Goal: Task Accomplishment & Management: Use online tool/utility

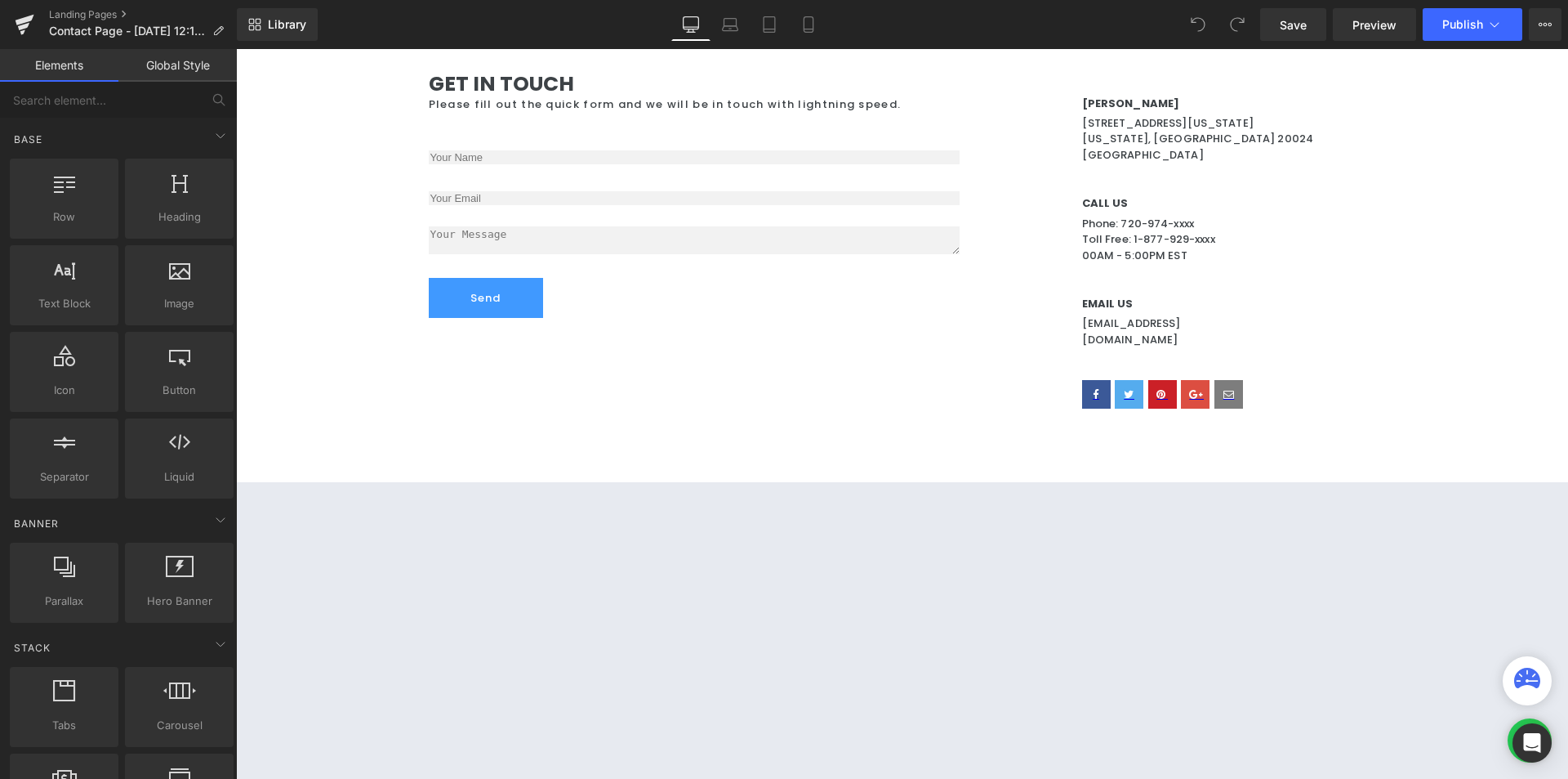
scroll to position [81, 0]
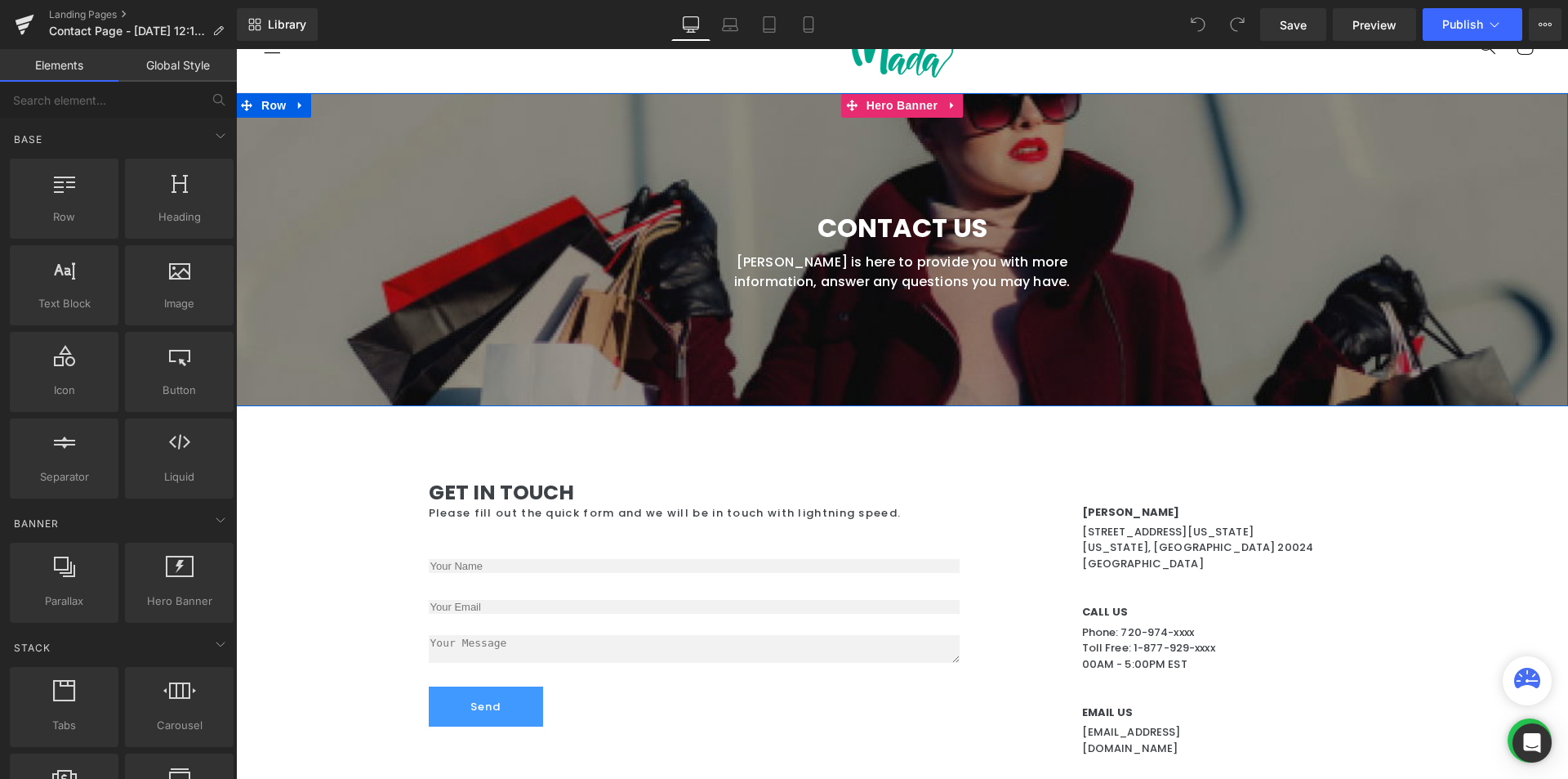
click at [812, 154] on div at bounding box center [902, 250] width 1332 height 313
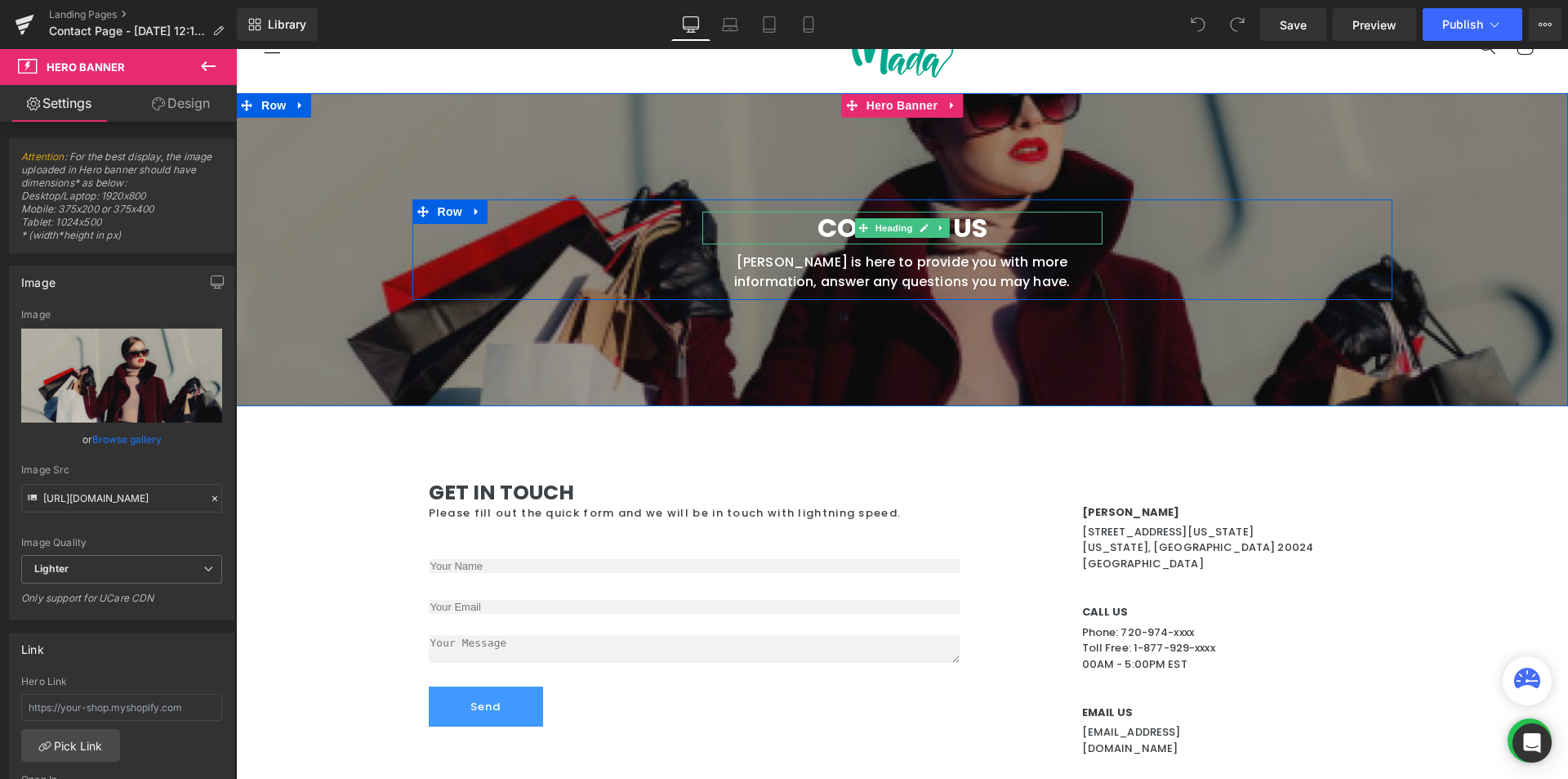
click at [1067, 235] on h1 "Contact Us" at bounding box center [902, 228] width 401 height 33
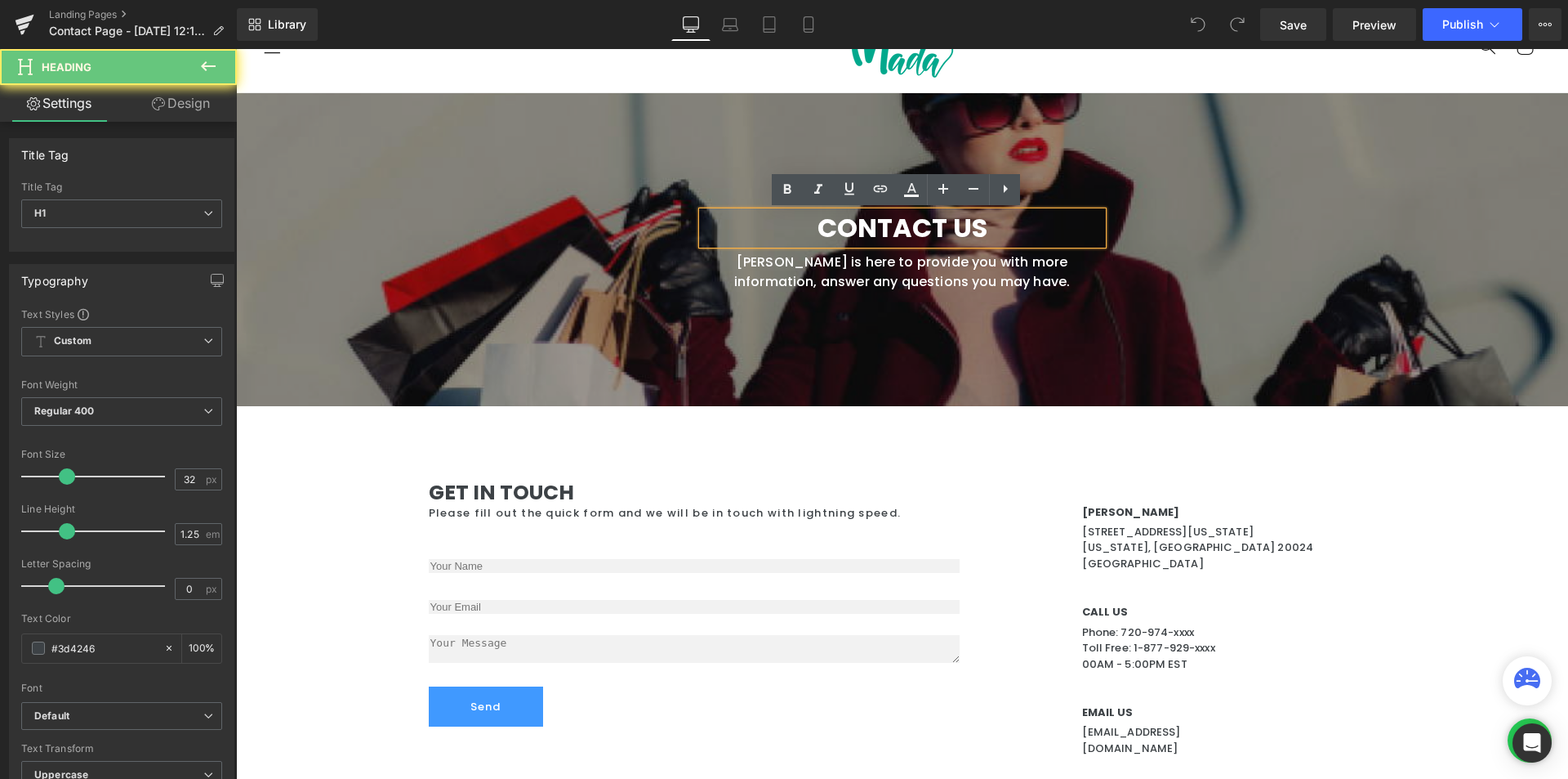
click at [970, 228] on b "Contact Us" at bounding box center [902, 227] width 170 height 37
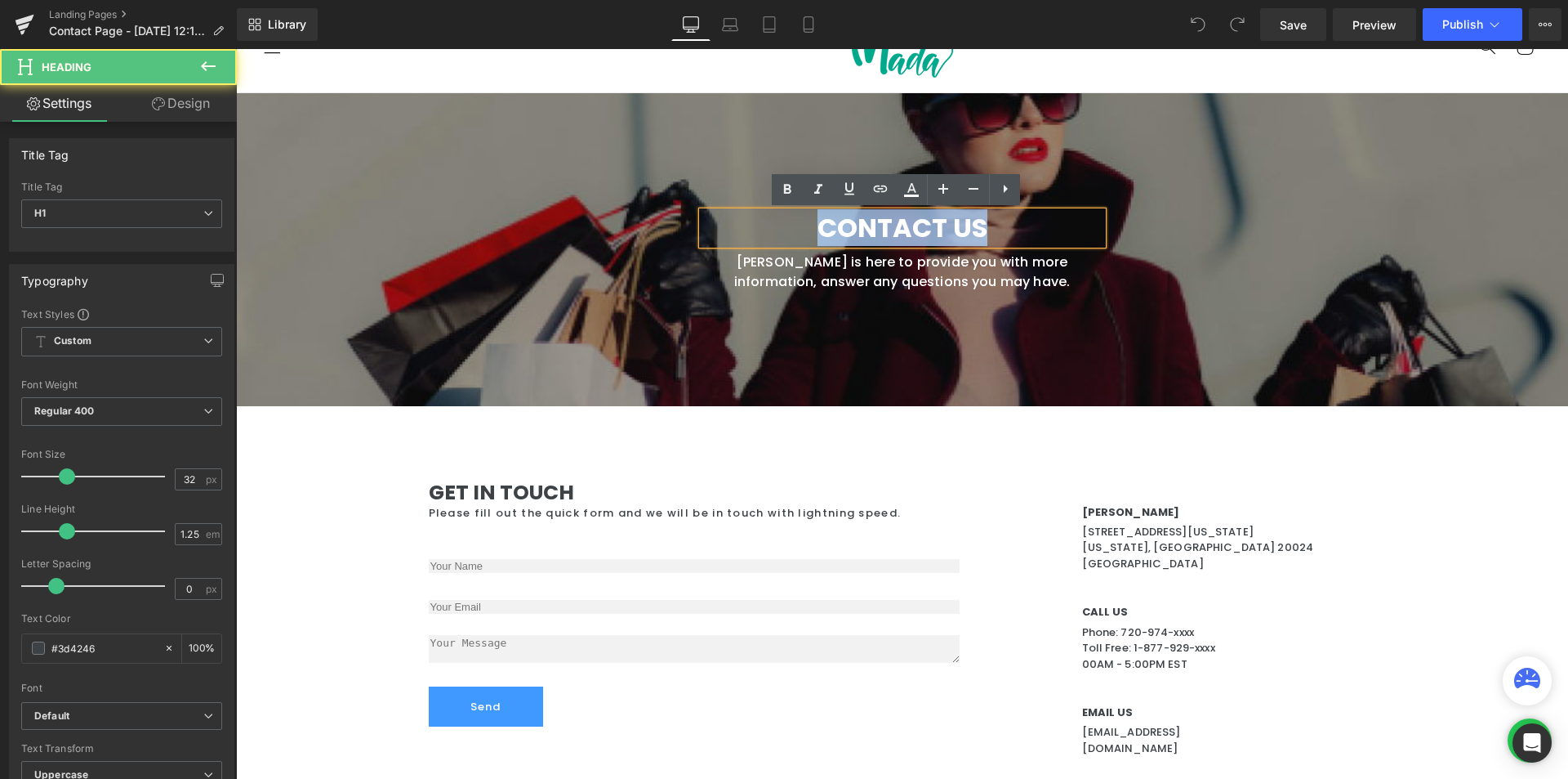
click at [970, 228] on b "Contact Us" at bounding box center [902, 227] width 170 height 37
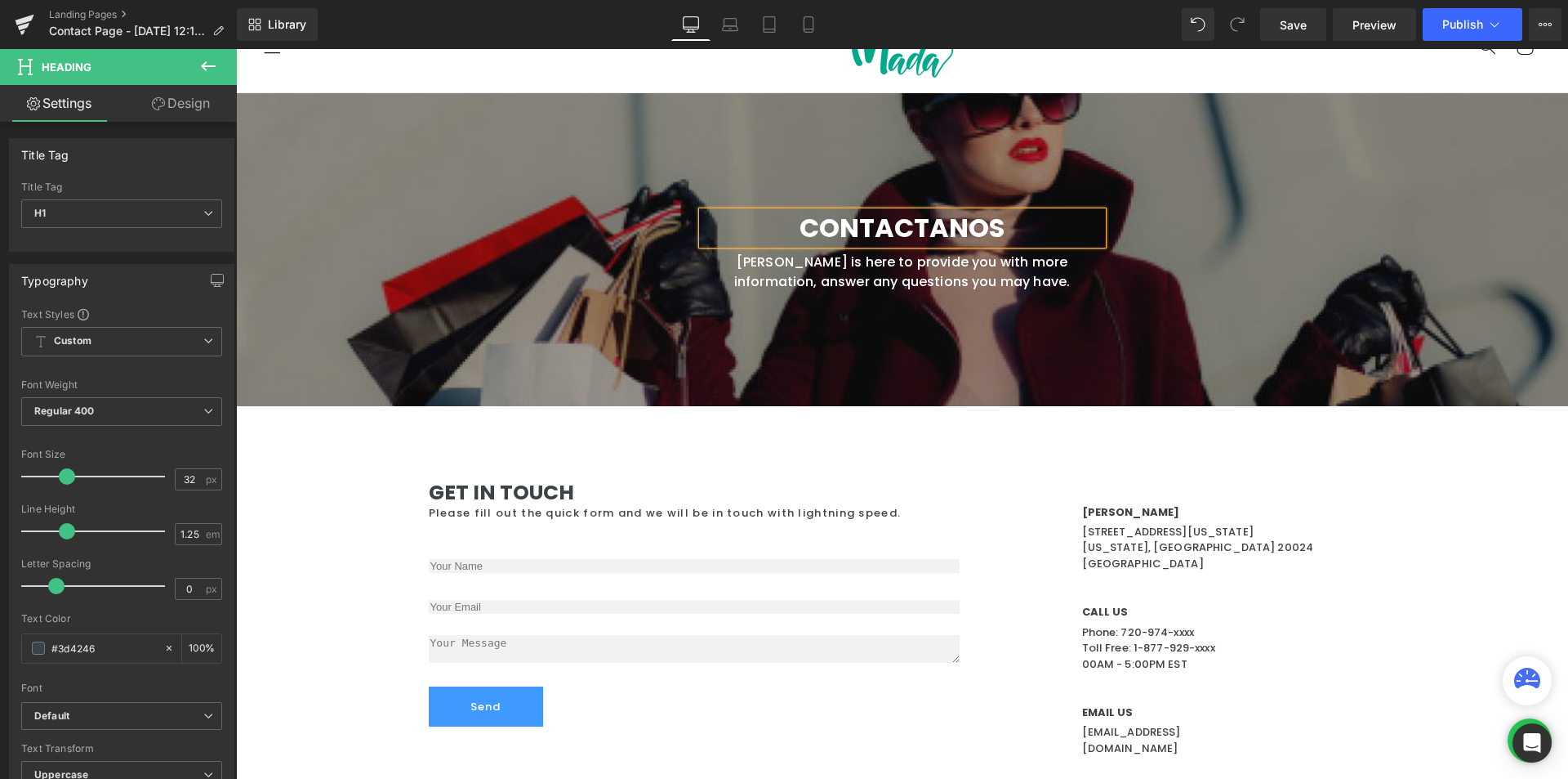
click at [974, 282] on font "[PERSON_NAME] is here to provide you with more information, answer any question…" at bounding box center [902, 271] width 336 height 38
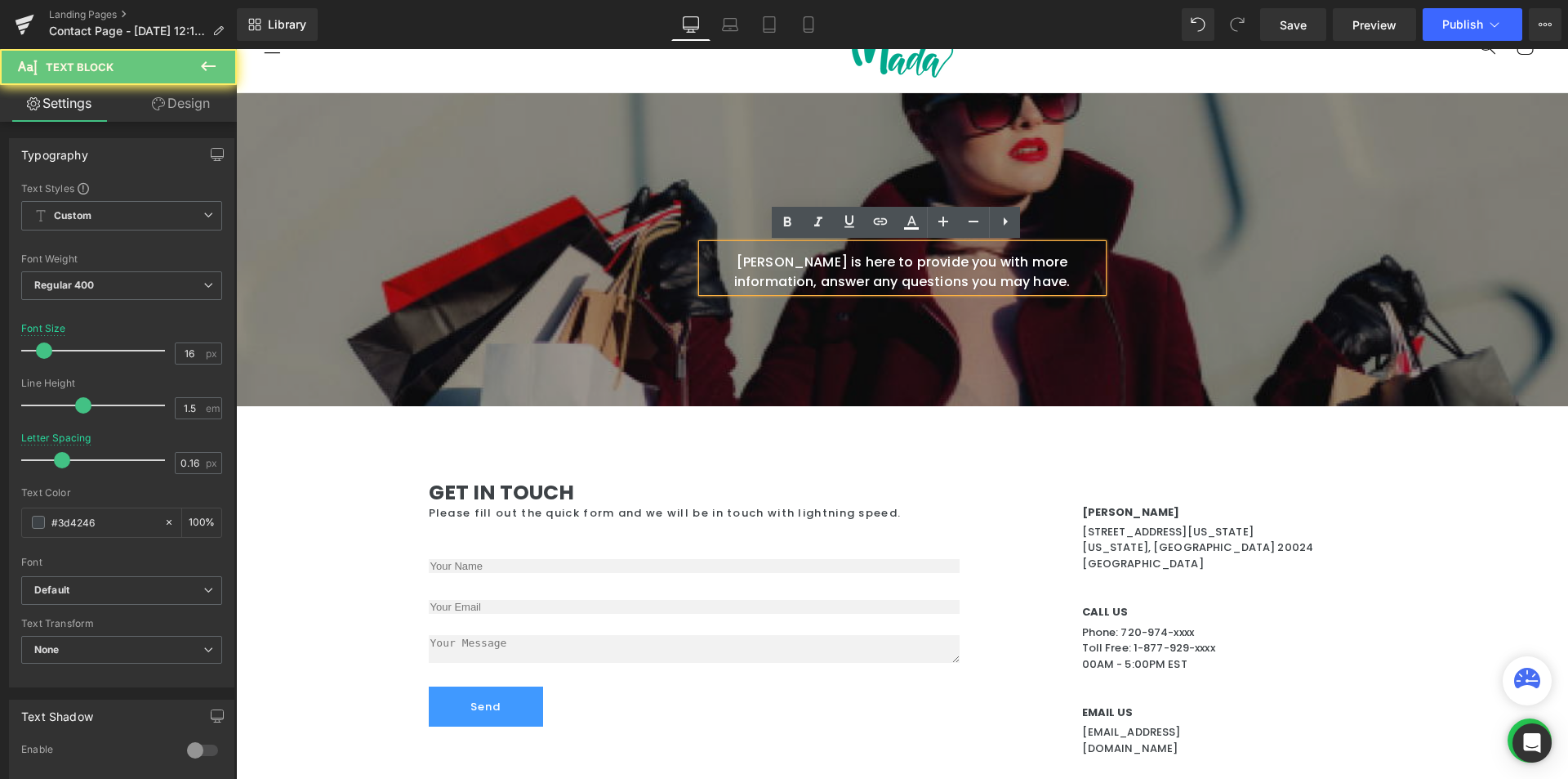
click at [968, 276] on font "[PERSON_NAME] is here to provide you with more information, answer any question…" at bounding box center [902, 271] width 336 height 38
click at [1028, 283] on p "[PERSON_NAME] is here to provide you with more information, answer any question…" at bounding box center [902, 271] width 401 height 39
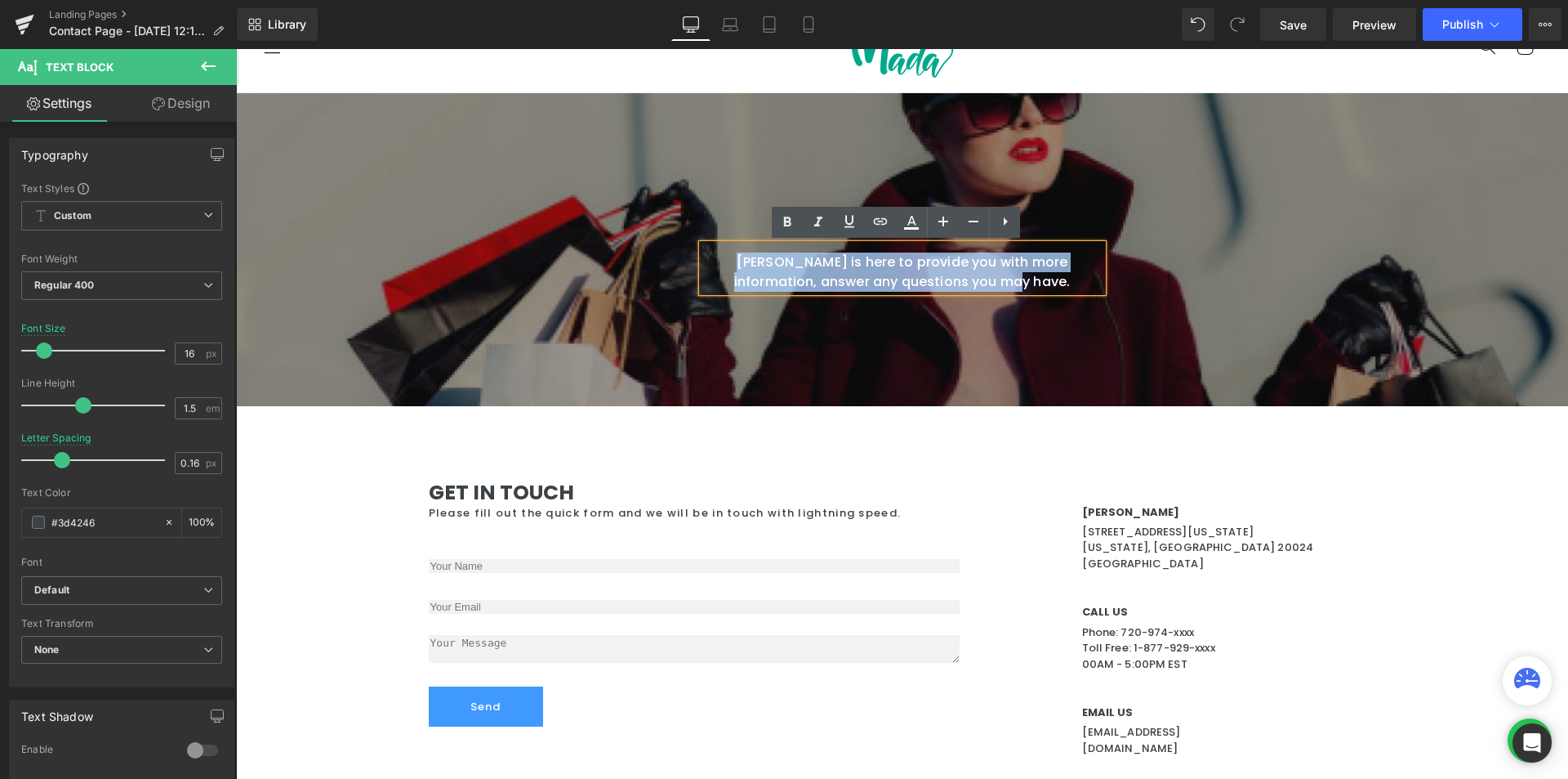
drag, startPoint x: 1037, startPoint y: 284, endPoint x: 719, endPoint y: 260, distance: 318.9
click at [719, 260] on p "[PERSON_NAME] is here to provide you with more information, answer any question…" at bounding box center [902, 271] width 401 height 39
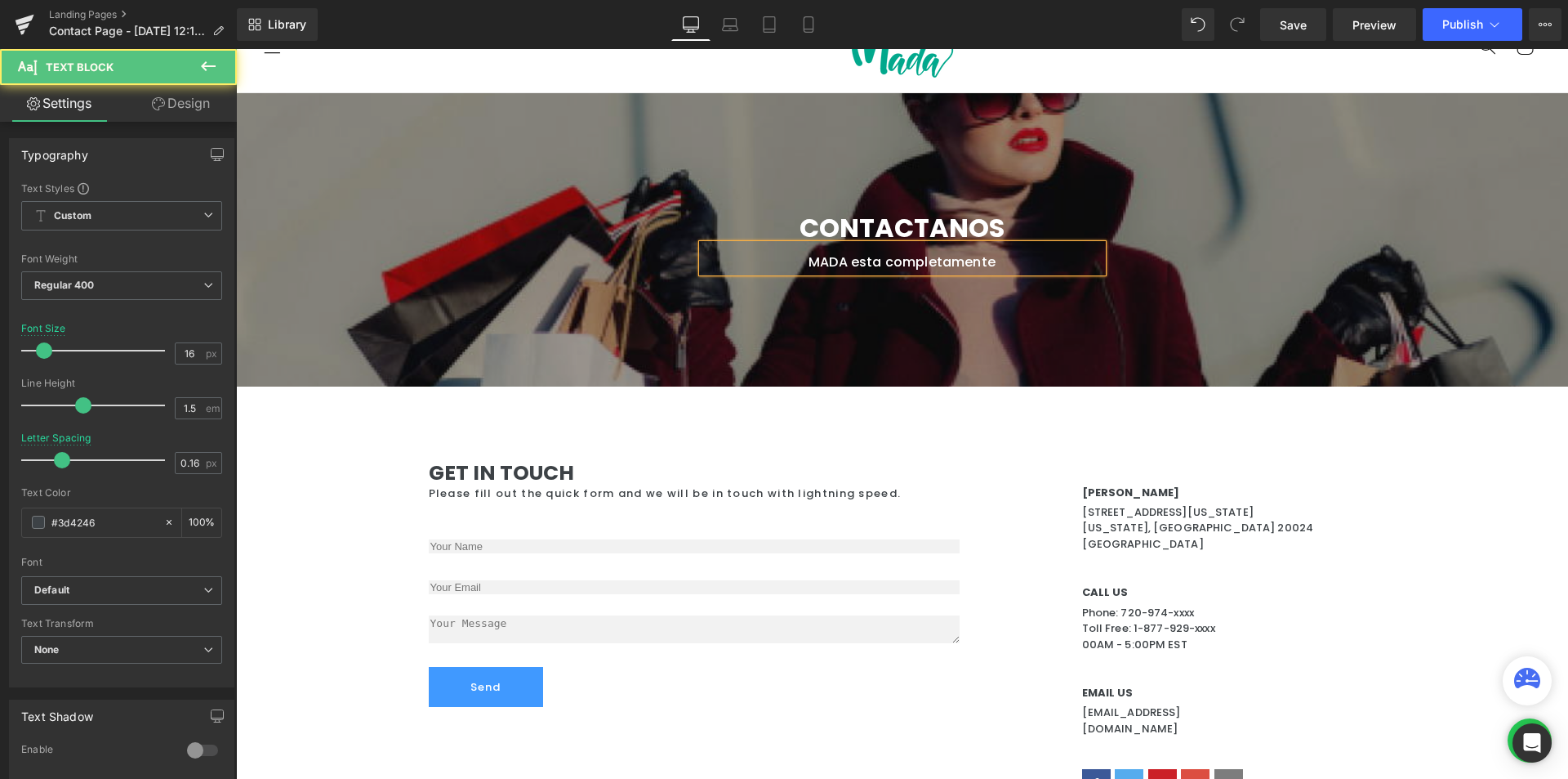
drag, startPoint x: 1010, startPoint y: 266, endPoint x: 756, endPoint y: 258, distance: 254.1
click at [756, 258] on p "MADA esta completamente" at bounding box center [902, 262] width 401 height 20
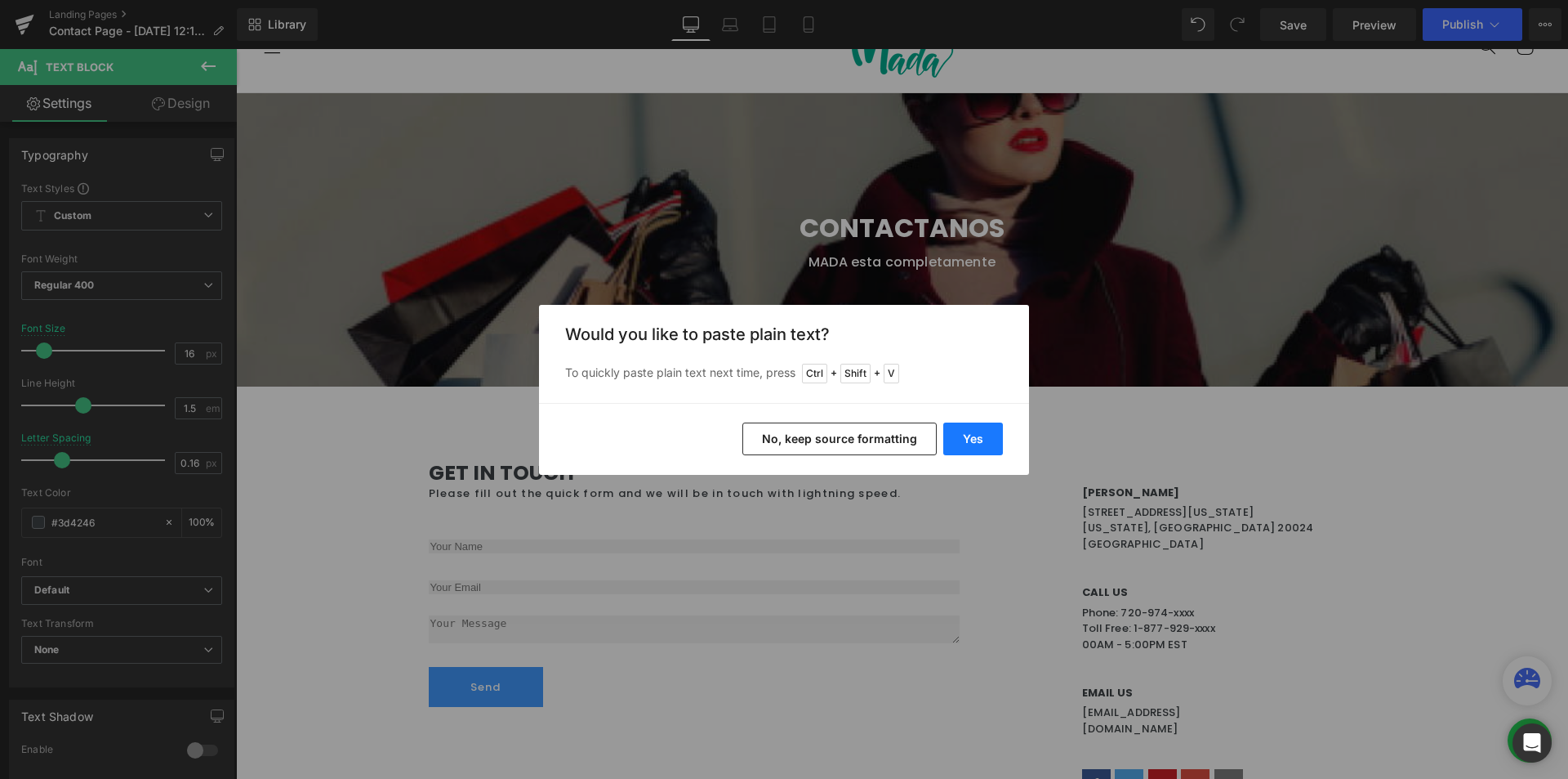
click at [984, 441] on button "Yes" at bounding box center [973, 439] width 60 height 33
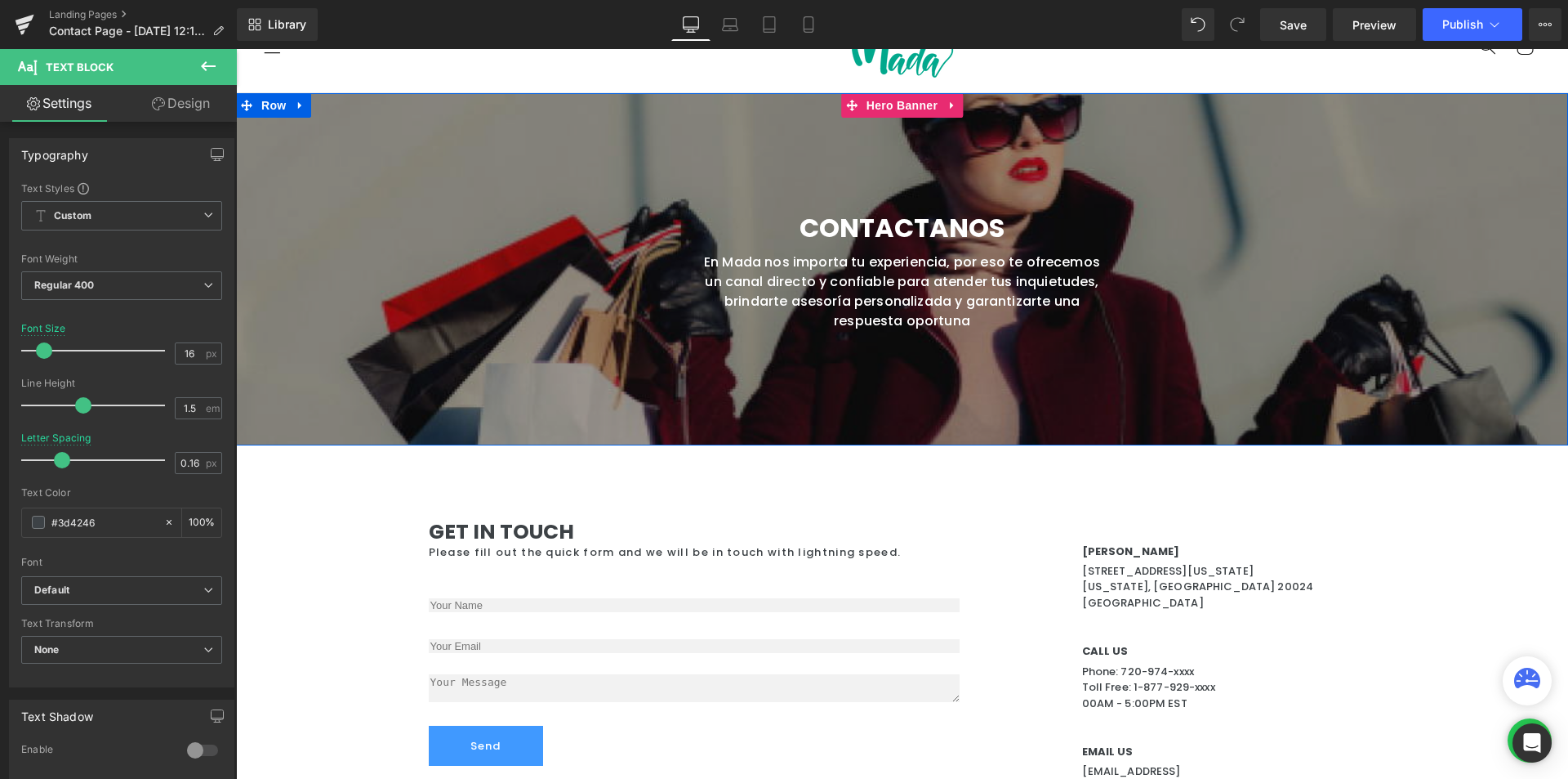
click at [1138, 261] on div "Contactanos Heading En Mada nos importa tu experiencia, por eso te ofrecemos un…" at bounding box center [902, 269] width 980 height 139
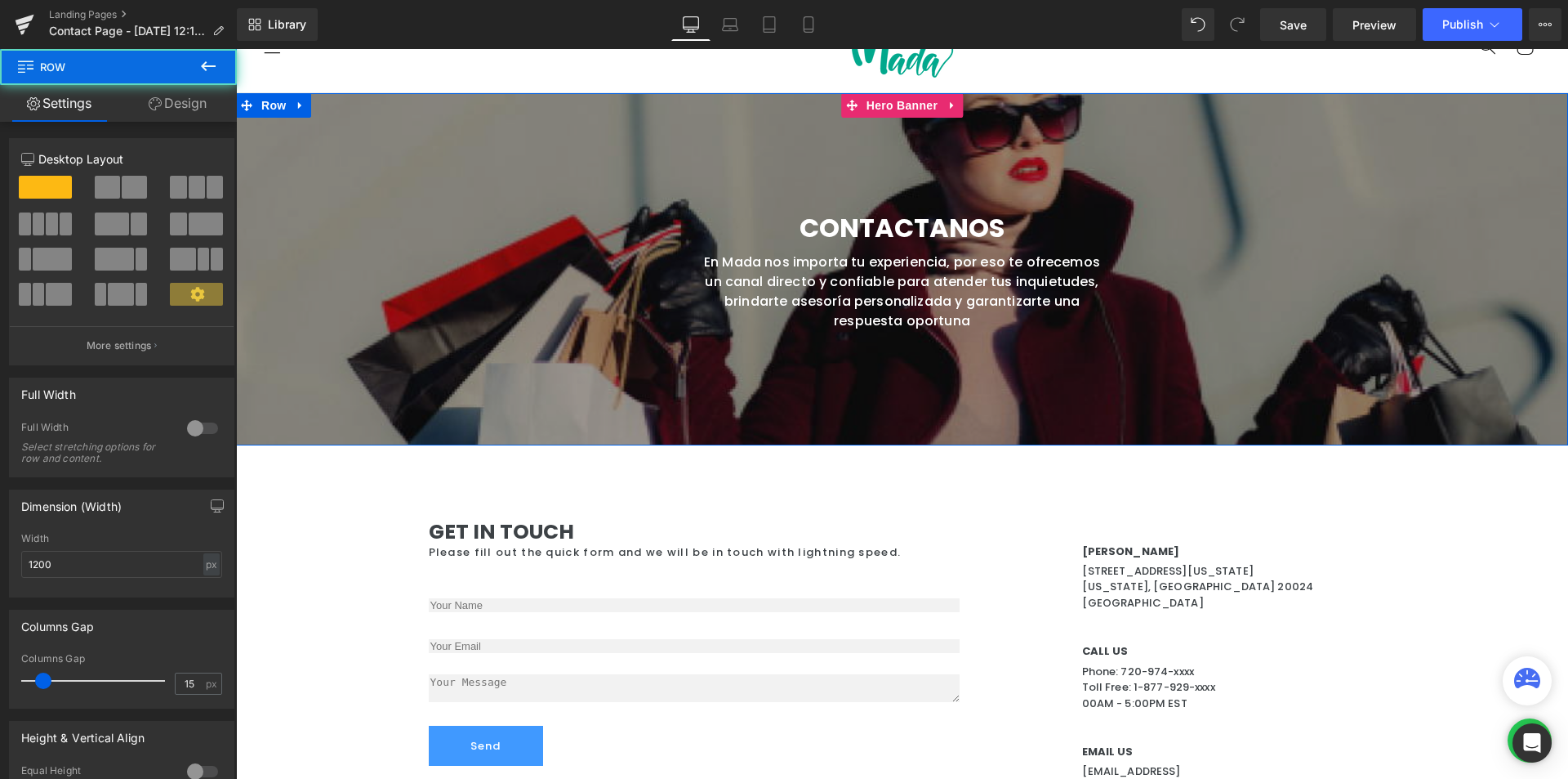
click at [1231, 127] on div at bounding box center [902, 269] width 1332 height 352
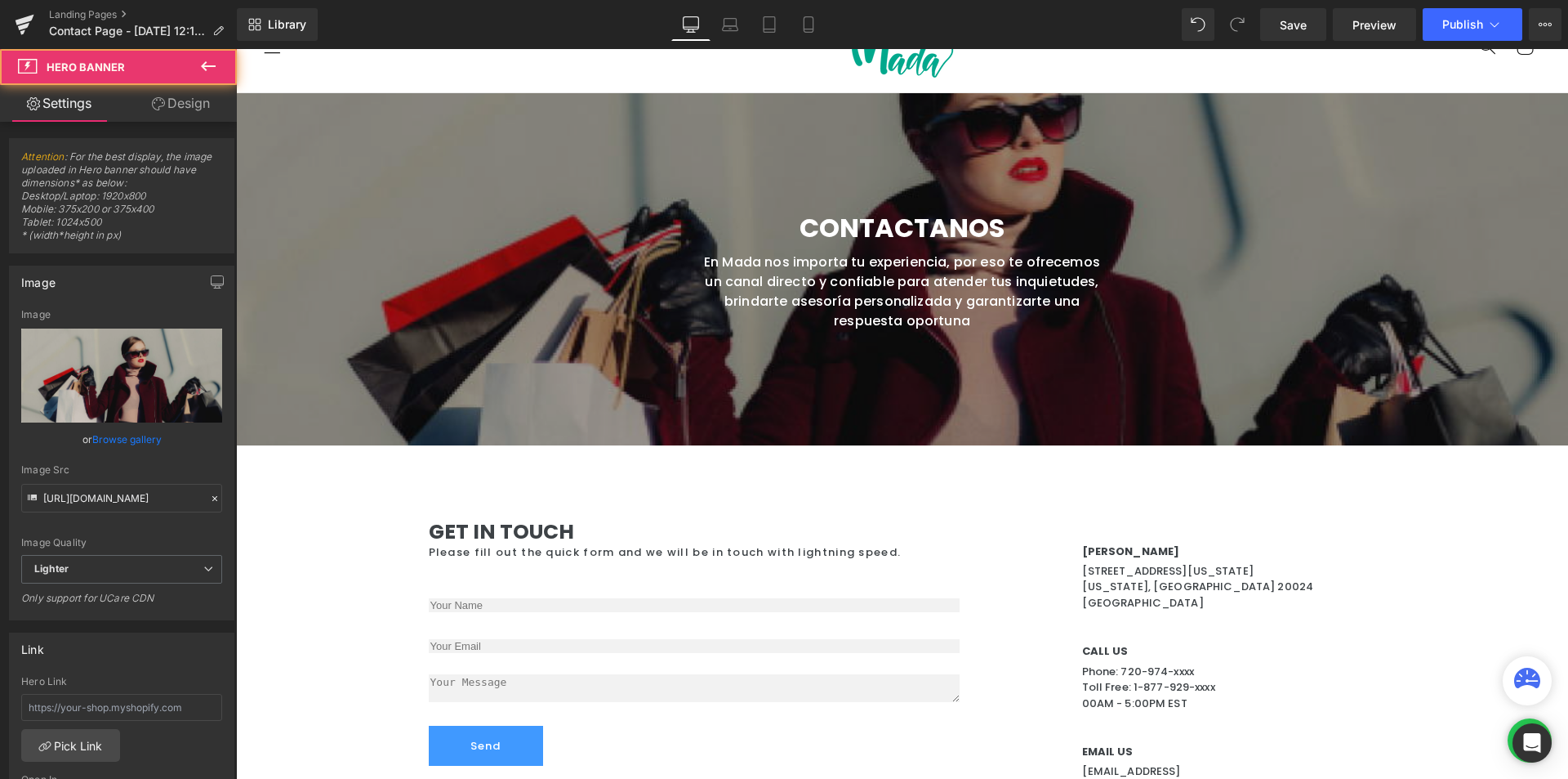
click at [633, 159] on div at bounding box center [902, 269] width 1332 height 352
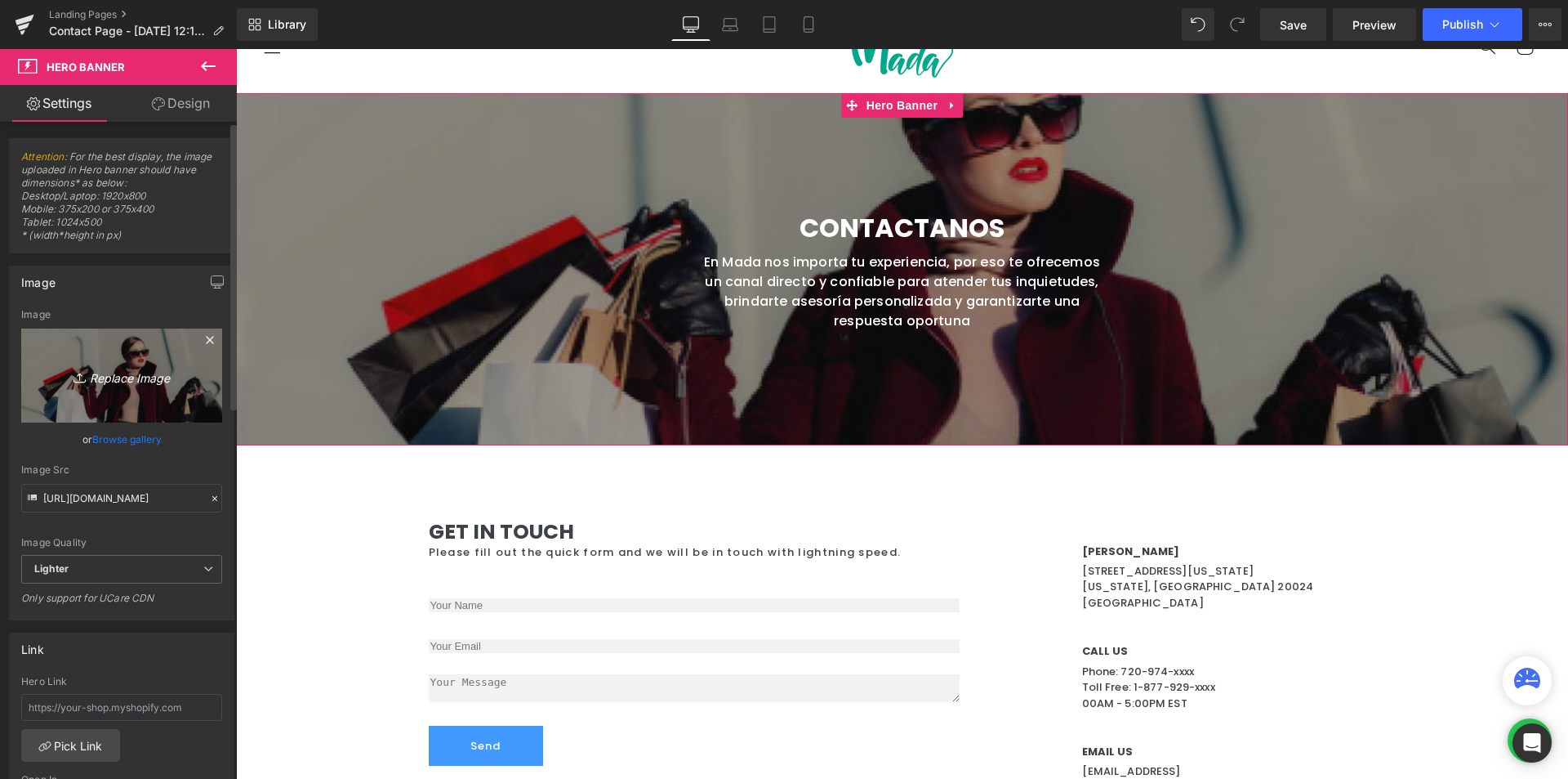
click at [145, 420] on link "Replace Image" at bounding box center [121, 375] width 201 height 94
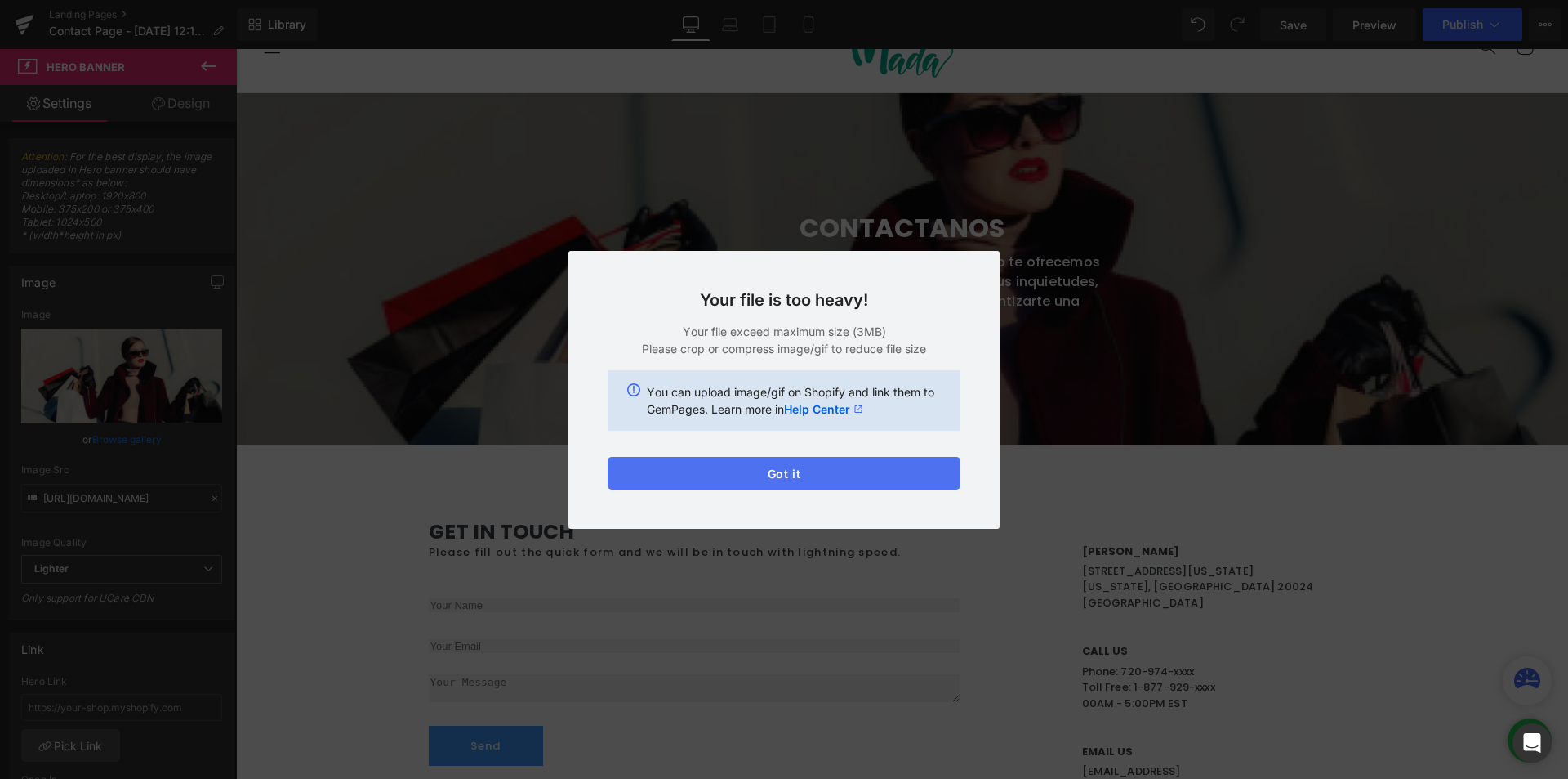
click at [782, 472] on button "Got it" at bounding box center [784, 473] width 353 height 33
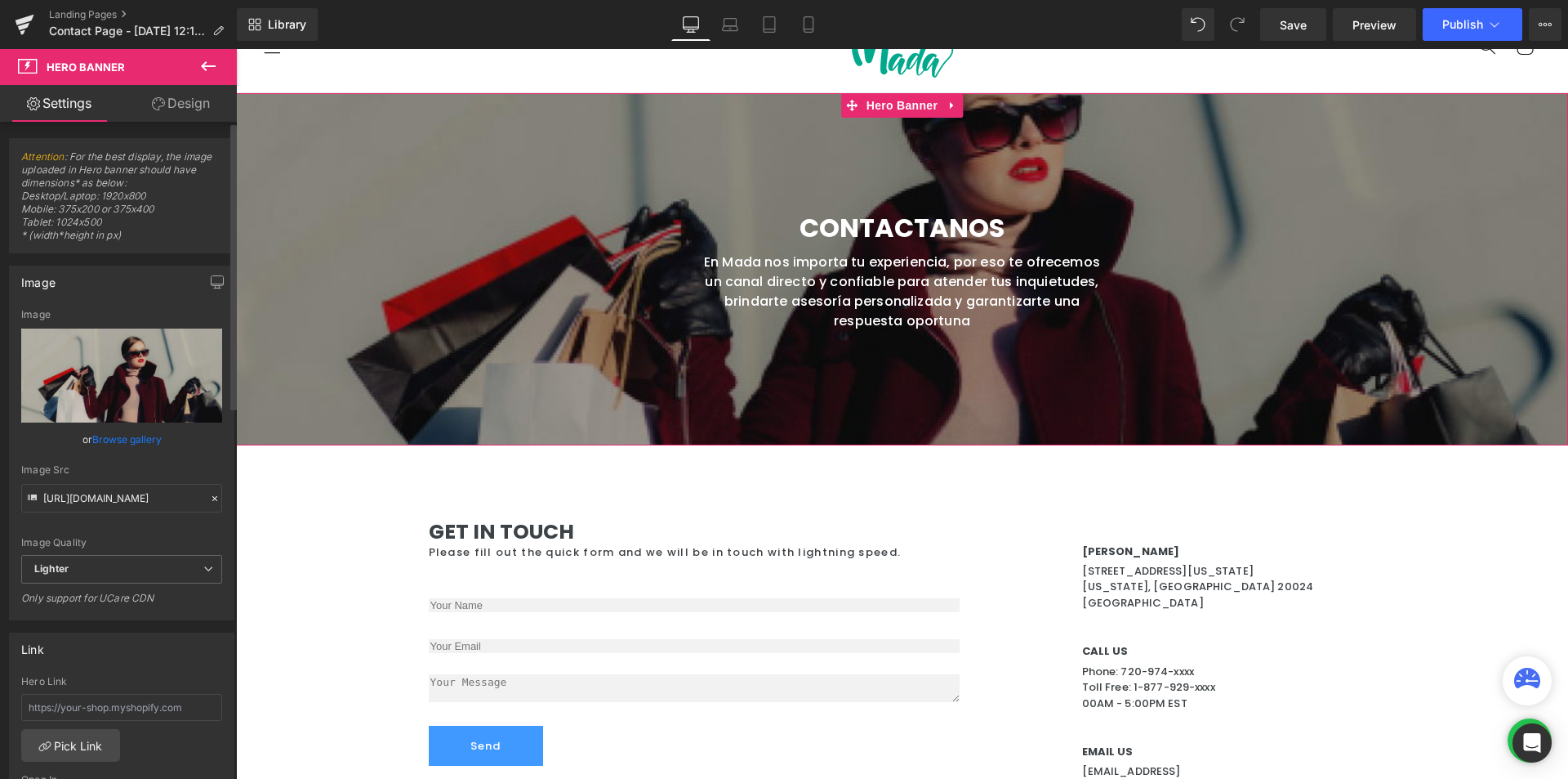
click at [142, 442] on link "Browse gallery" at bounding box center [127, 440] width 70 height 29
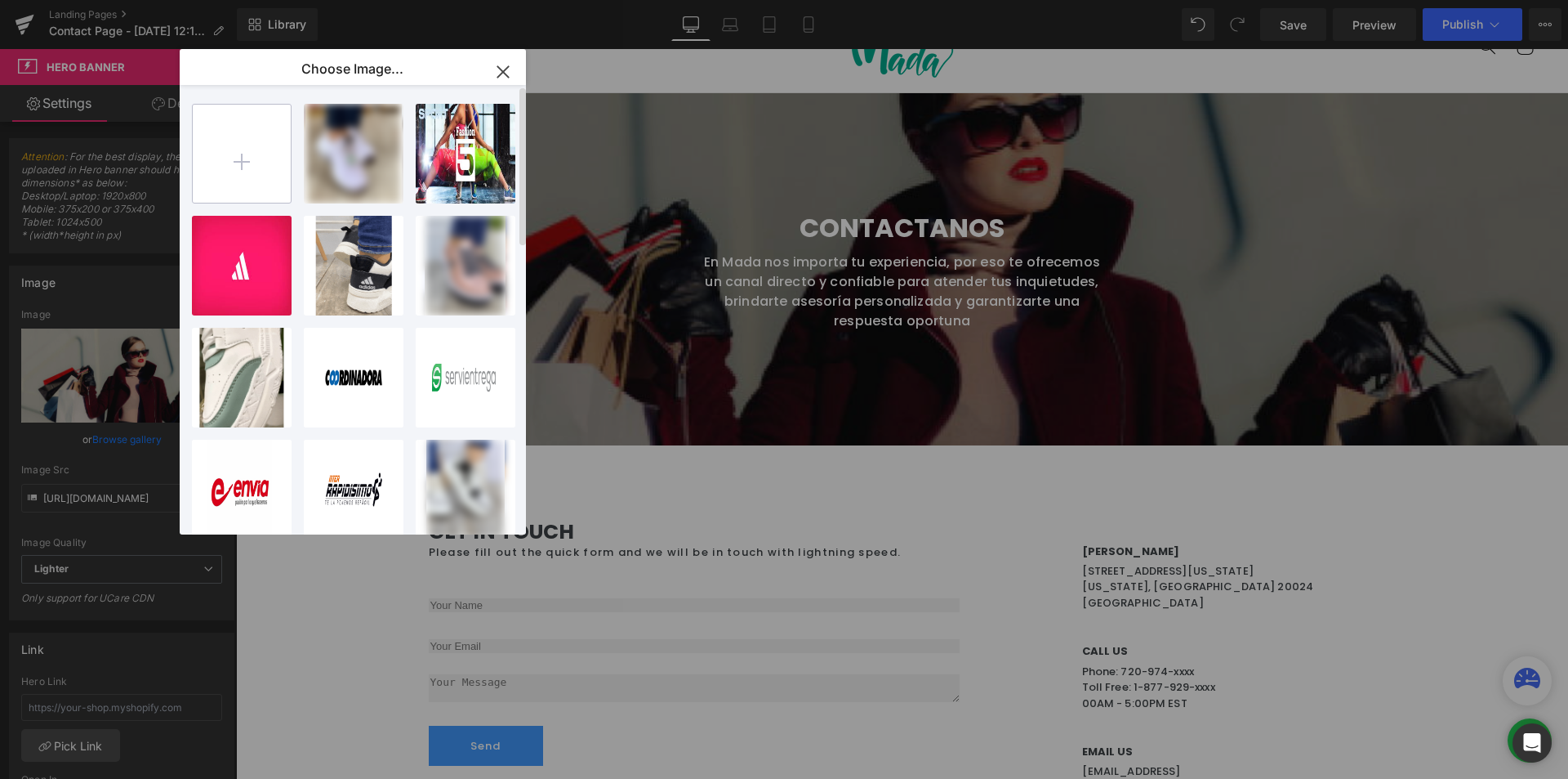
click at [264, 137] on input "file" at bounding box center [241, 154] width 98 height 98
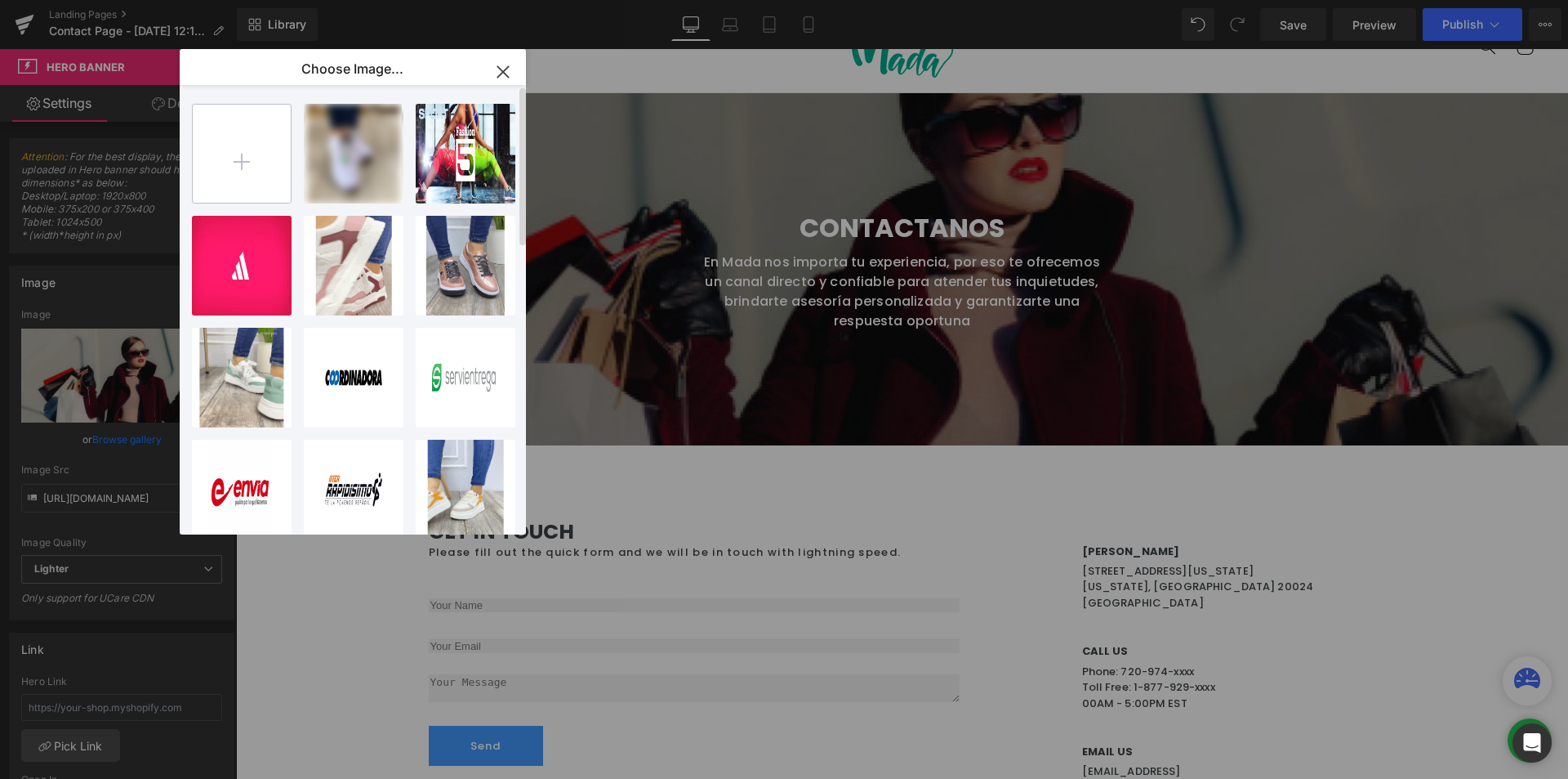
type input "C:\fakepath\mujer-joven-sonriente-satisfecha-que-muestra-el-pulgar-hacia-arriba…"
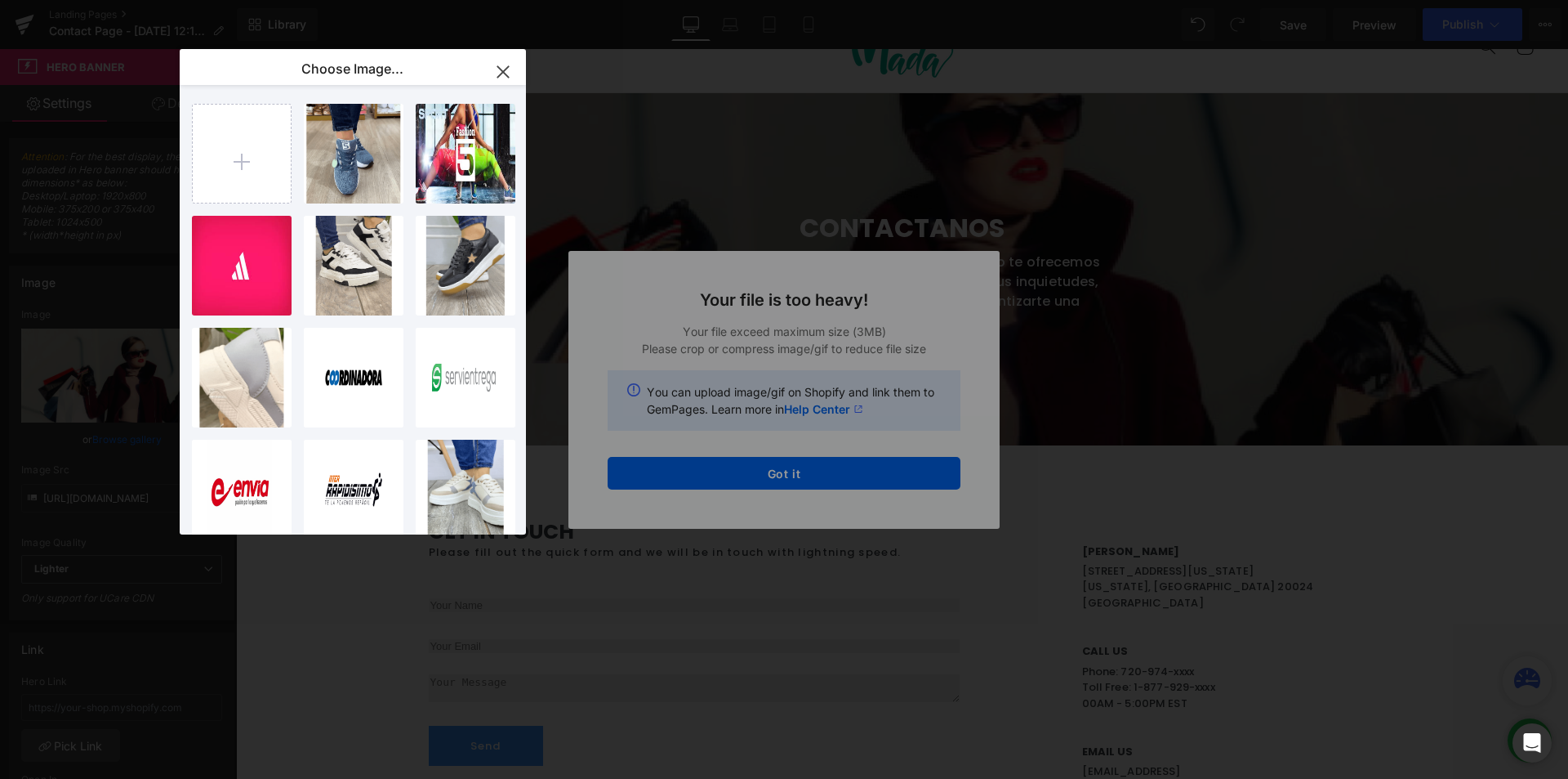
click at [499, 79] on icon "button" at bounding box center [503, 71] width 26 height 26
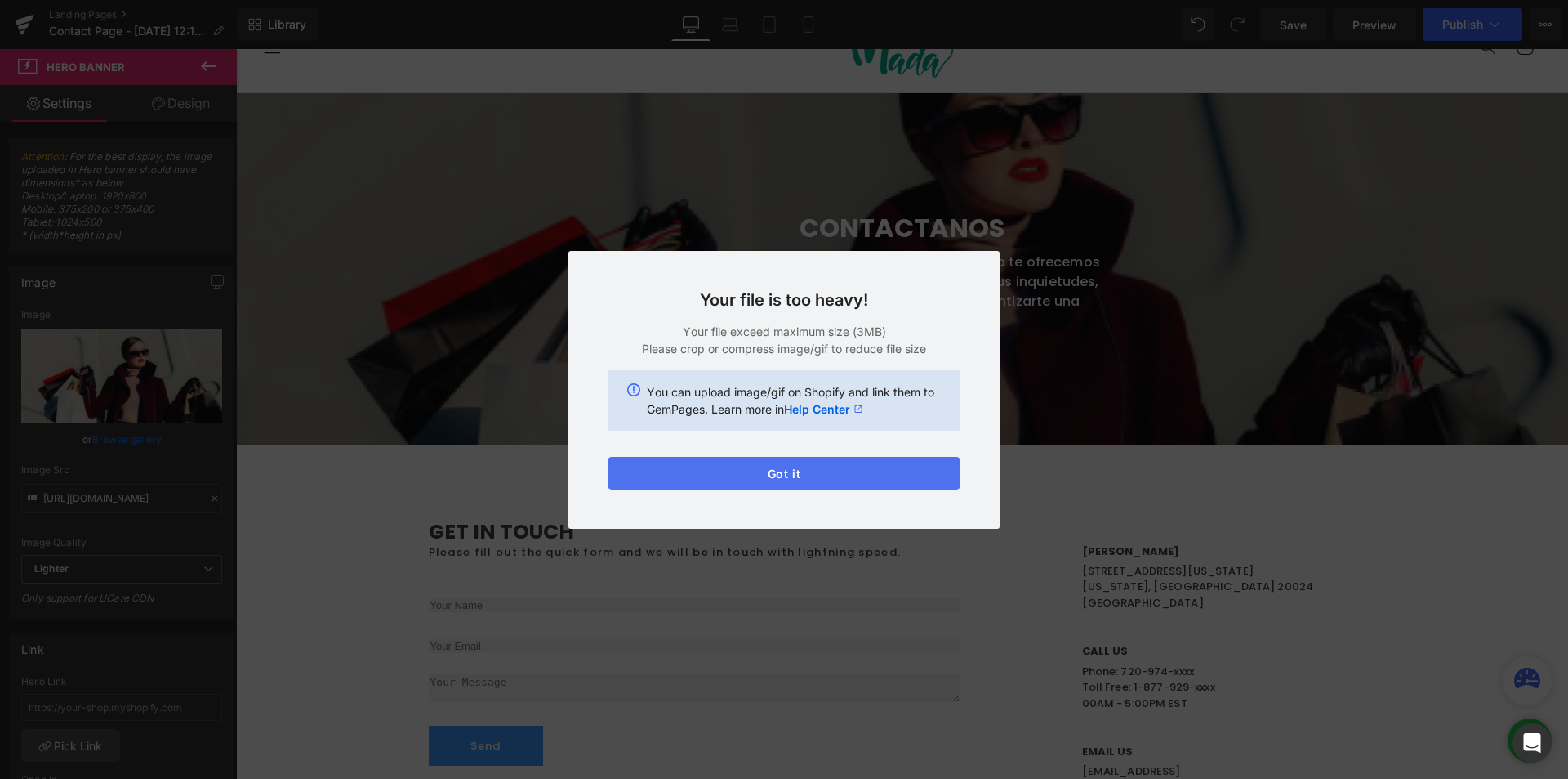
click at [782, 471] on button "Got it" at bounding box center [784, 473] width 353 height 33
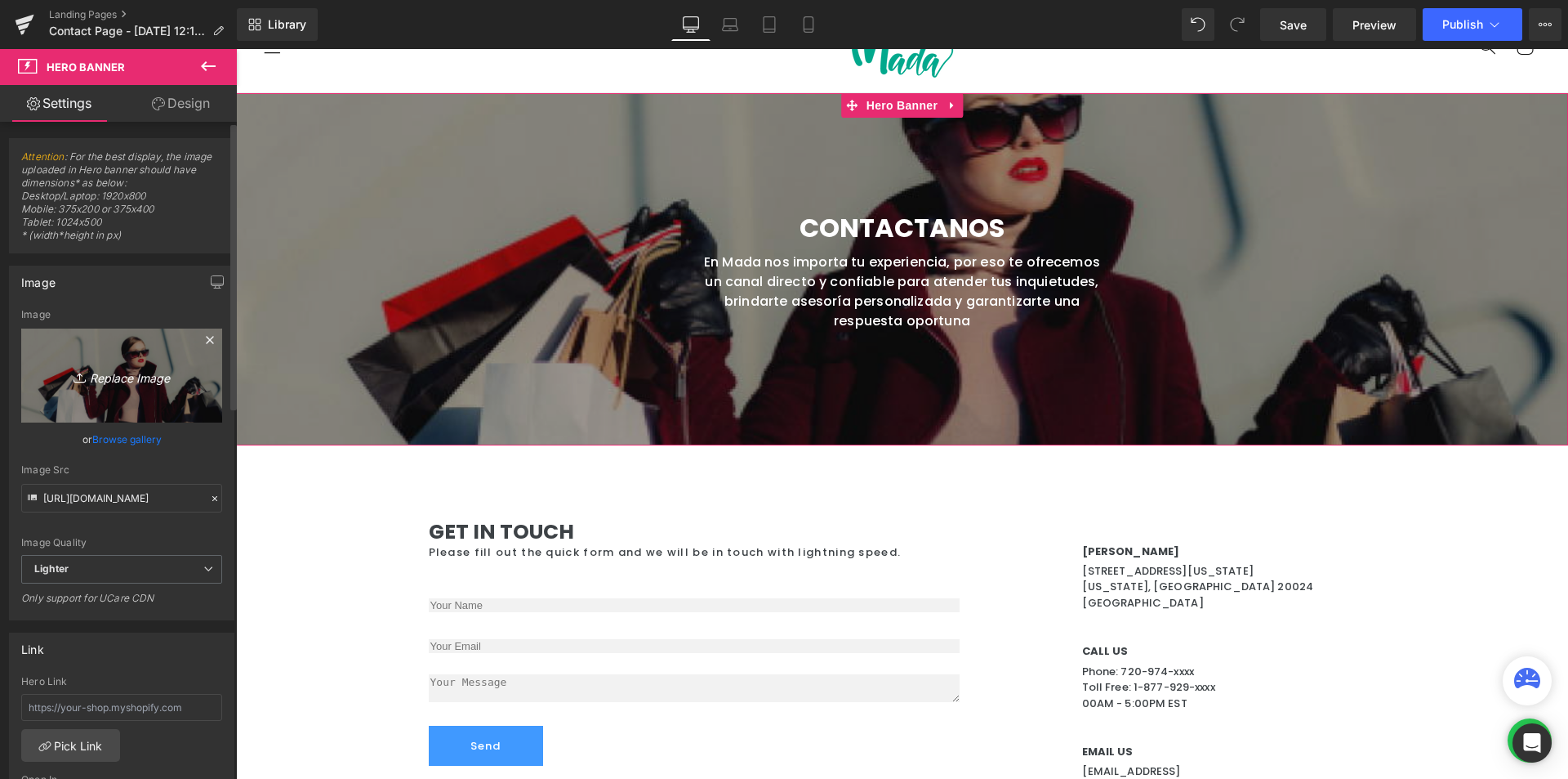
click at [122, 387] on link "Replace Image" at bounding box center [121, 375] width 201 height 94
click at [148, 366] on icon "Replace Image" at bounding box center [121, 375] width 131 height 21
type input "C:\fakepath\mujer-joven-sonriente-satisfecha-que-muestra-el-pulgar-hacia-arriba…"
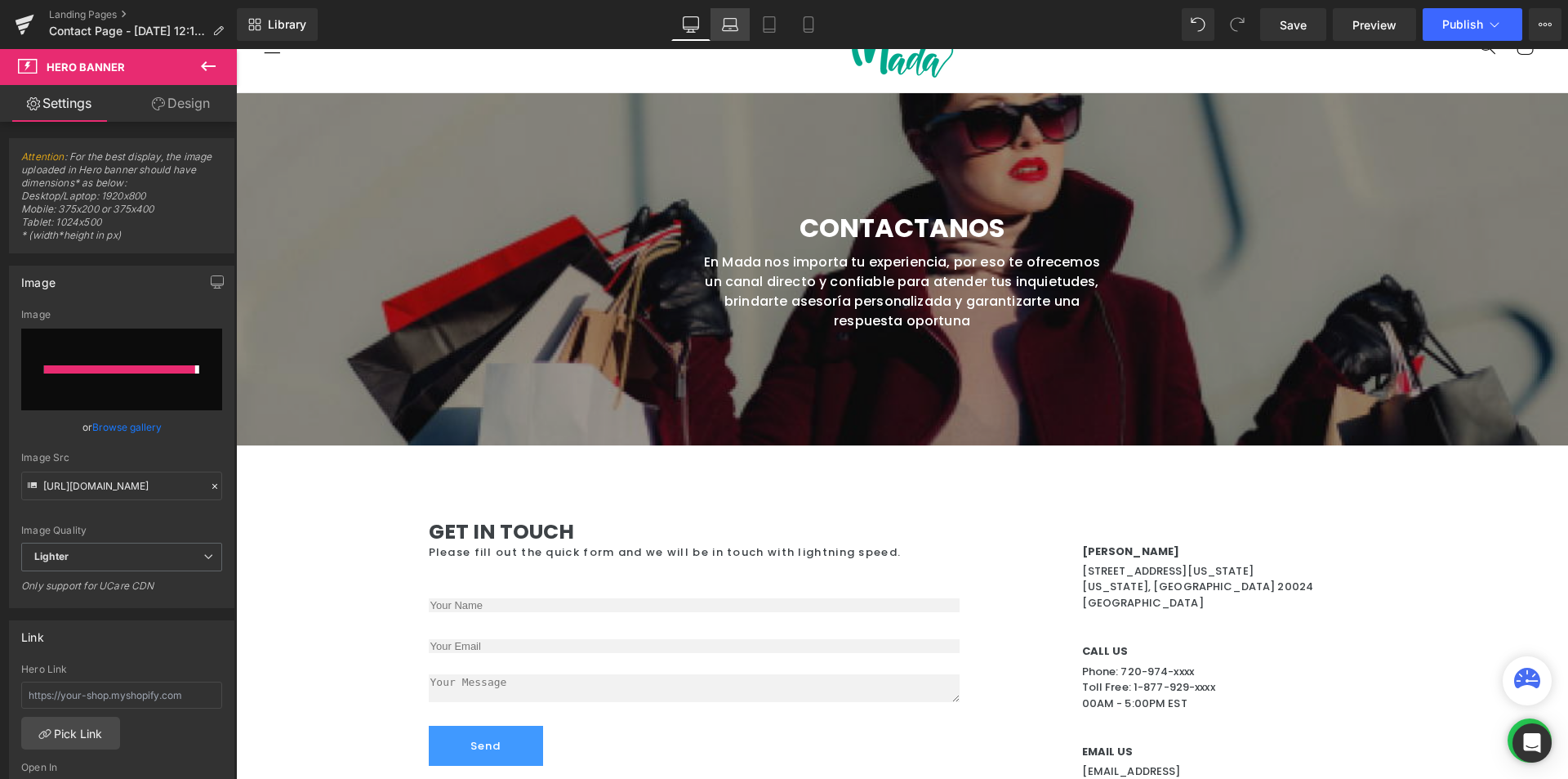
type input "[URL][DOMAIN_NAME]"
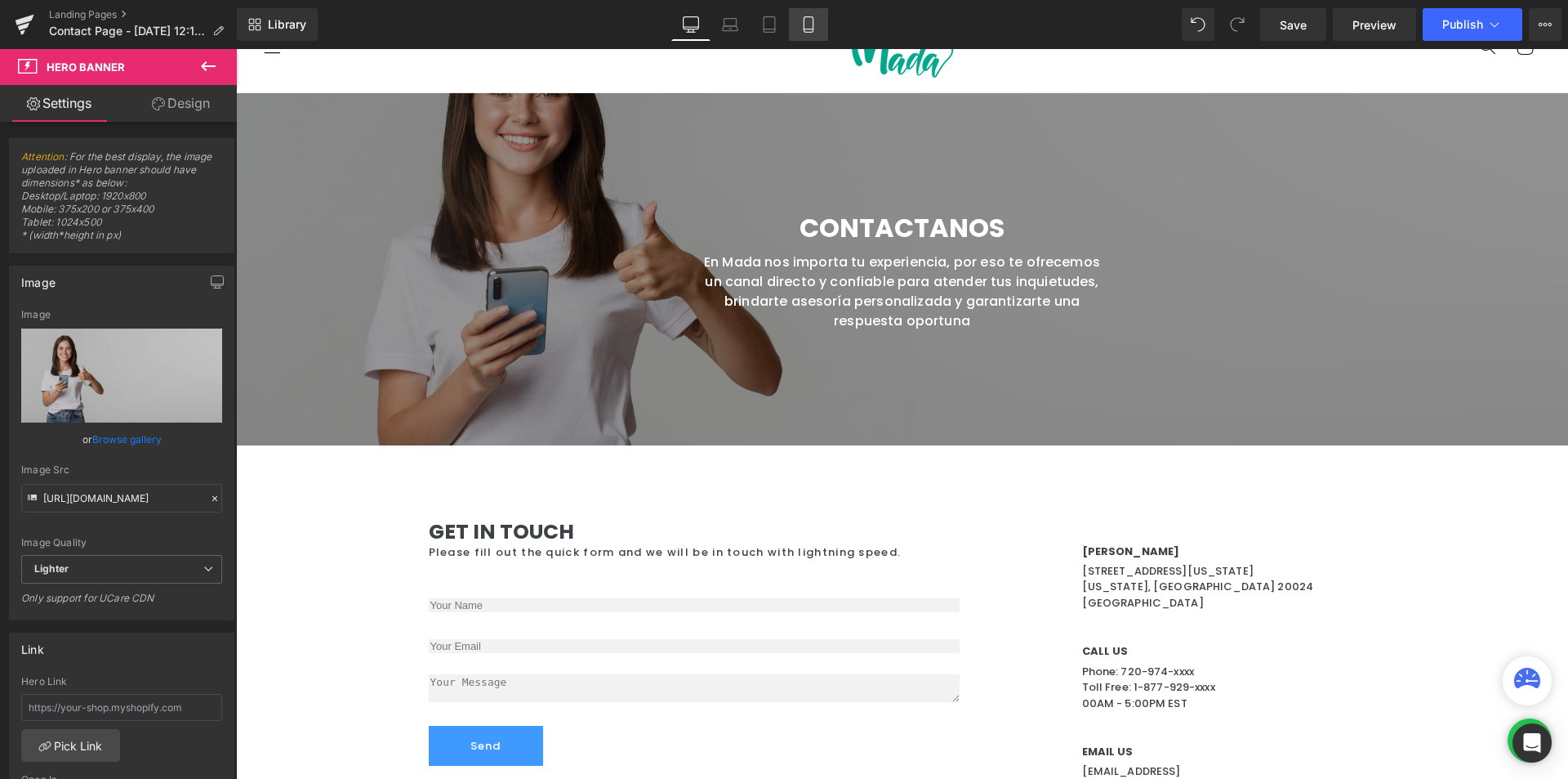
click at [807, 24] on icon at bounding box center [808, 24] width 16 height 16
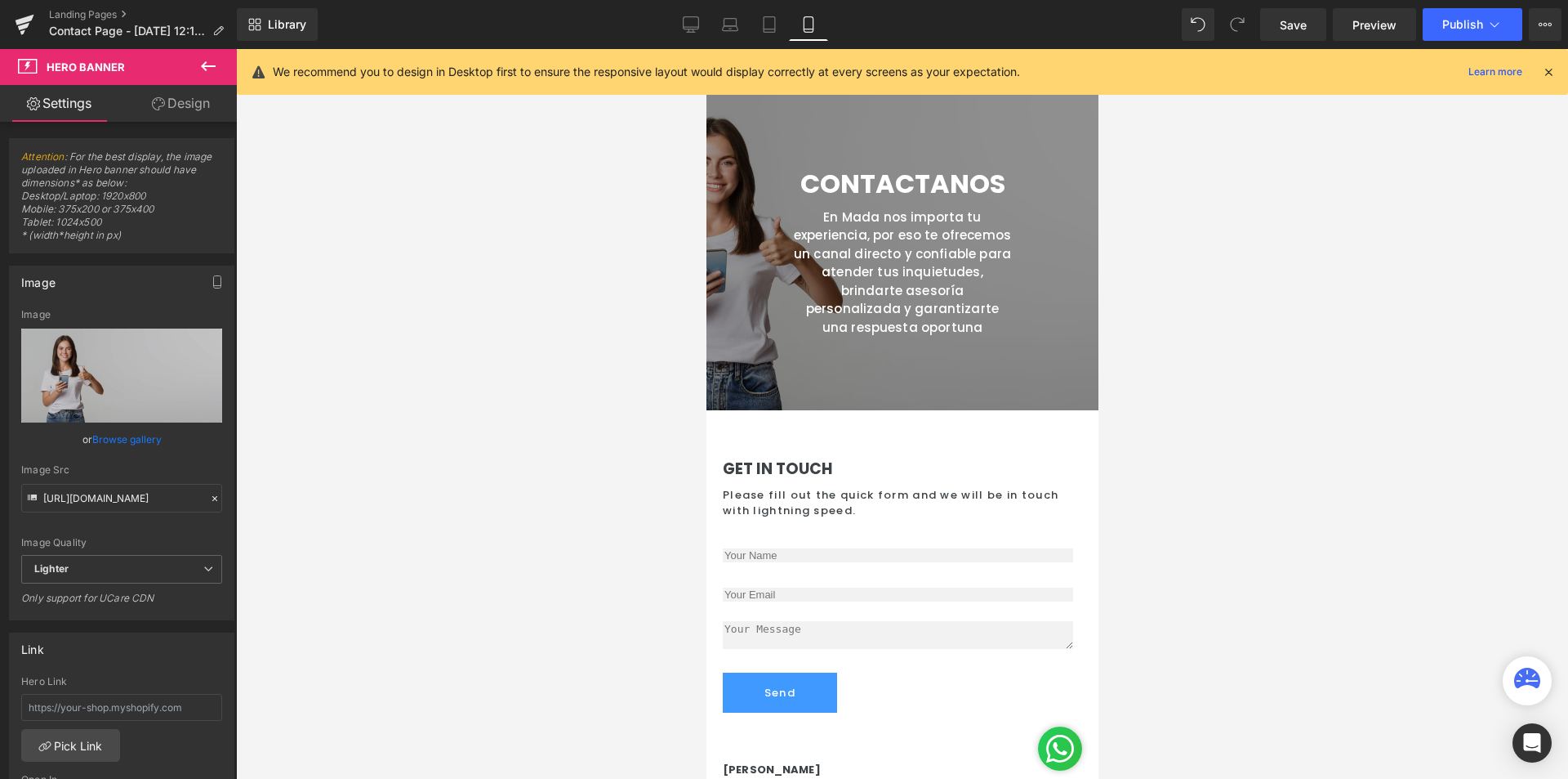
scroll to position [0, 0]
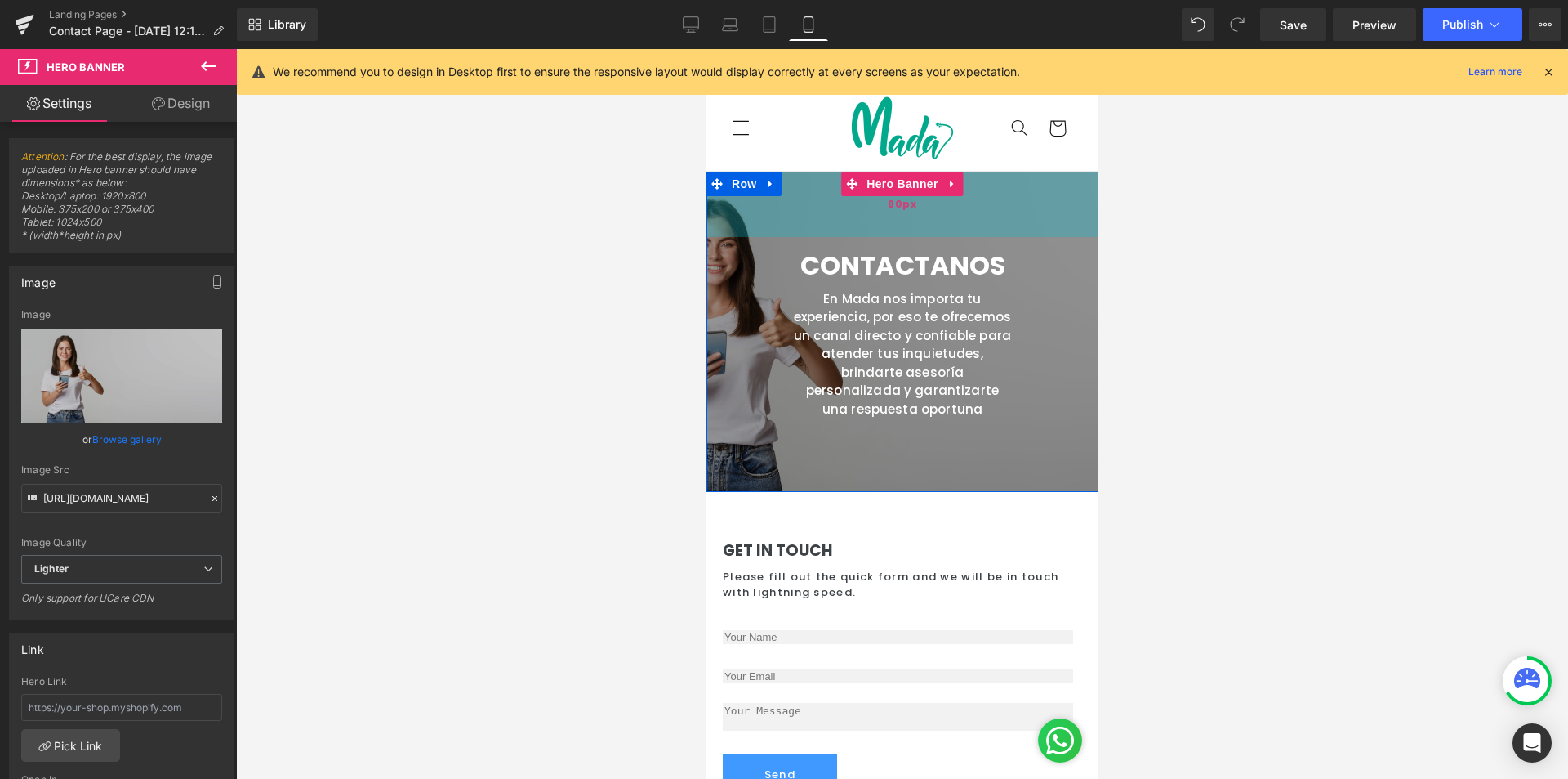
click at [843, 208] on div "80px" at bounding box center [902, 204] width 392 height 65
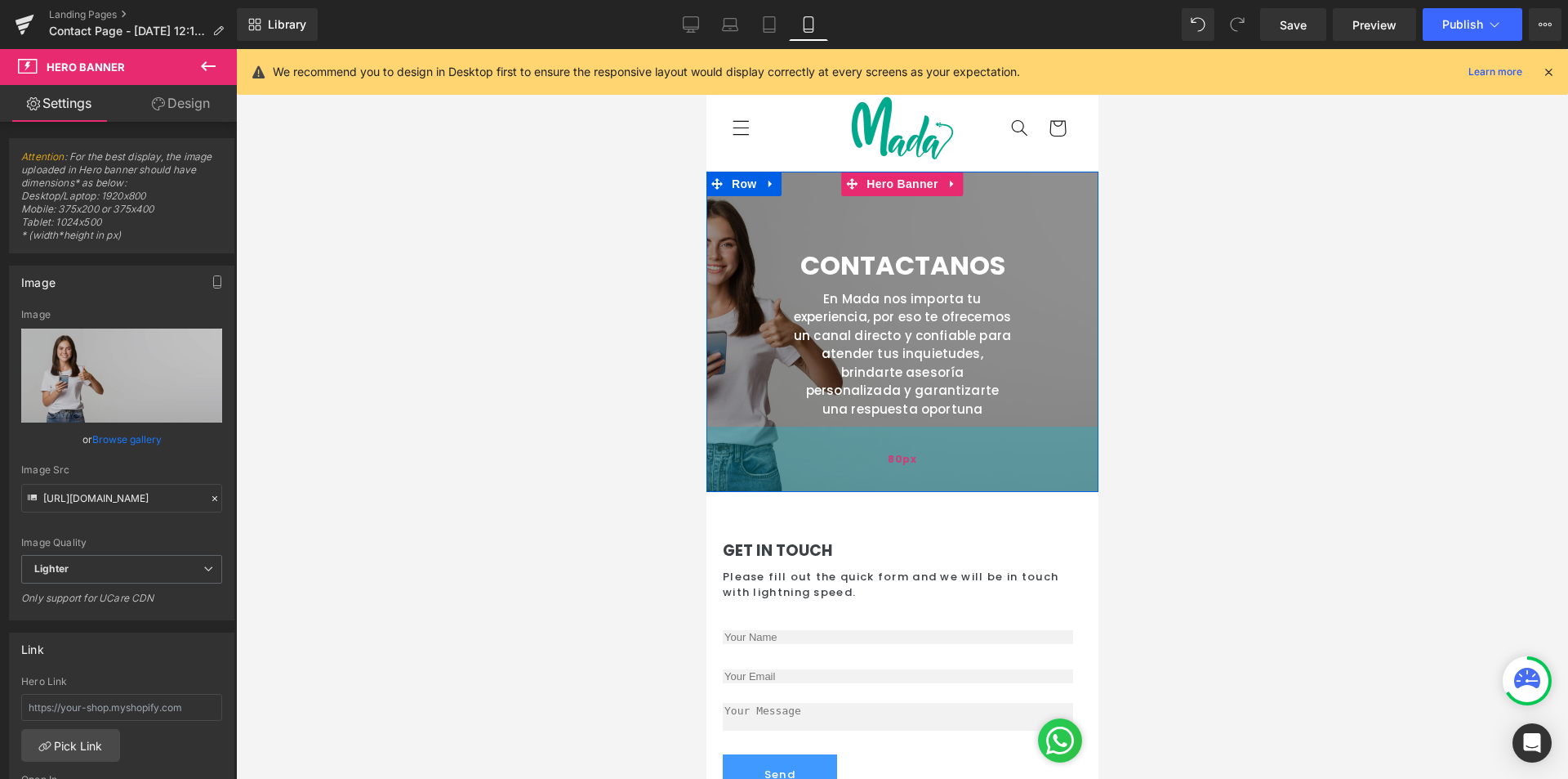
click at [1052, 451] on div "80px" at bounding box center [902, 459] width 392 height 65
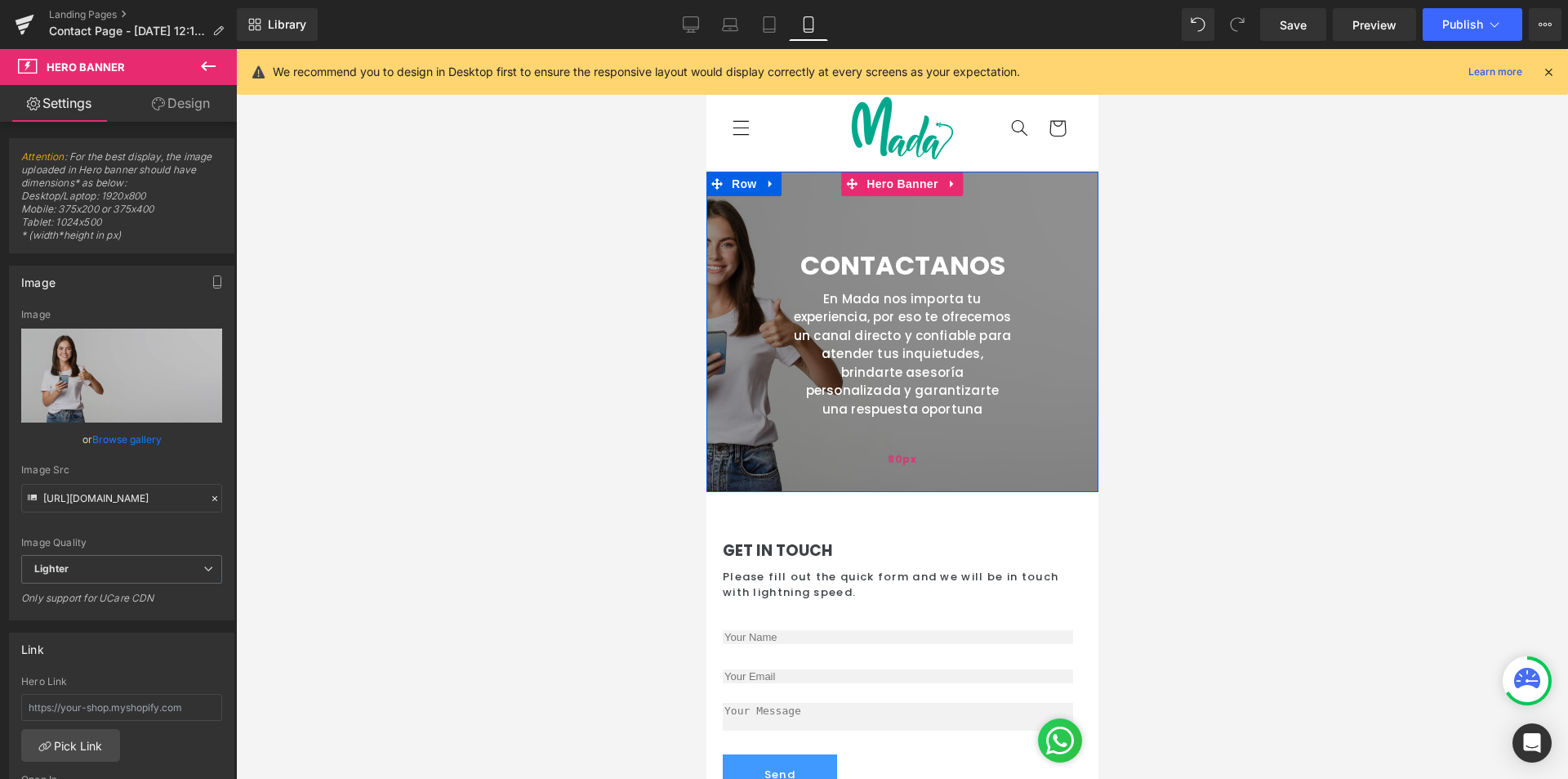
click at [910, 461] on div "80px" at bounding box center [902, 459] width 392 height 65
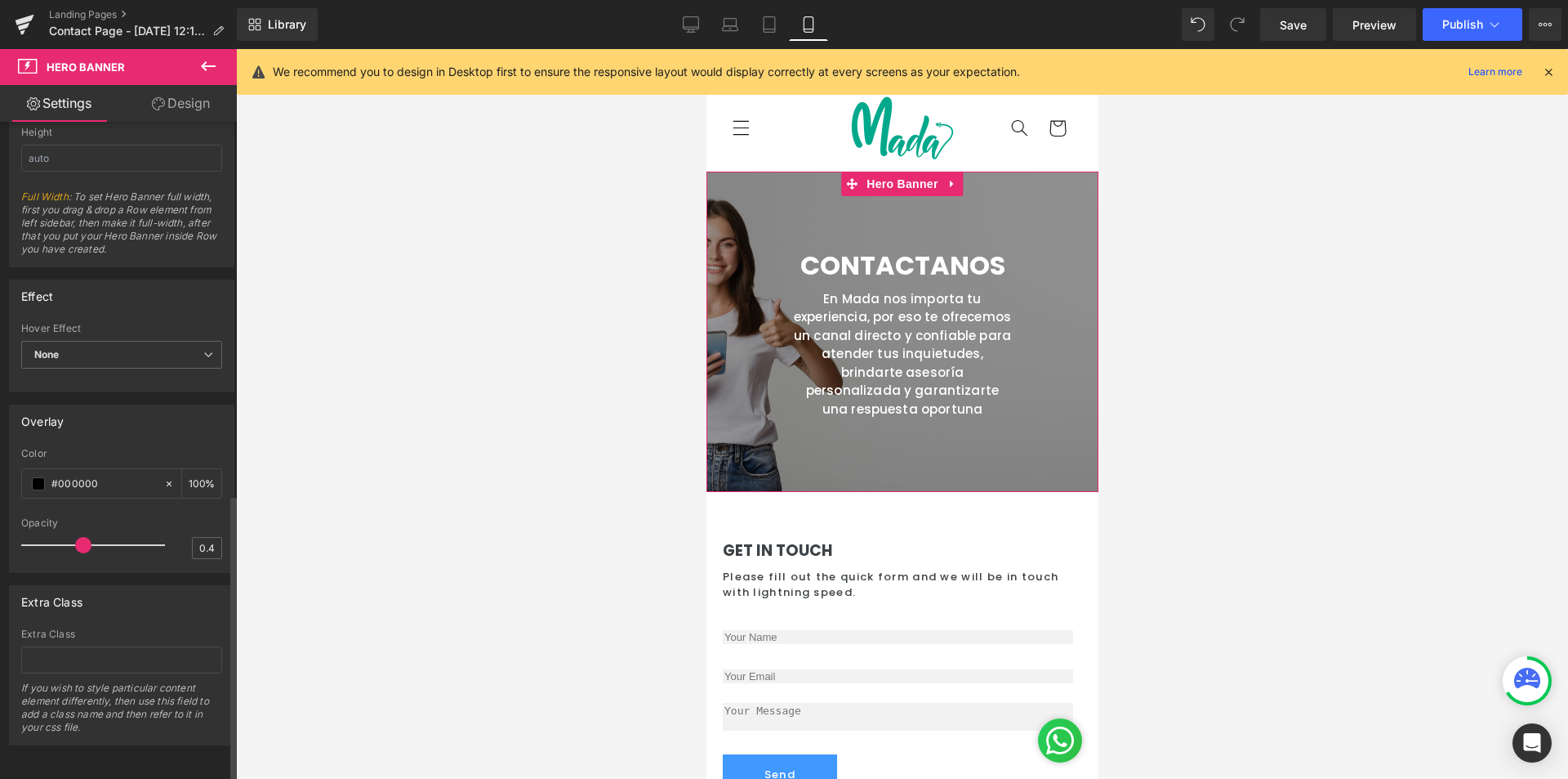
scroll to position [526, 0]
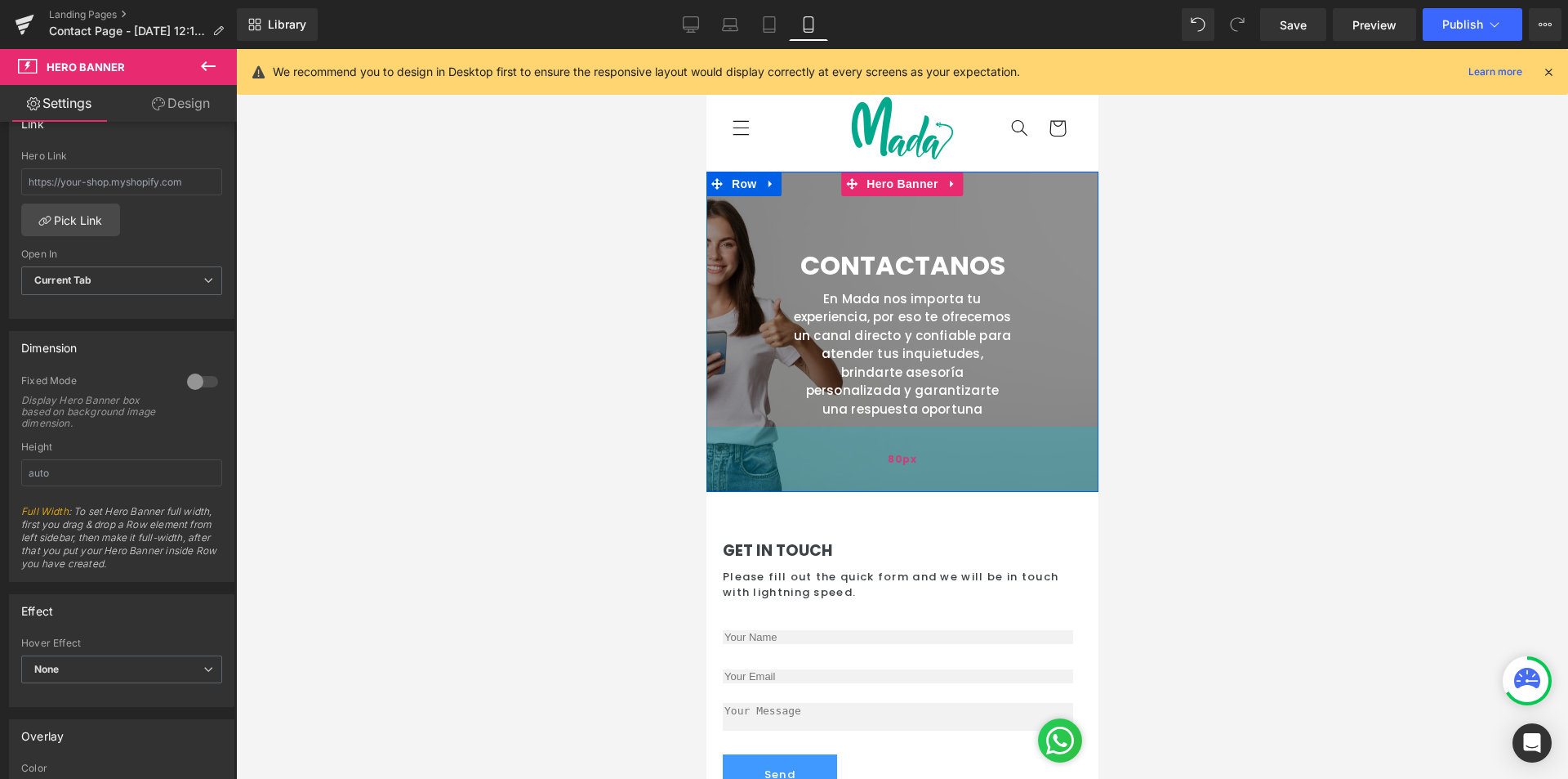
click at [959, 462] on div "80px" at bounding box center [902, 459] width 392 height 65
click at [958, 462] on div "80px" at bounding box center [902, 459] width 392 height 65
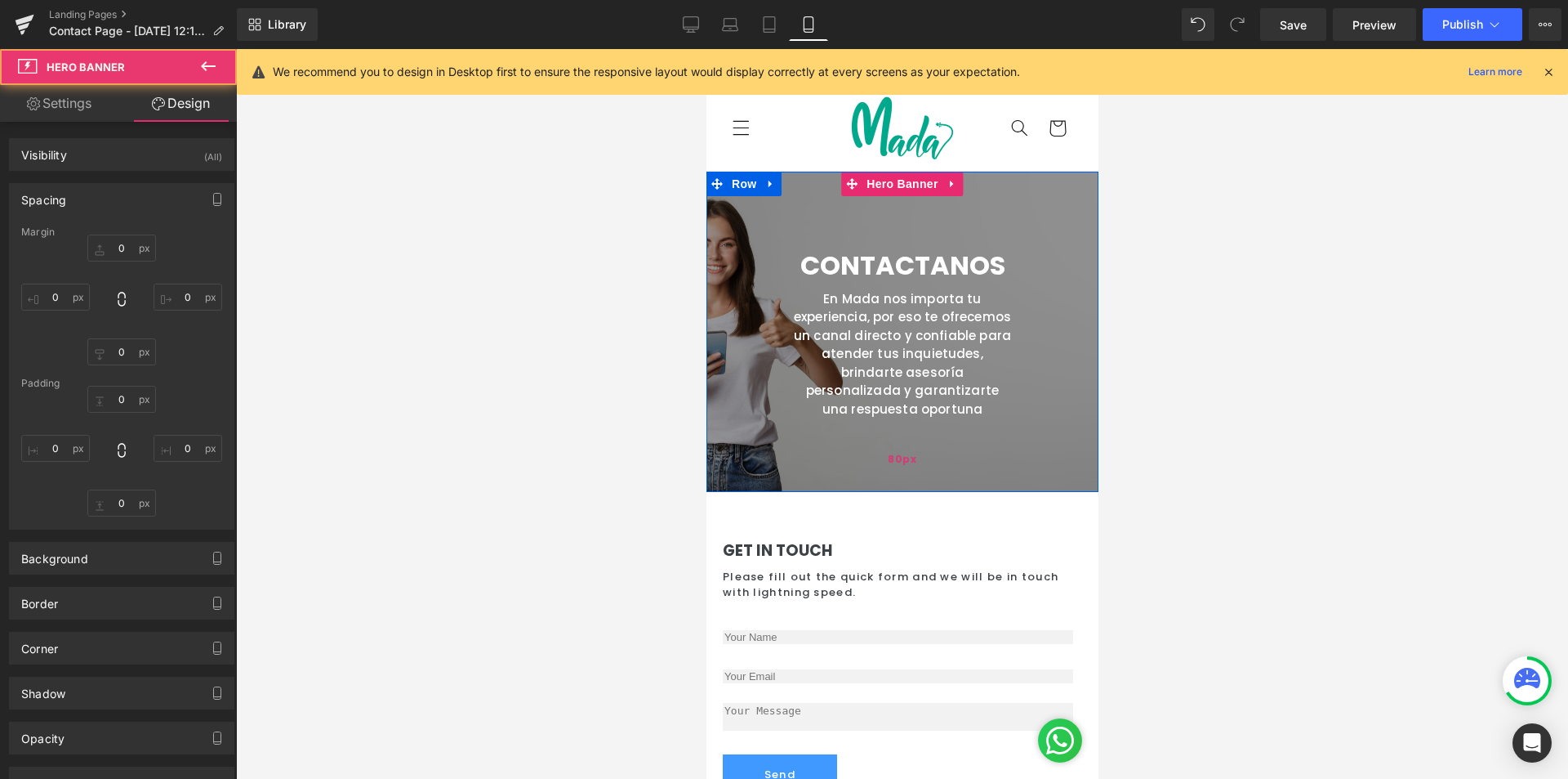
type input "0"
type input "80"
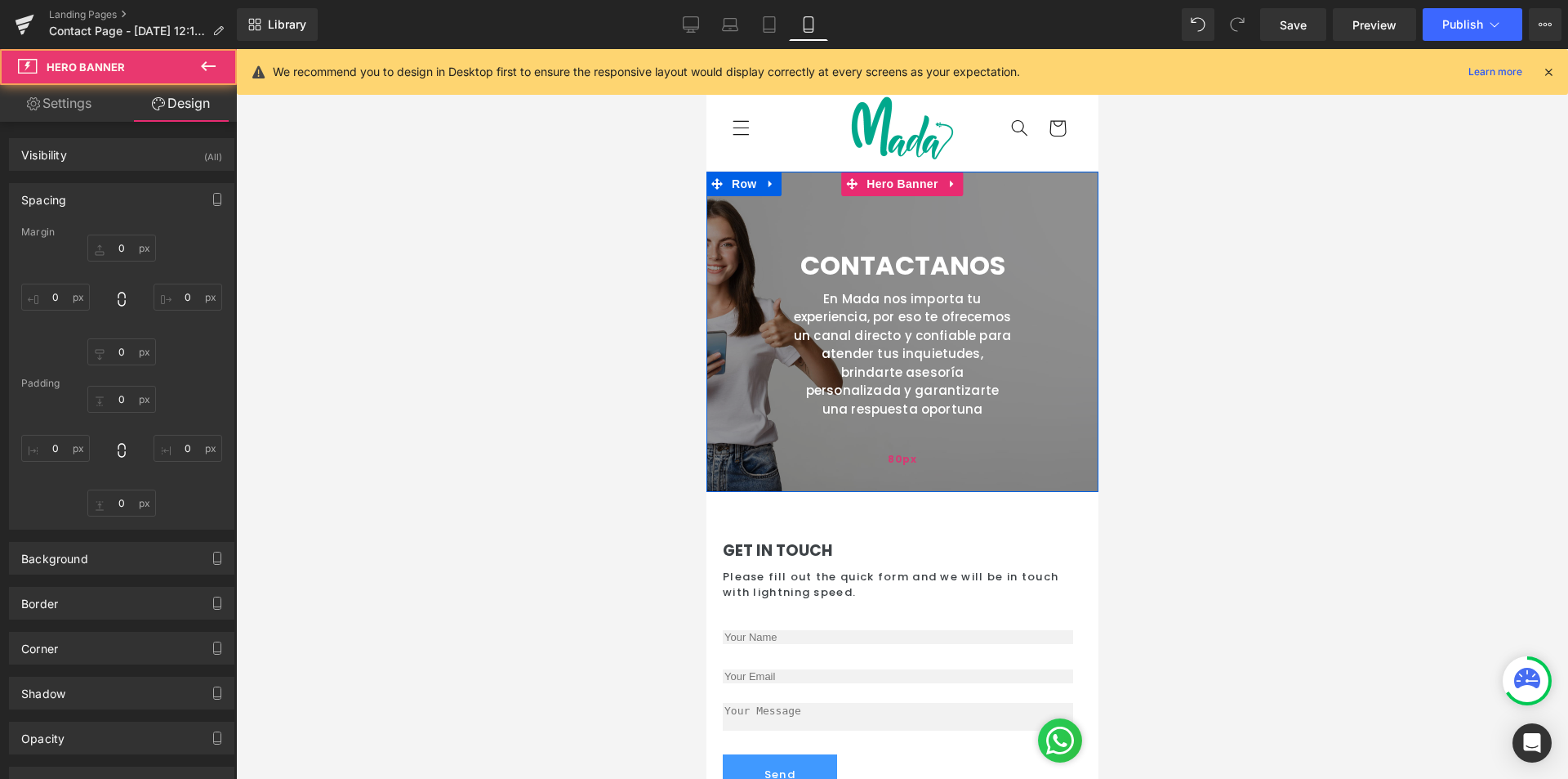
type input "0"
type input "80"
type input "0"
click at [958, 462] on div "80px" at bounding box center [902, 459] width 392 height 65
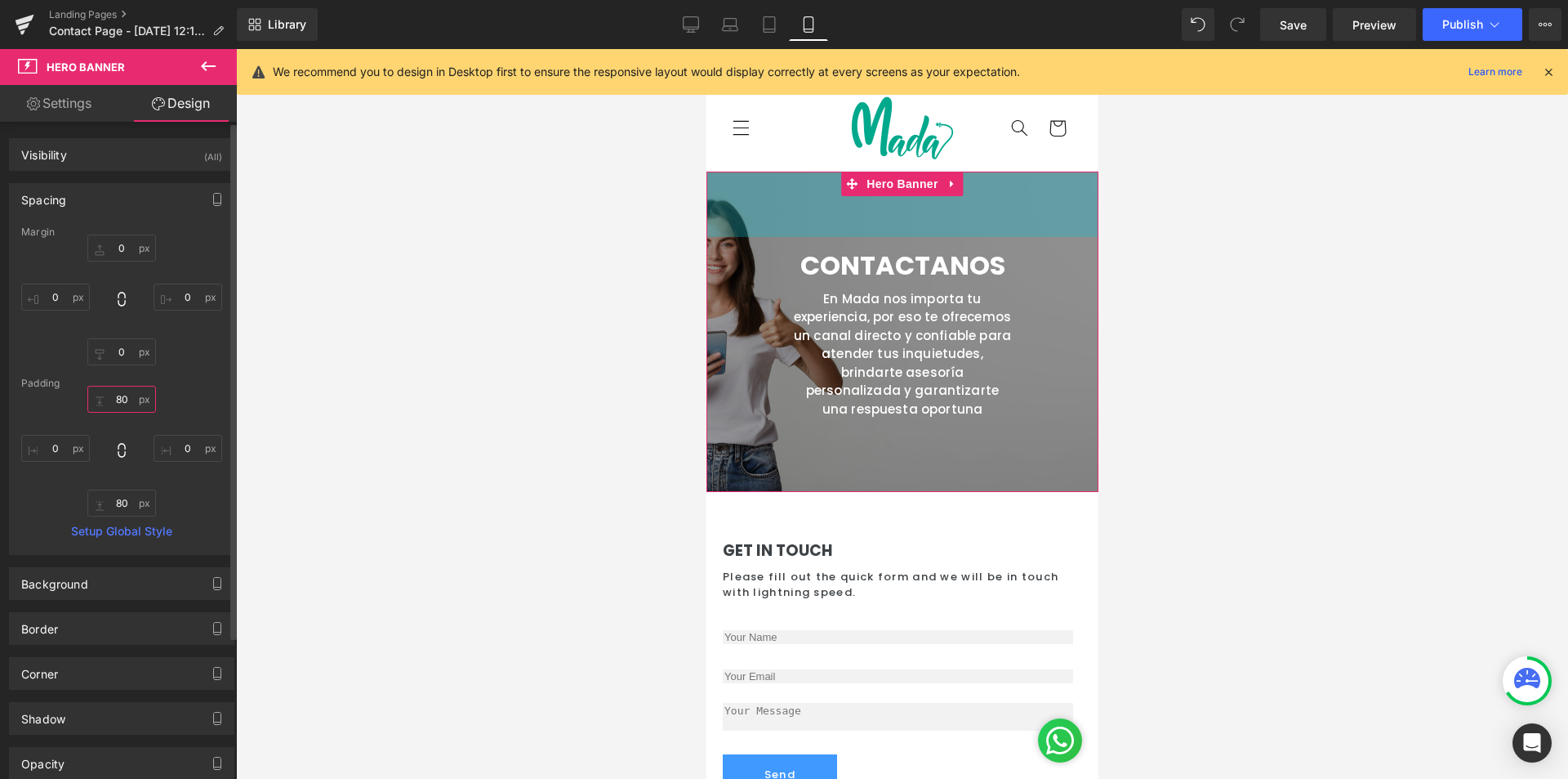
click at [128, 400] on input "80" at bounding box center [122, 399] width 69 height 27
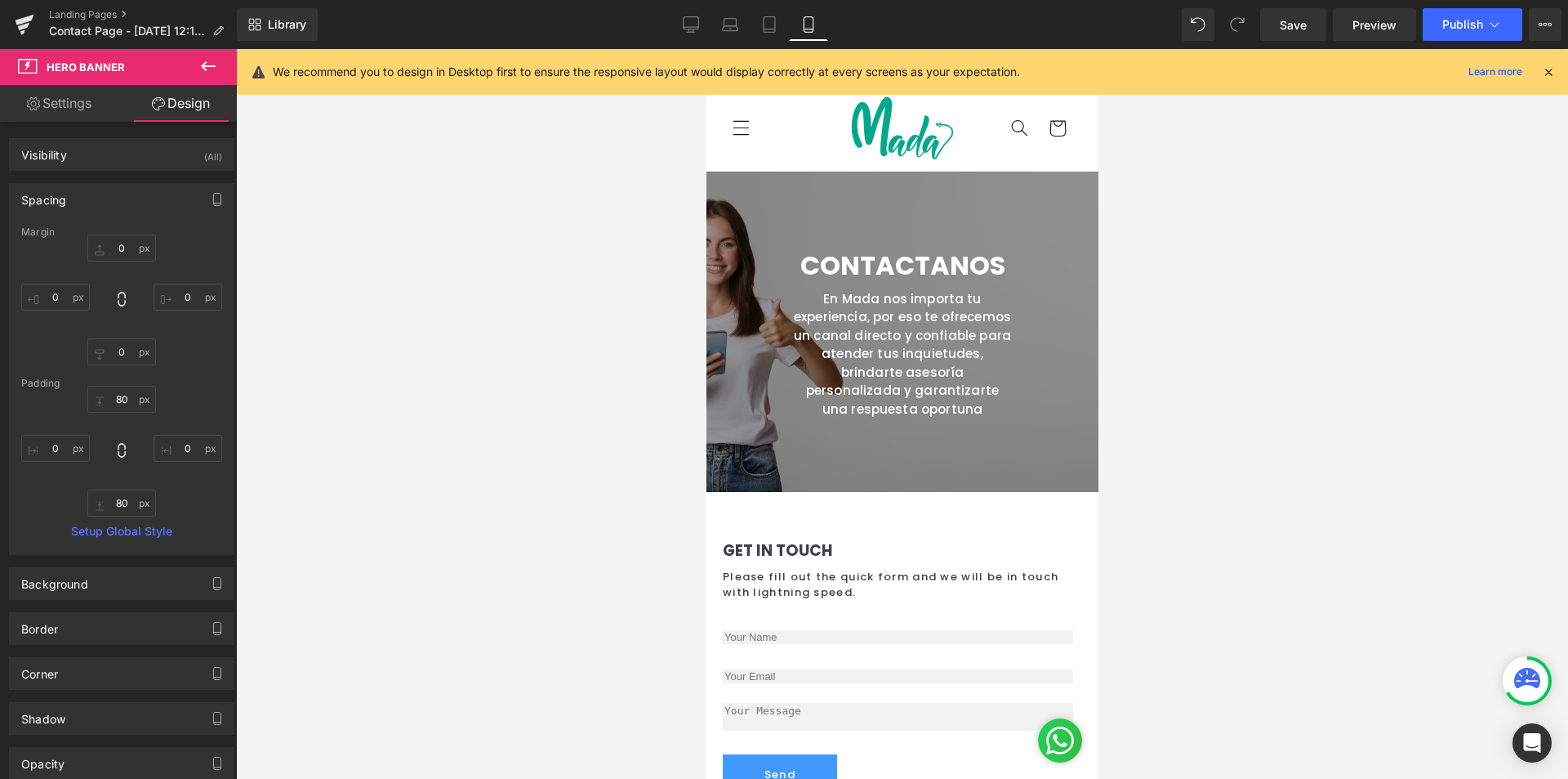
click at [1158, 385] on div at bounding box center [902, 413] width 1332 height 730
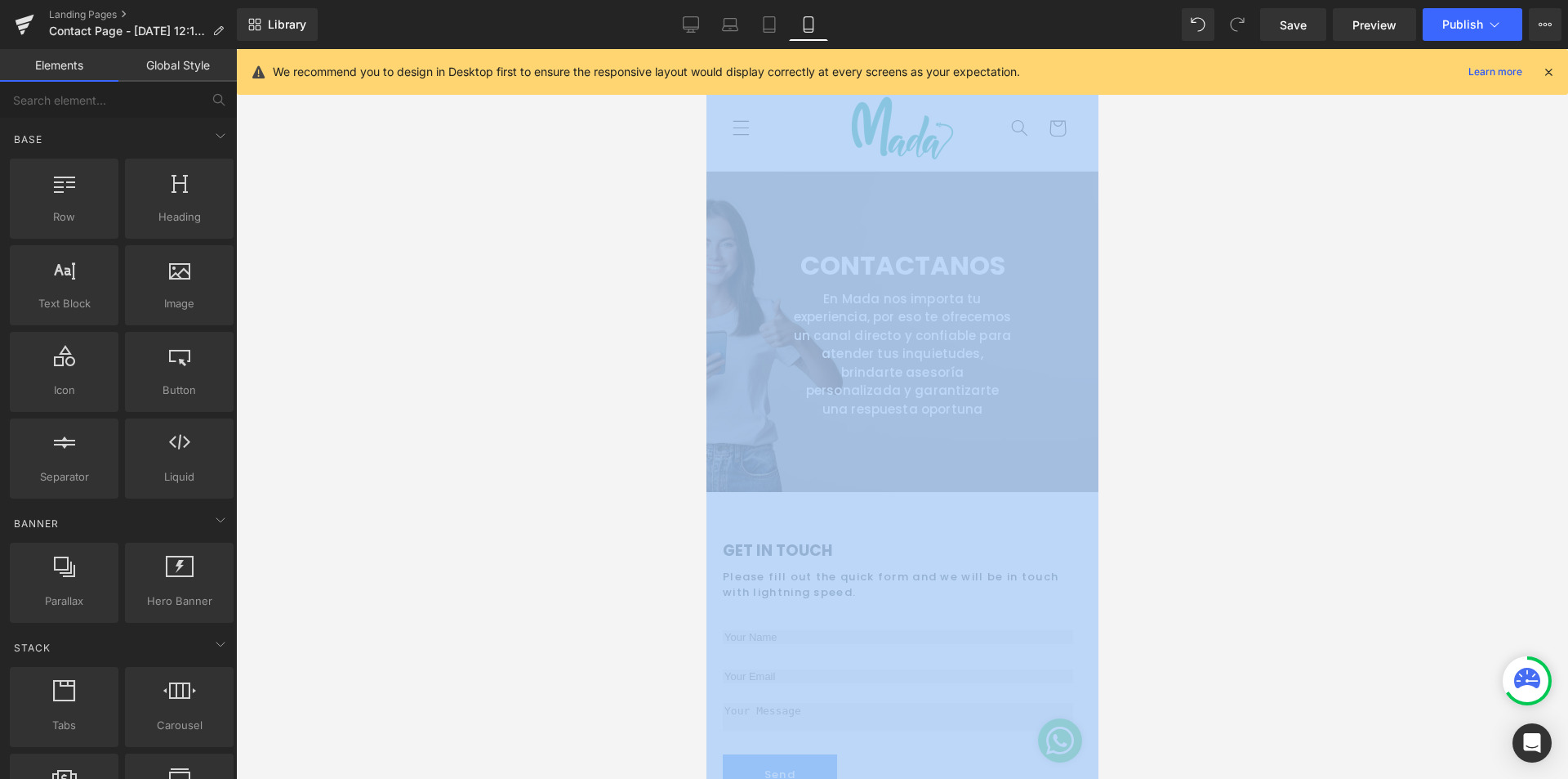
click at [1158, 385] on div at bounding box center [902, 413] width 1332 height 730
click at [1284, 376] on div at bounding box center [902, 413] width 1332 height 730
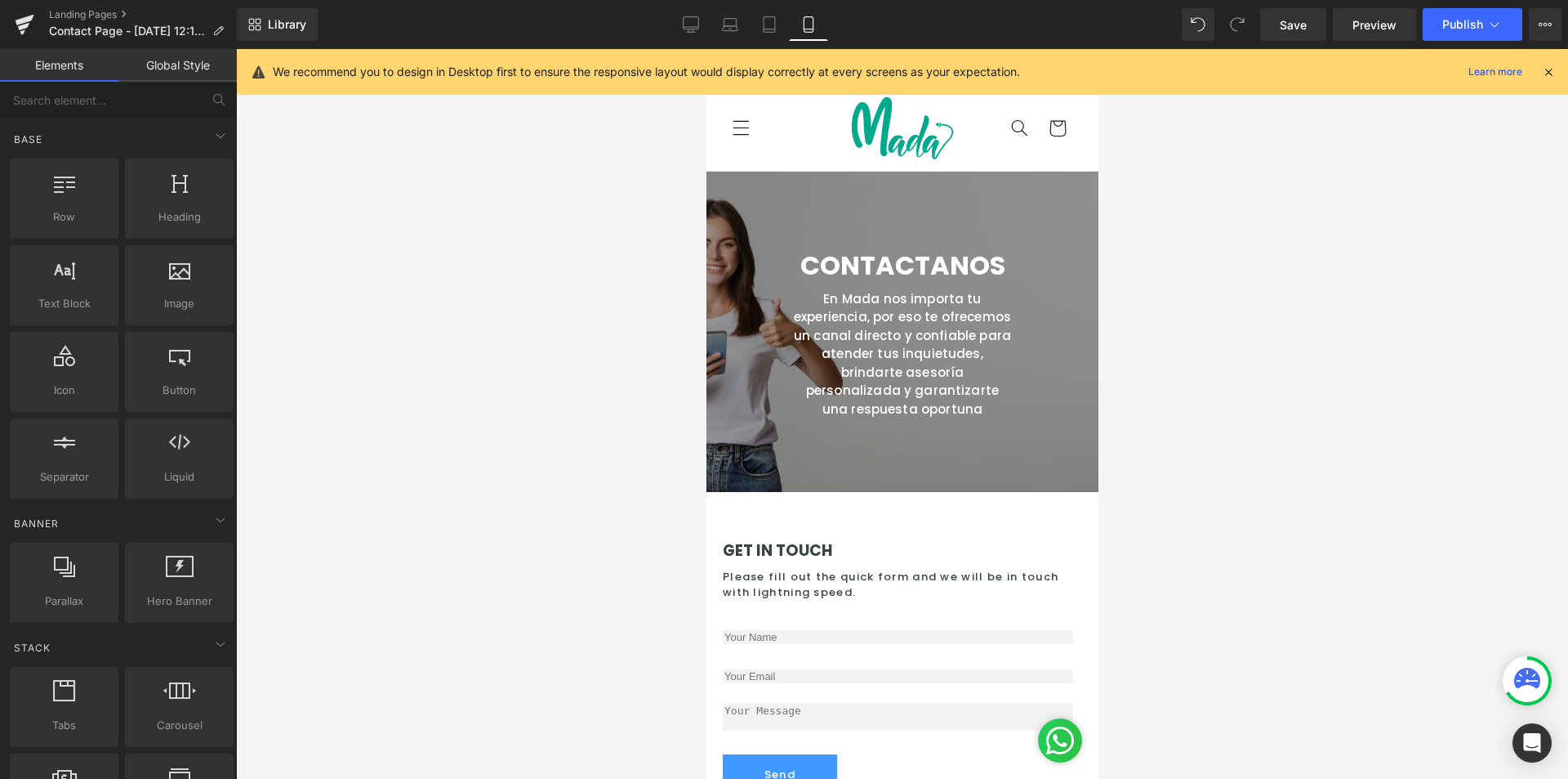
click at [924, 262] on link at bounding box center [923, 266] width 17 height 20
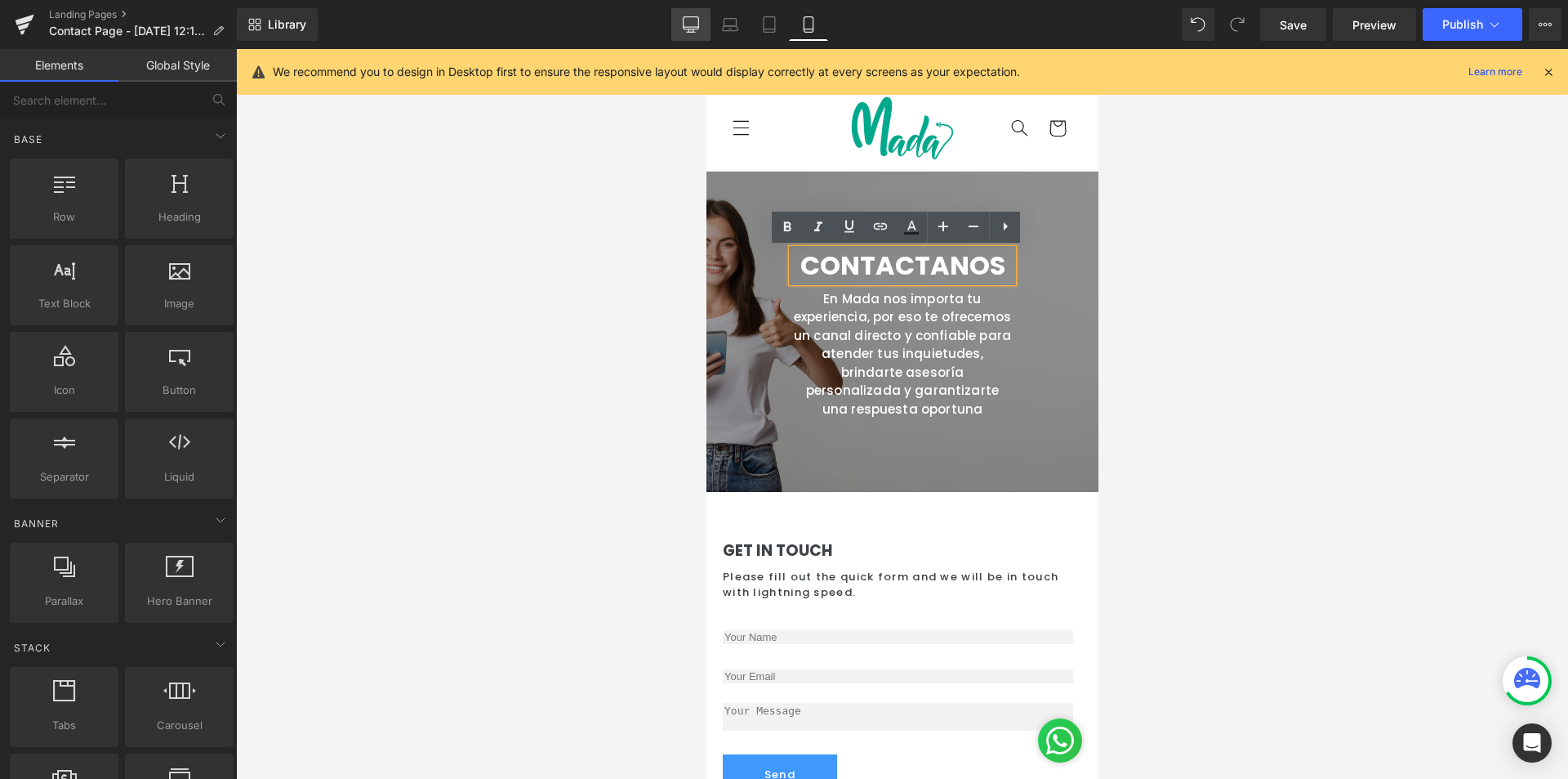
click at [704, 26] on link "Desktop" at bounding box center [690, 24] width 39 height 33
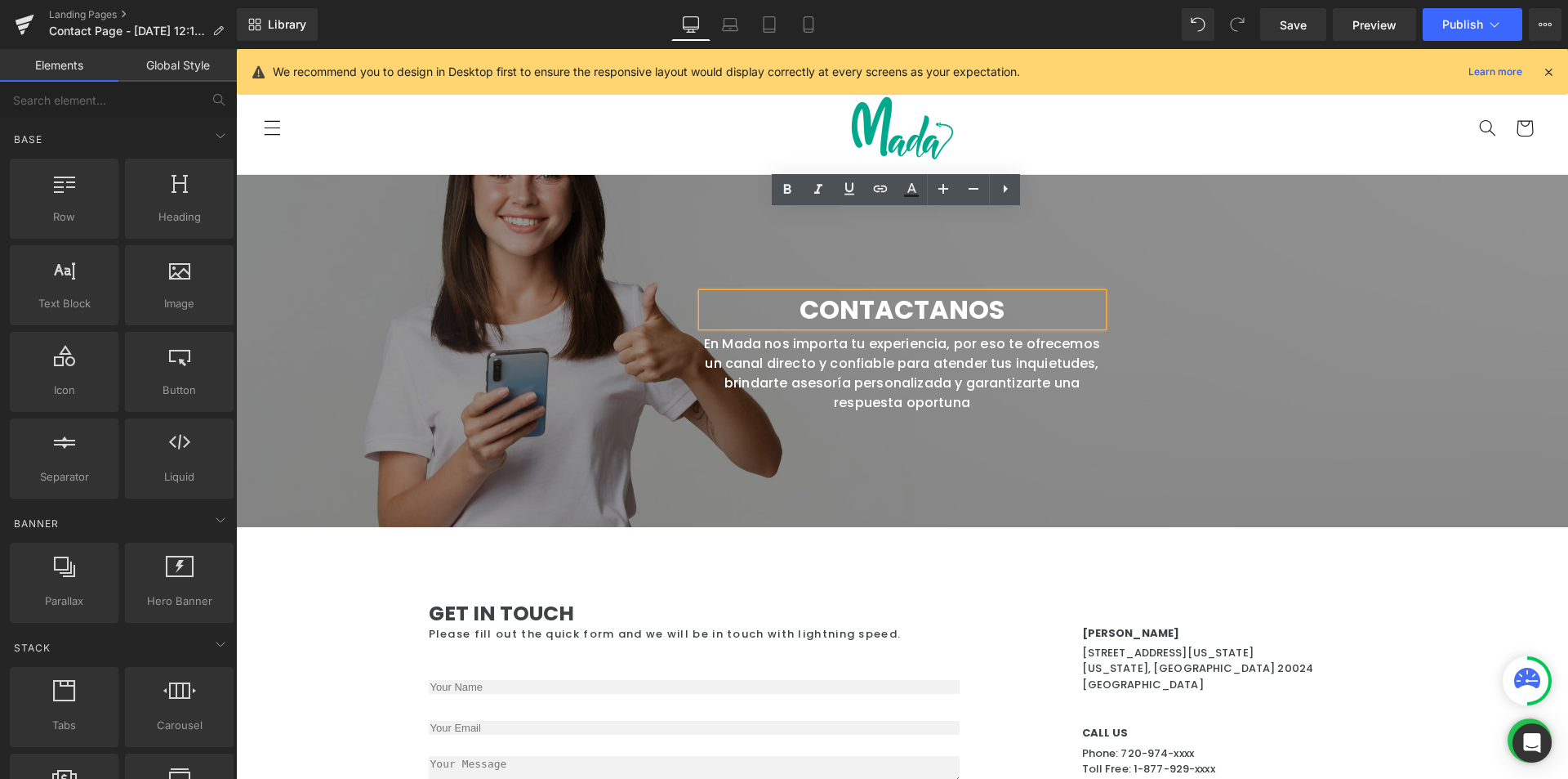
scroll to position [245, 0]
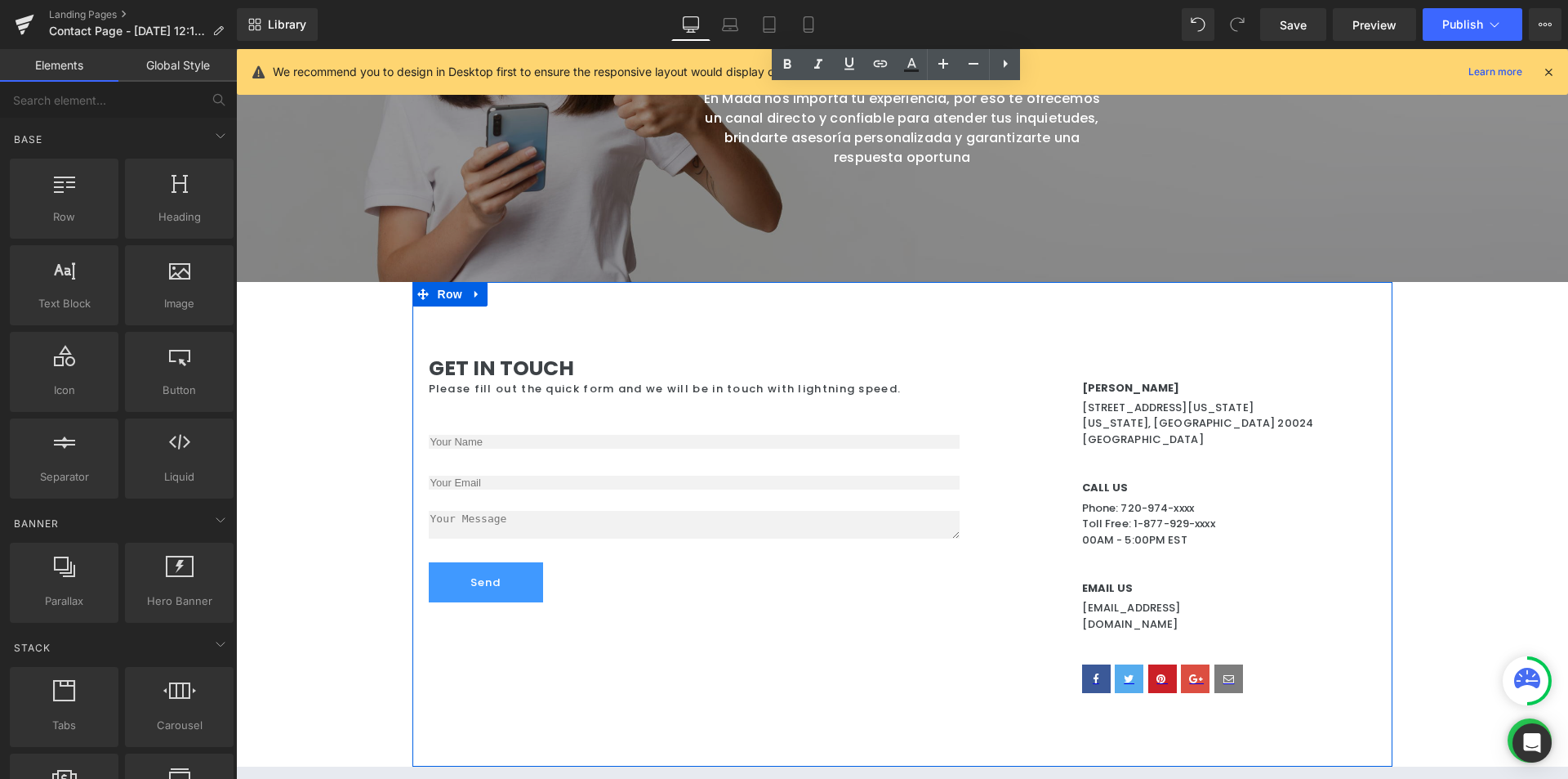
click at [486, 325] on div "Get In Touch Heading Please fill out the quick form and we will be in touch wit…" at bounding box center [902, 525] width 980 height 486
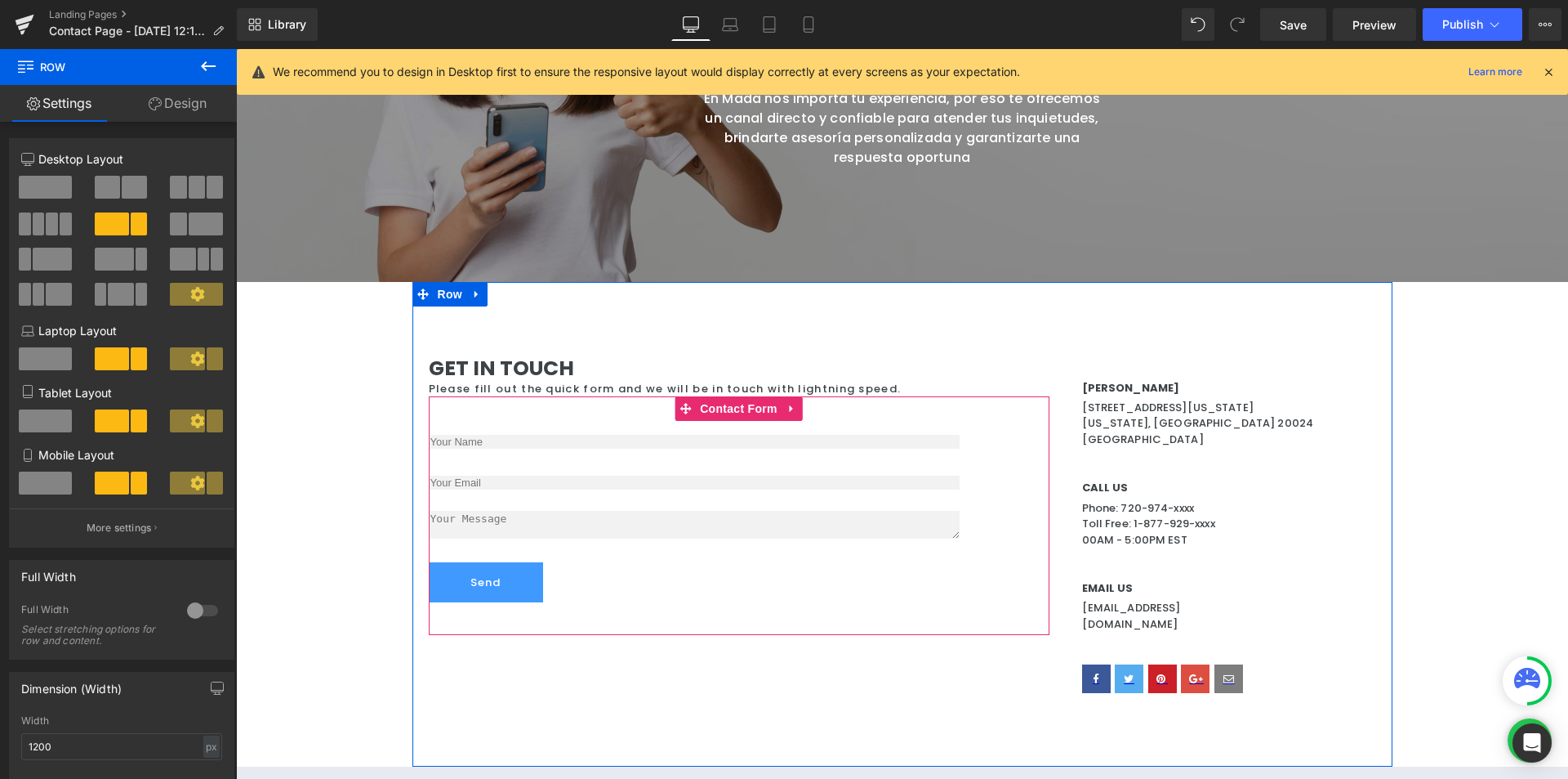
click at [516, 488] on input "email" at bounding box center [694, 482] width 531 height 14
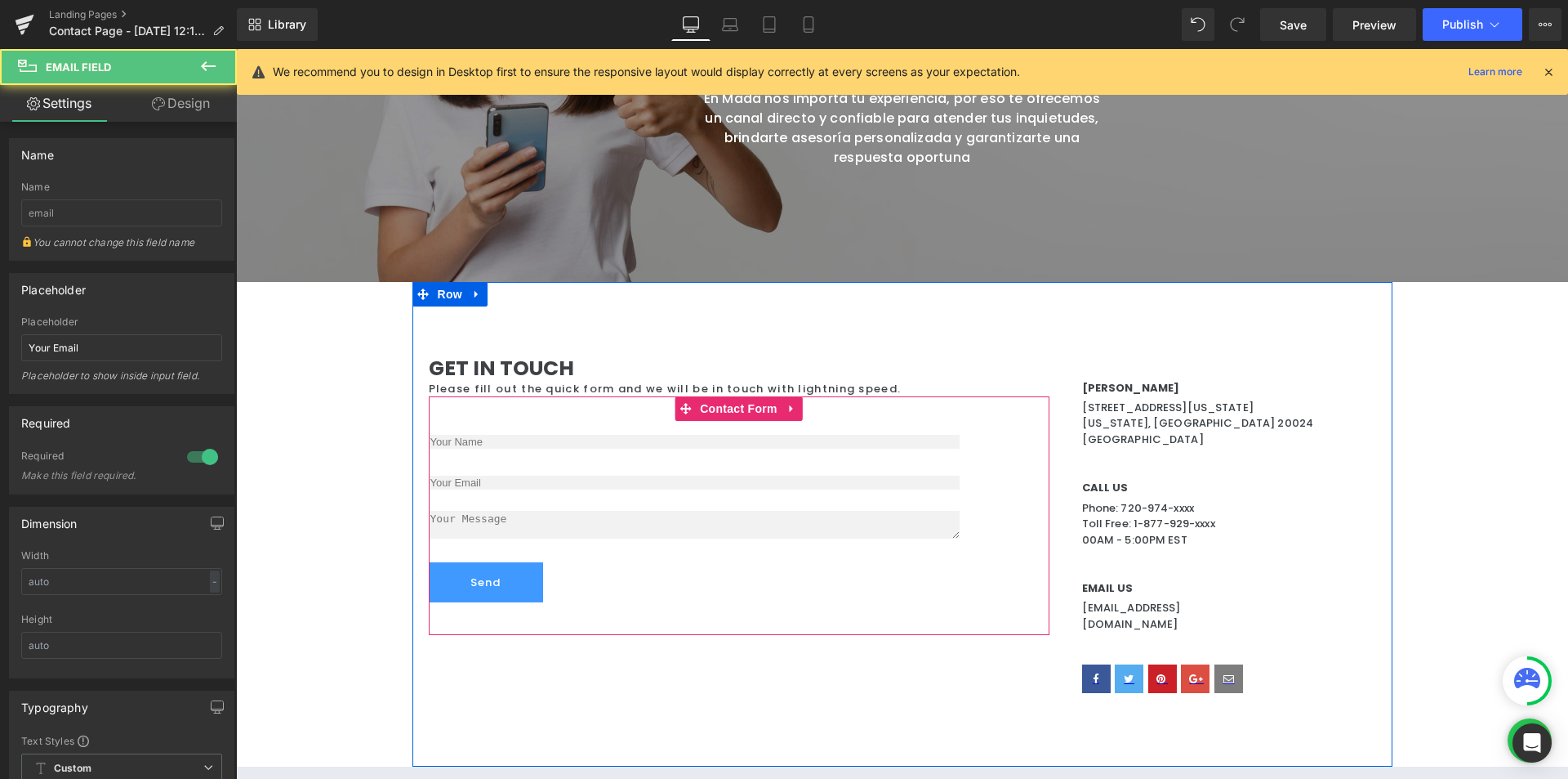
click at [526, 458] on div "Text Field Email Field Text Area Send Submit Button" at bounding box center [694, 515] width 531 height 173
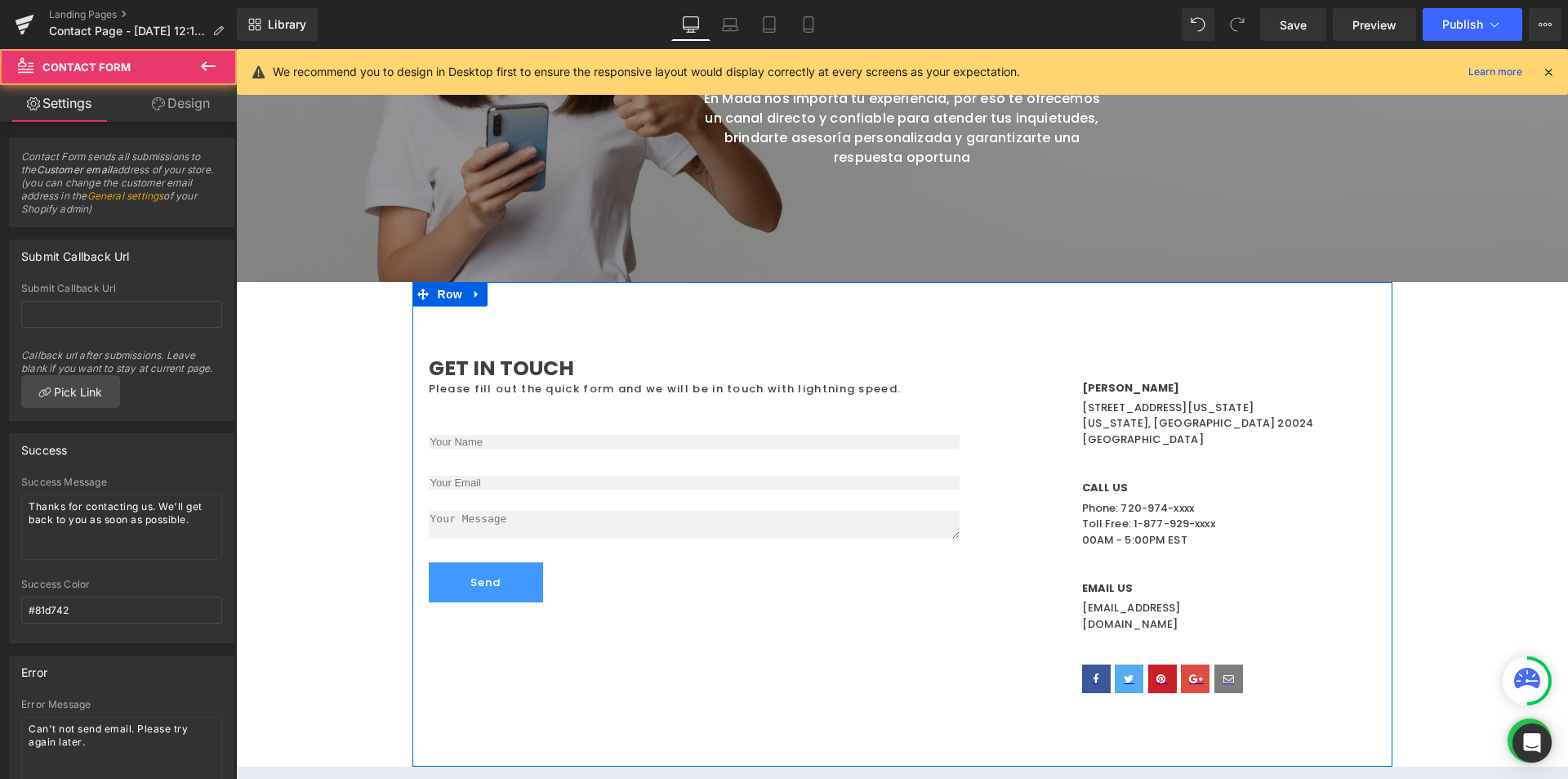
click at [1245, 449] on div "[PERSON_NAME] Heading [STREET_ADDRESS][US_STATE][US_STATE] Text [GEOGRAPHIC_DAT…" at bounding box center [1229, 405] width 294 height 100
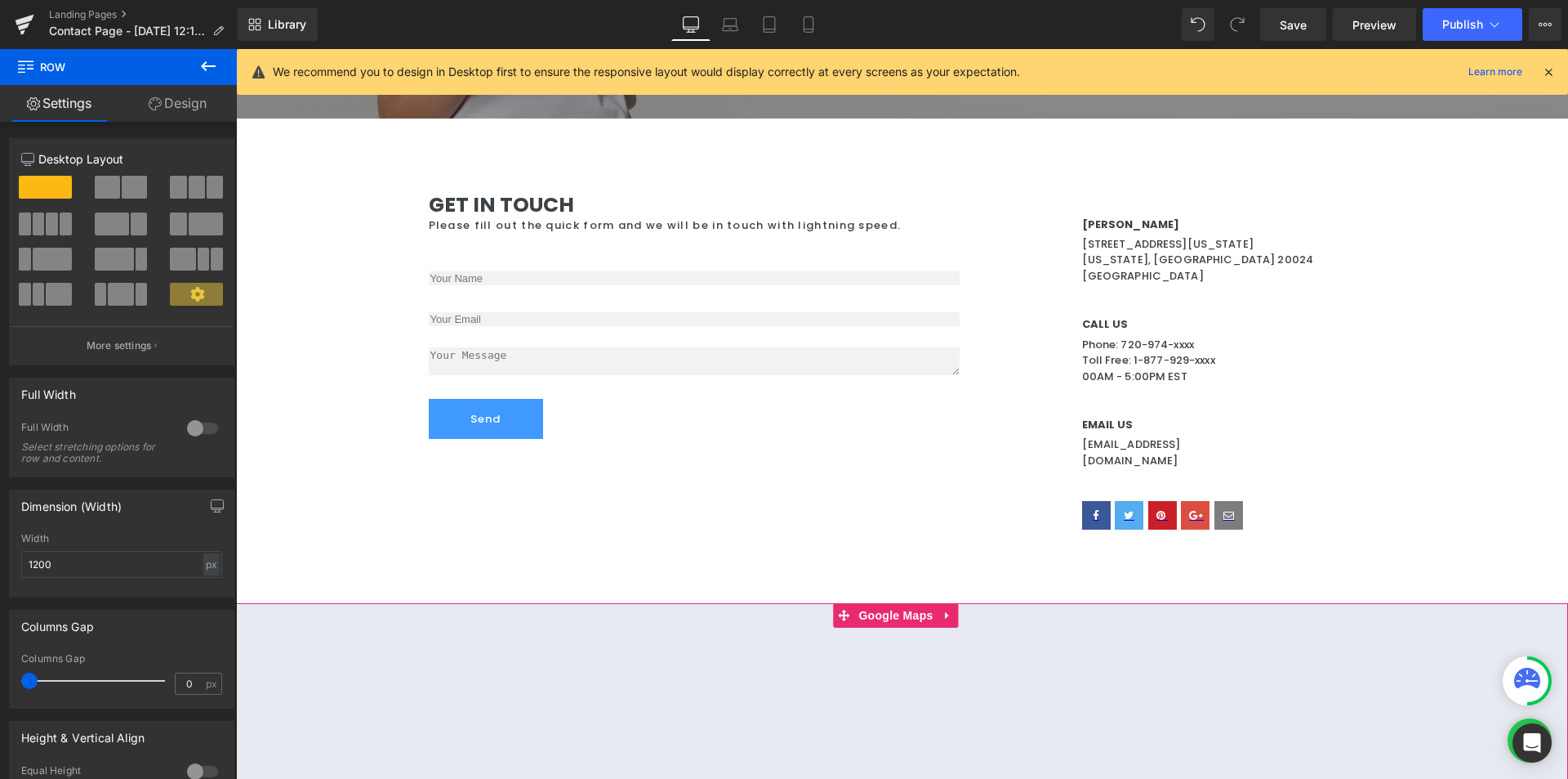
scroll to position [572, 0]
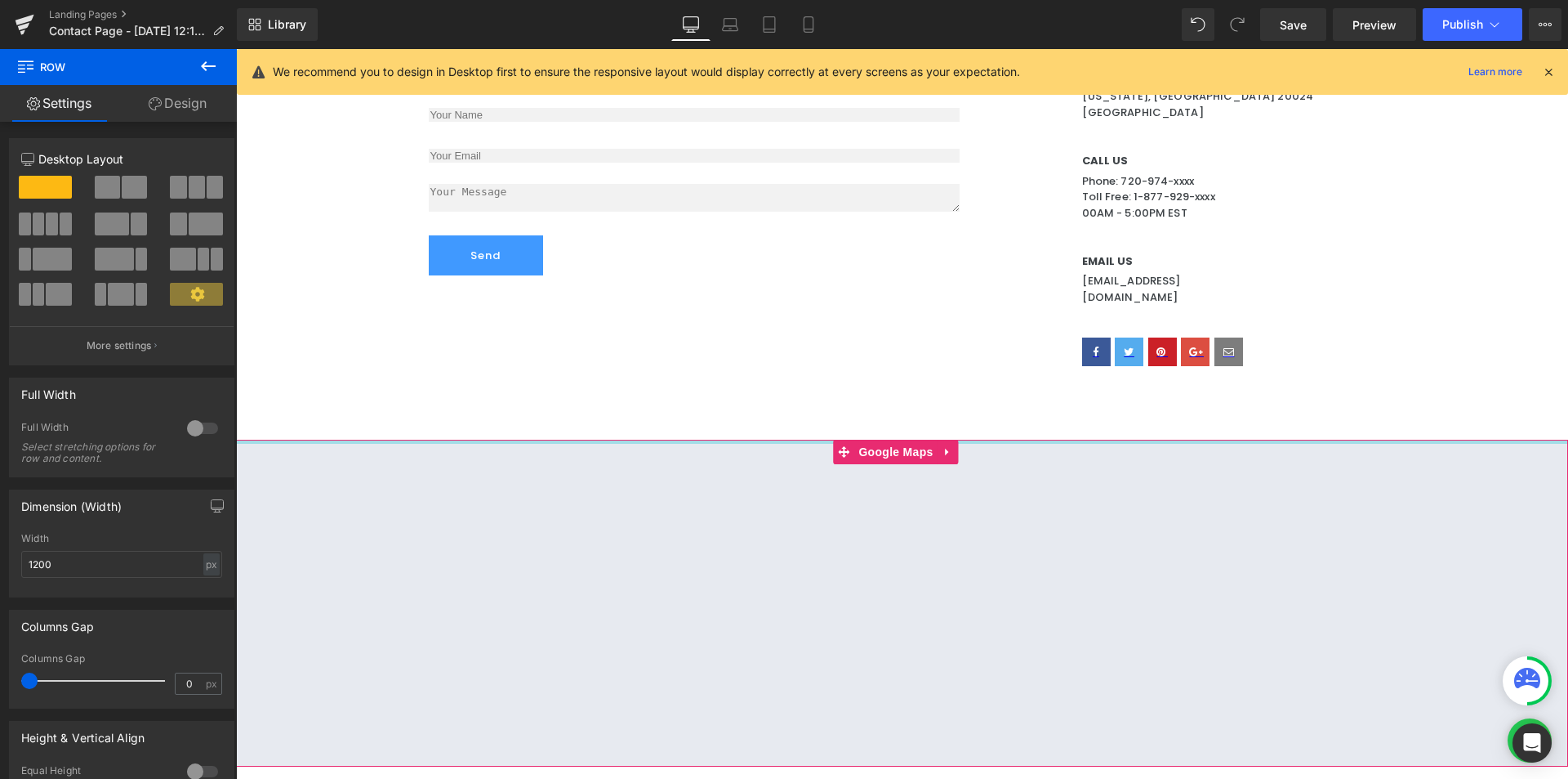
click at [682, 327] on div "Get In Touch Heading Please fill out the quick form and we will be in touch wit…" at bounding box center [902, 197] width 980 height 486
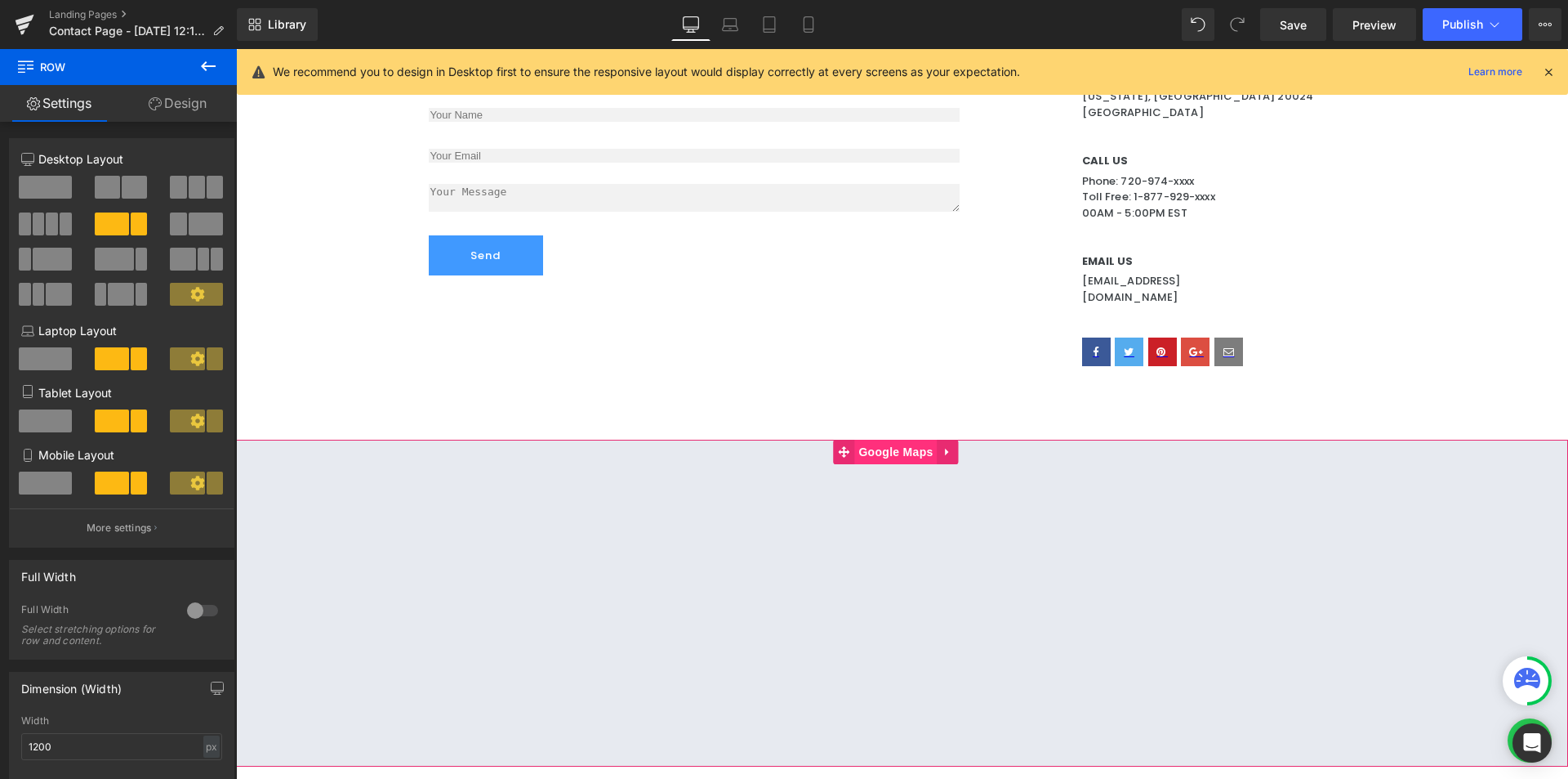
click at [867, 440] on span "Google Maps" at bounding box center [895, 451] width 82 height 24
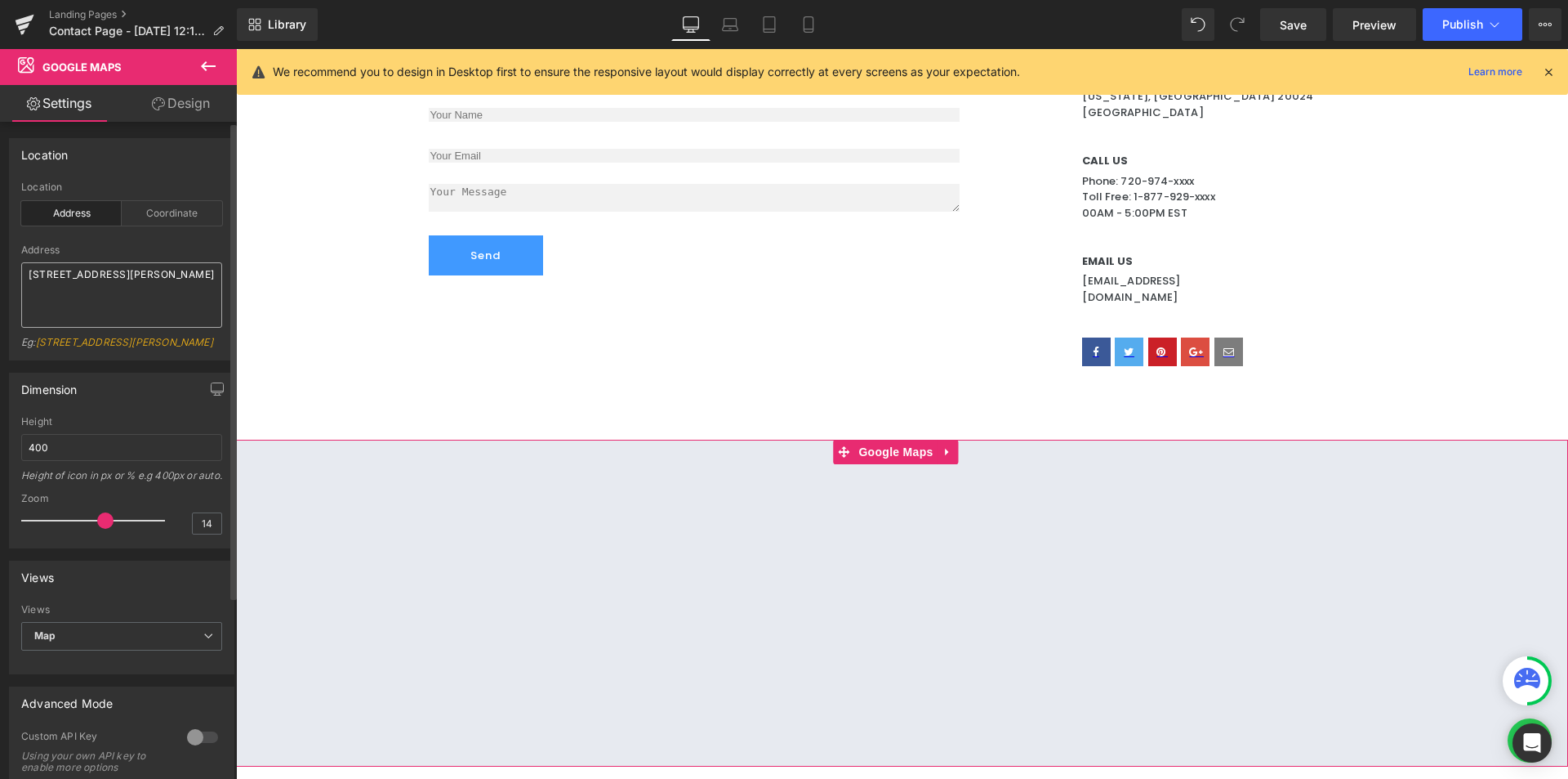
click at [139, 300] on textarea "[STREET_ADDRESS][PERSON_NAME]" at bounding box center [121, 295] width 201 height 65
drag, startPoint x: 112, startPoint y: 299, endPoint x: 0, endPoint y: 233, distance: 130.0
click at [0, 233] on div "Location address Location Address Coordinate Address [STREET_ADDRESS][GEOGRAPHI…" at bounding box center [122, 242] width 244 height 234
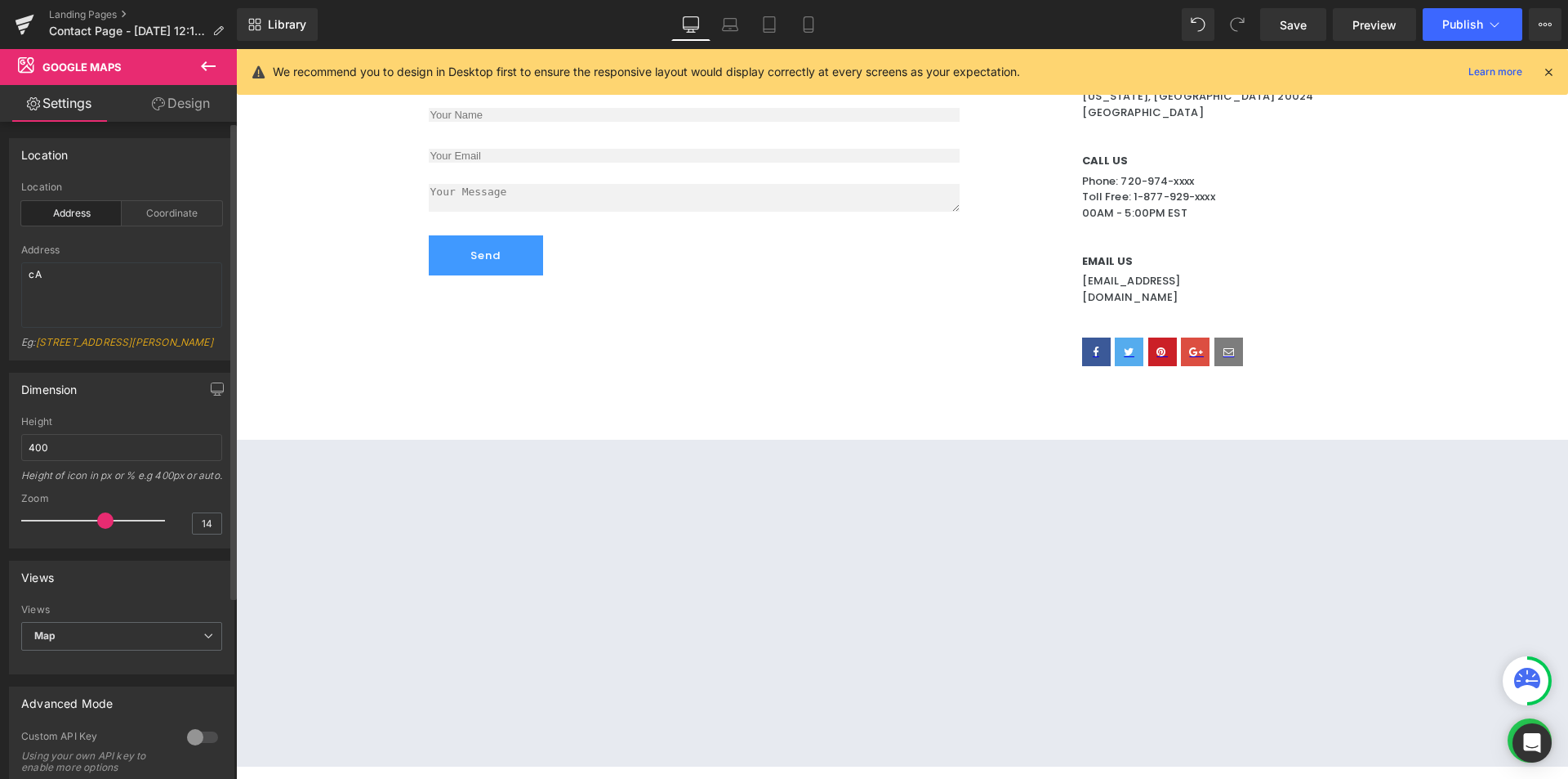
type textarea "c"
type textarea "[STREET_ADDRESS]"
click at [179, 223] on div "Coordinate" at bounding box center [172, 213] width 100 height 24
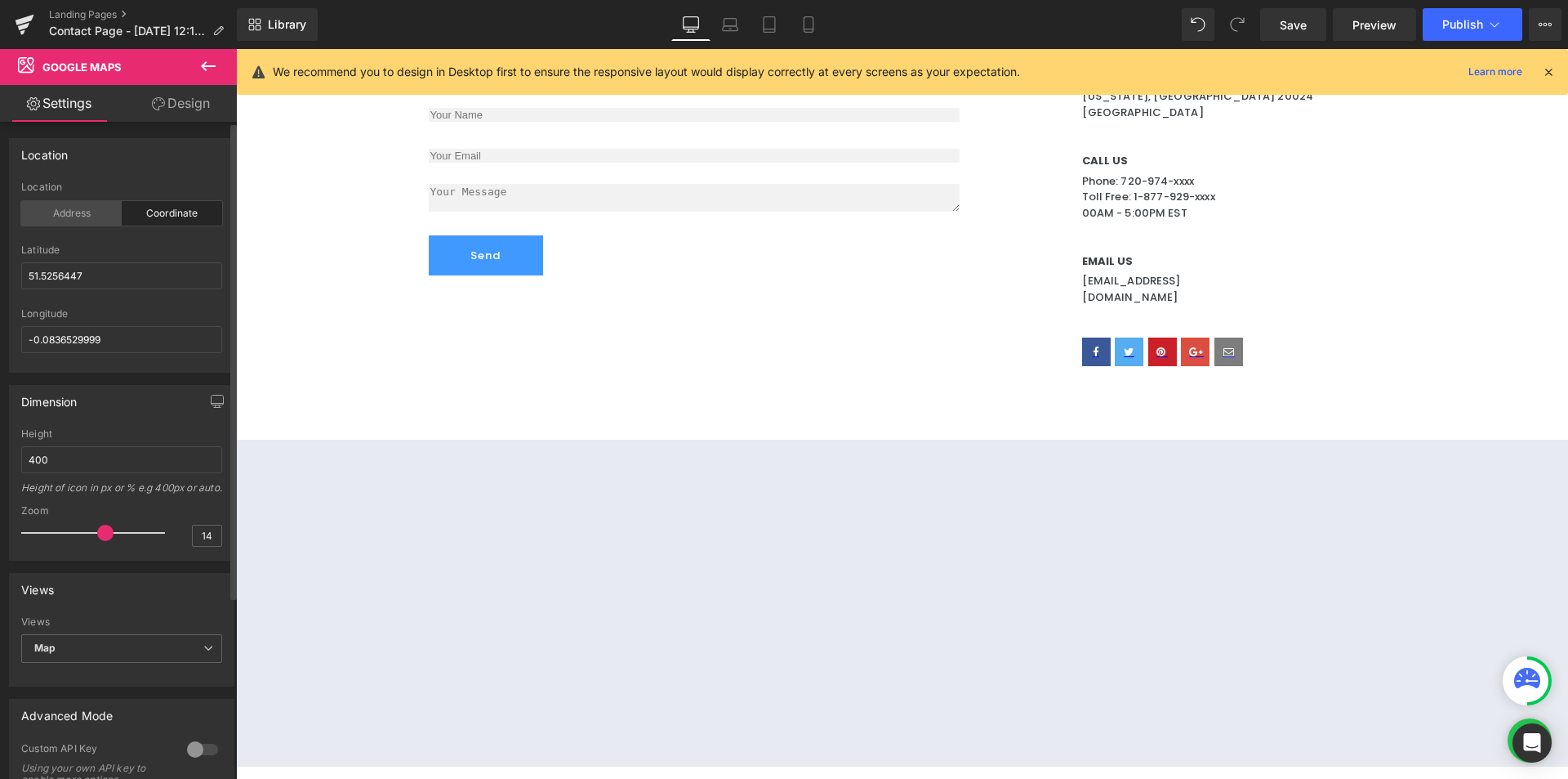
click at [80, 210] on div "Address" at bounding box center [71, 213] width 100 height 24
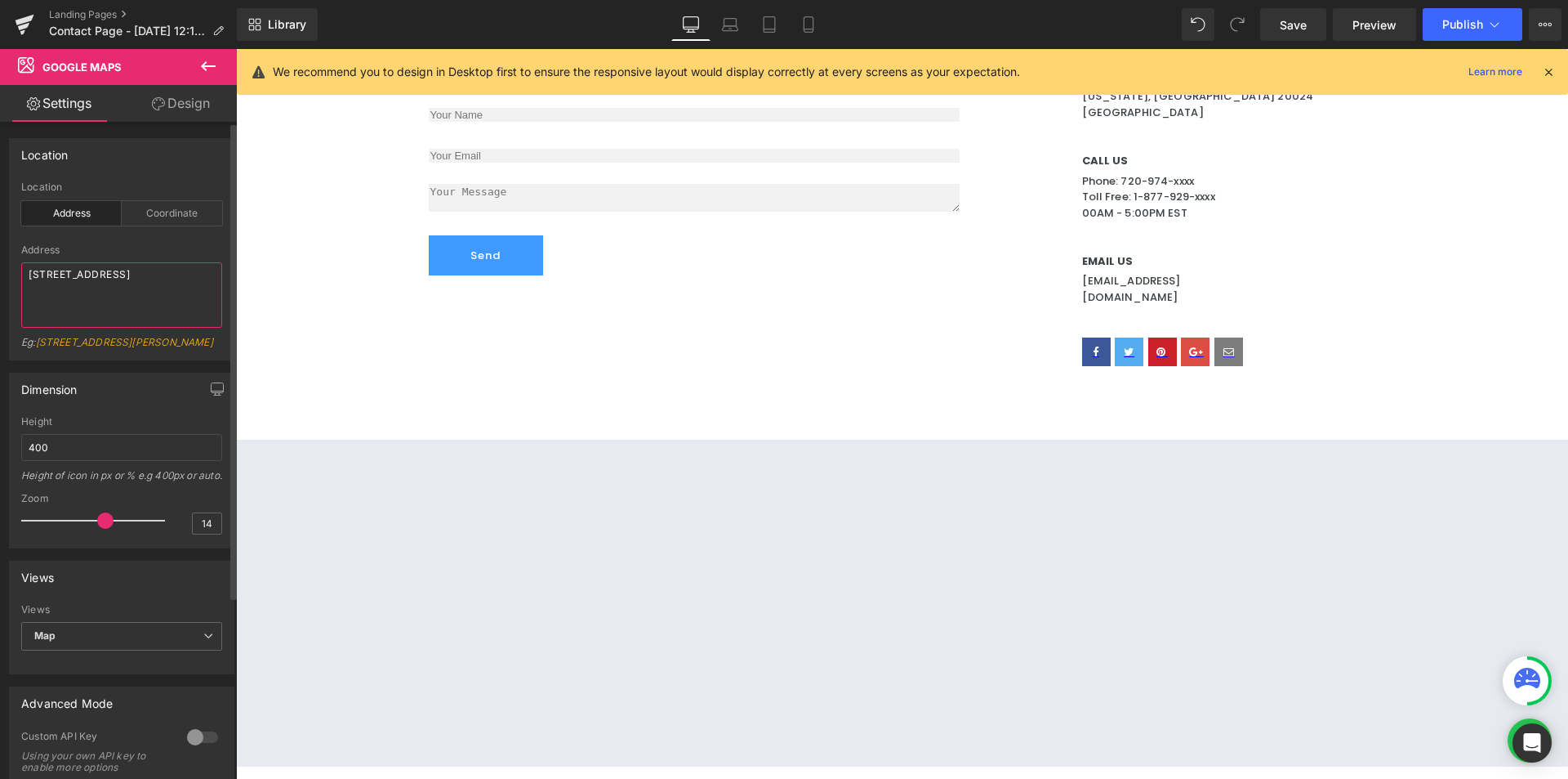
drag, startPoint x: 176, startPoint y: 271, endPoint x: 0, endPoint y: 202, distance: 189.0
click at [0, 202] on div "Location address Location Address Coordinate [GEOGRAPHIC_DATA] [STREET_ADDRESS]…" at bounding box center [122, 242] width 244 height 234
click at [142, 243] on div at bounding box center [121, 239] width 201 height 11
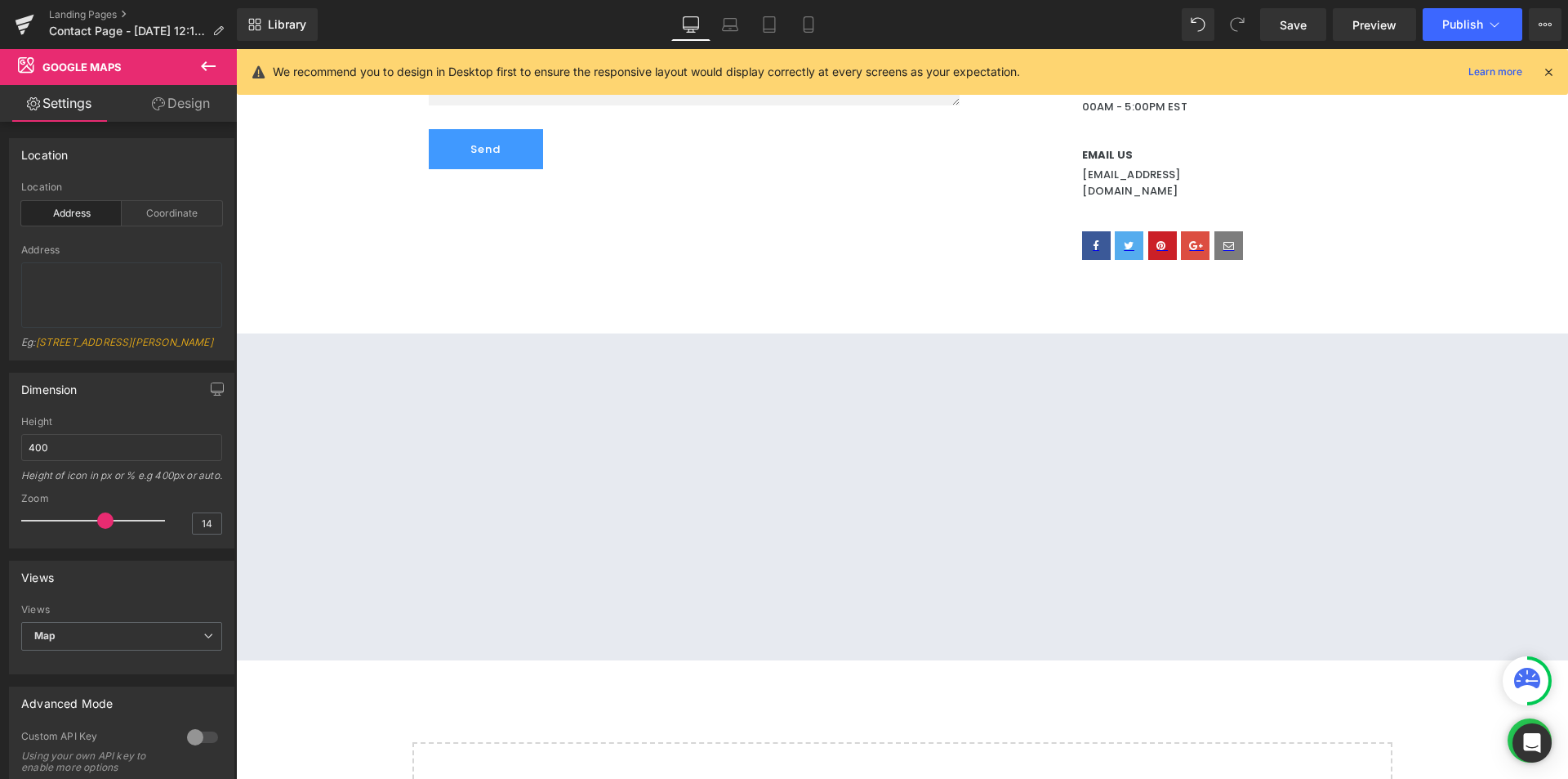
scroll to position [596, 0]
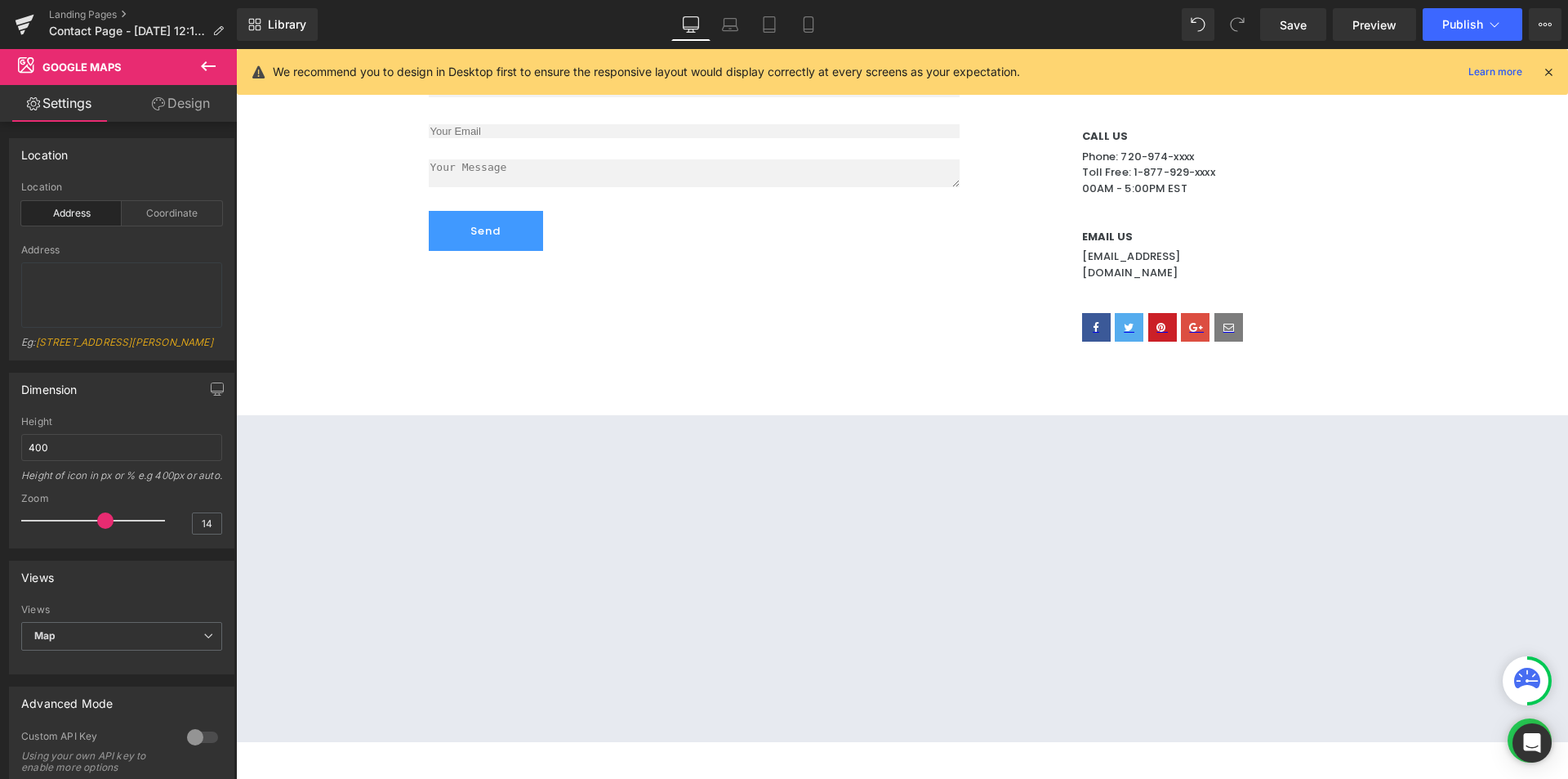
click at [760, 301] on div "Get In Touch Heading Please fill out the quick form and we will be in touch wit…" at bounding box center [902, 173] width 980 height 486
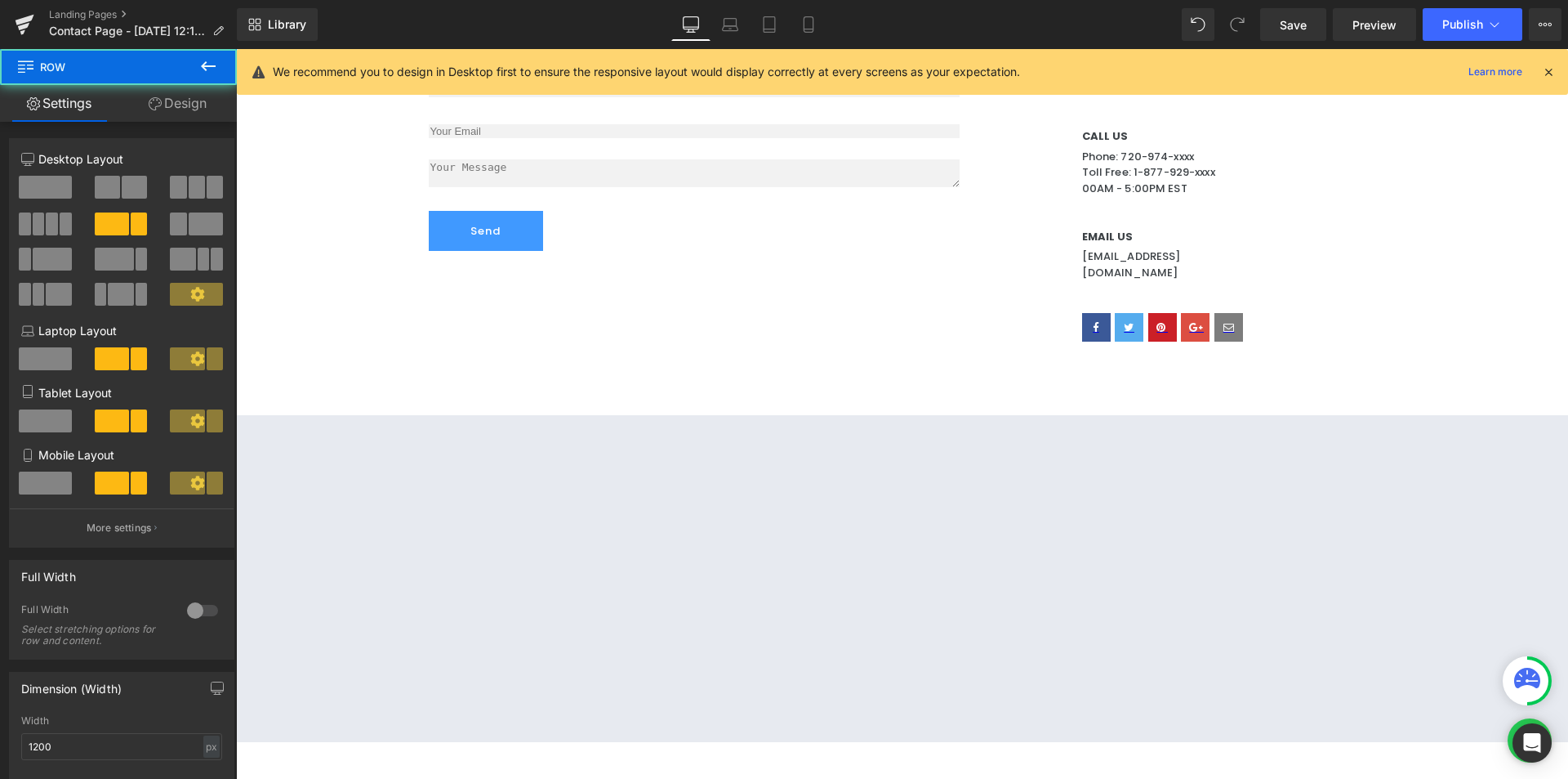
click at [366, 375] on div "Contactanos Heading En Mada nos importa tu experiencia, por eso te ofrecemos un…" at bounding box center [902, 269] width 1332 height 1381
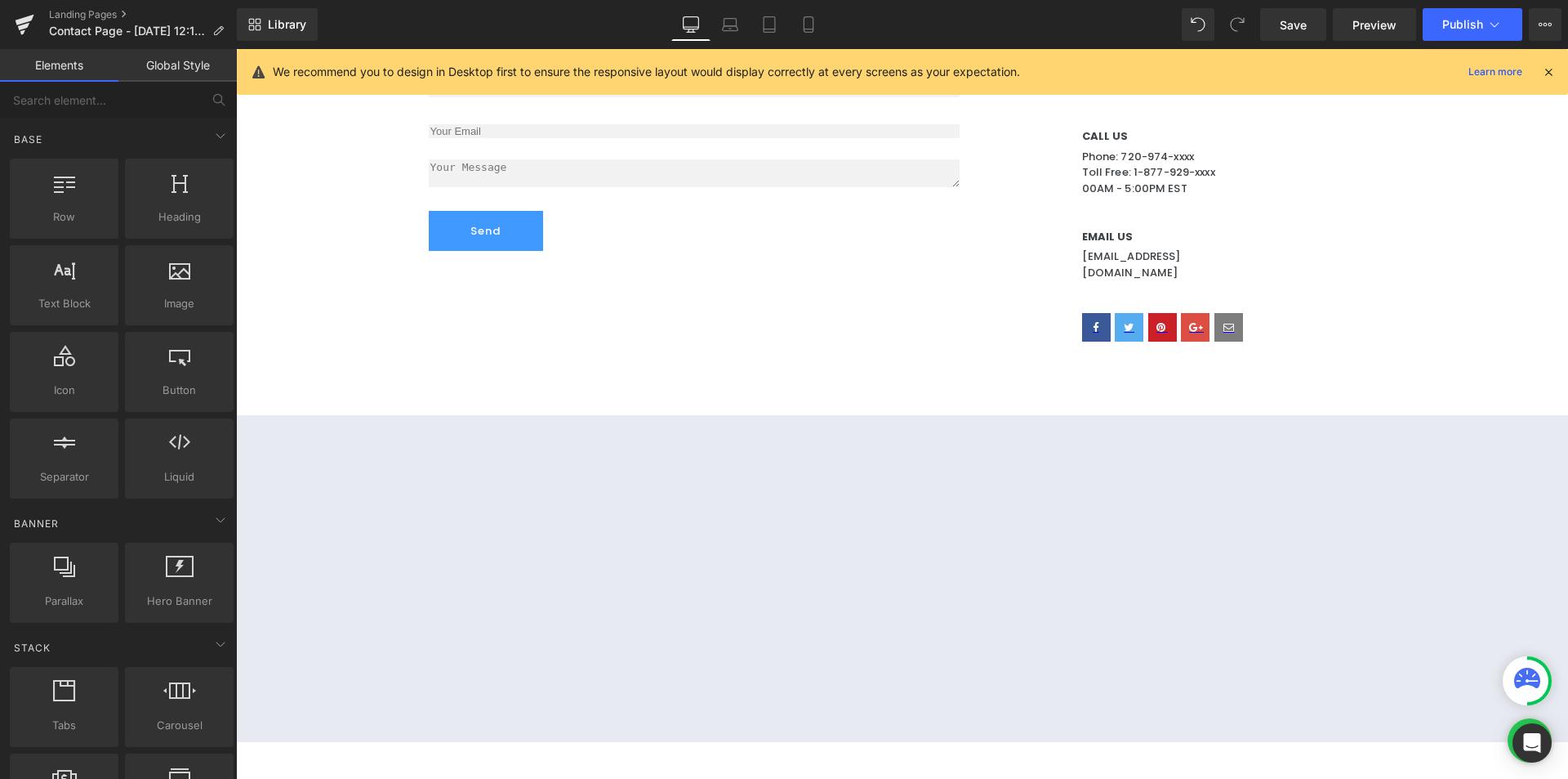
click at [200, 69] on link "Global Style" at bounding box center [177, 65] width 118 height 33
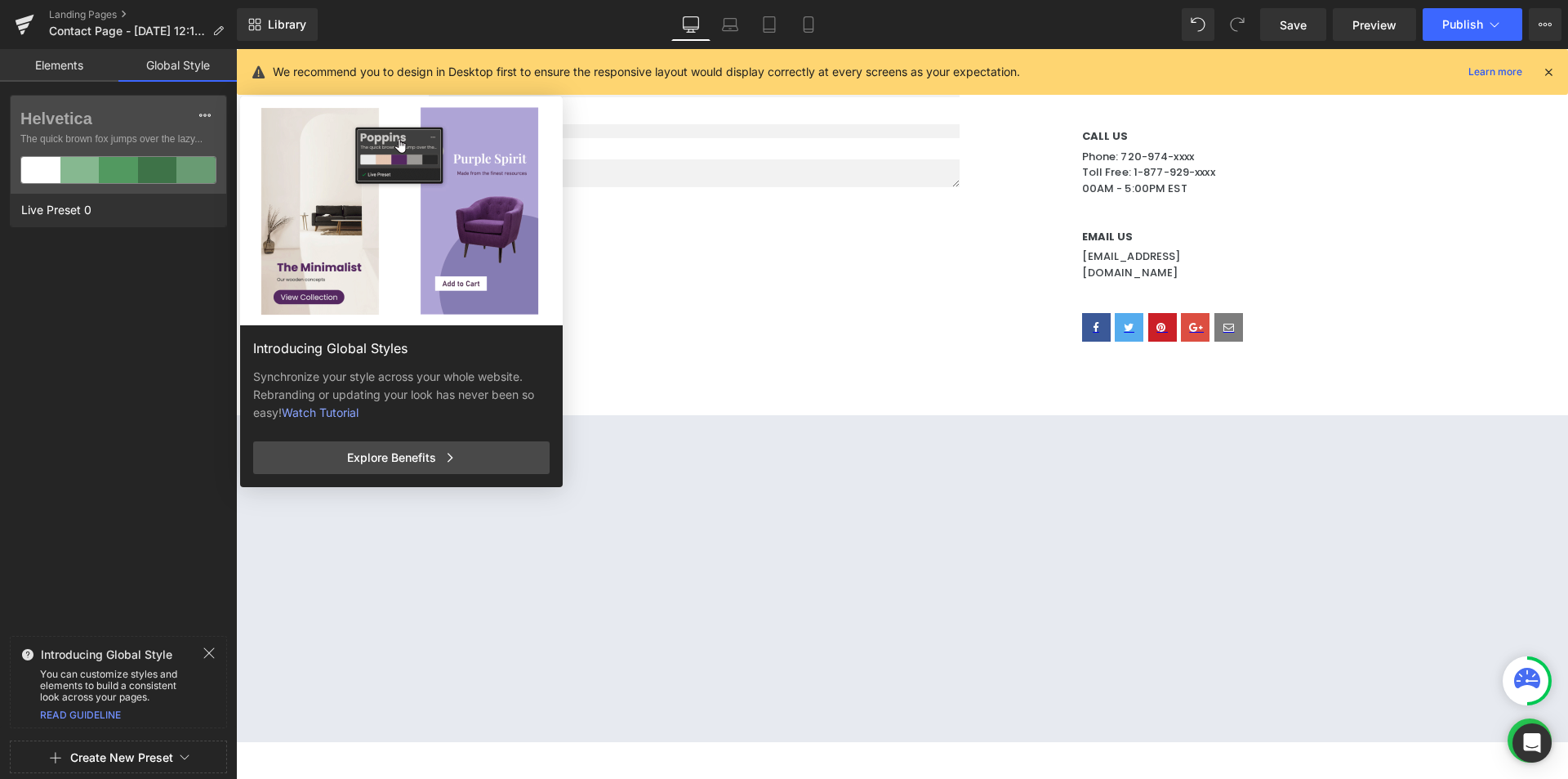
click at [654, 549] on div "Introducing Global Styles Synchronize your style across your whole website. Reb…" at bounding box center [543, 486] width 605 height 779
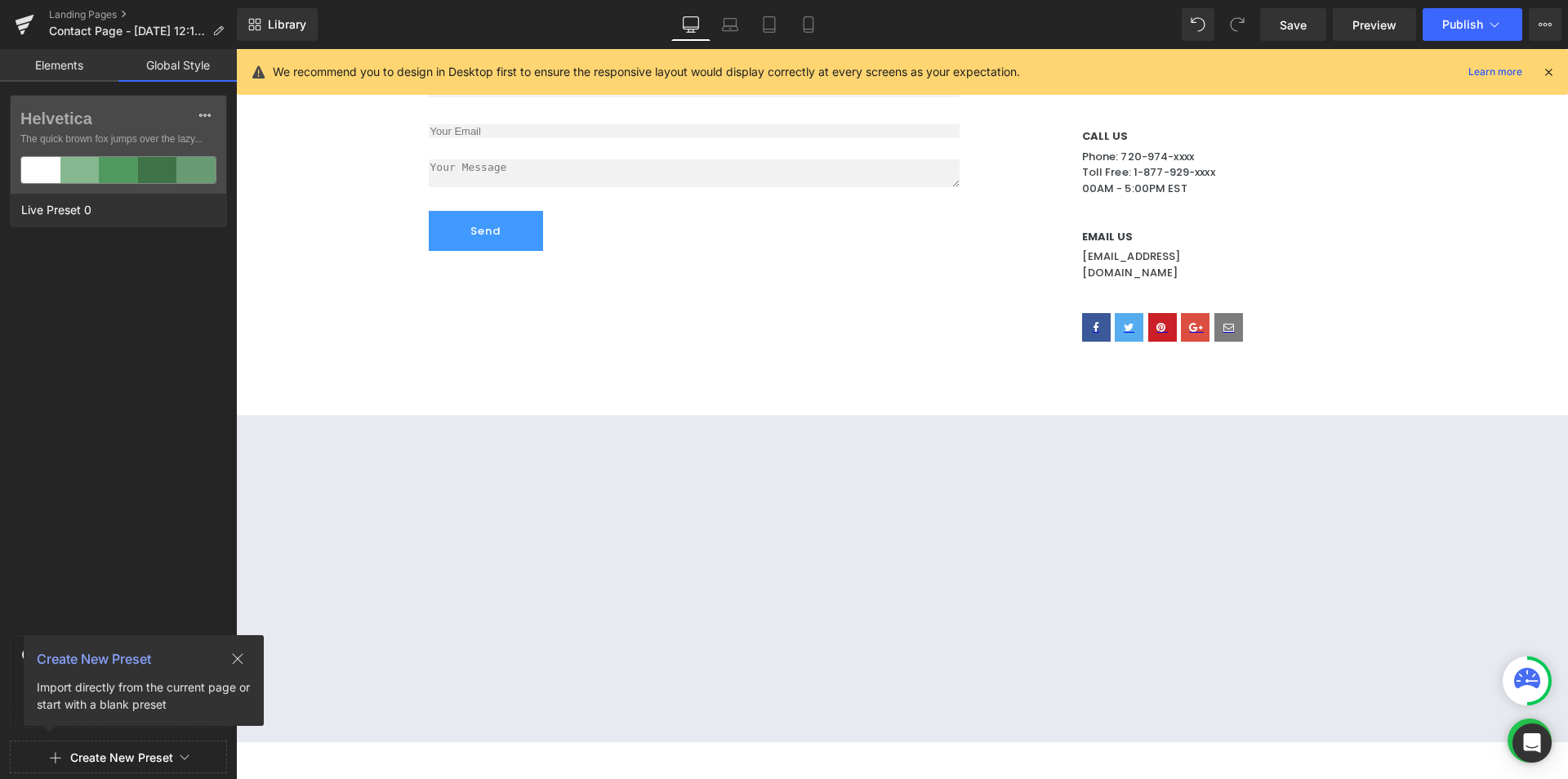
click at [28, 62] on link "Elements" at bounding box center [59, 65] width 118 height 33
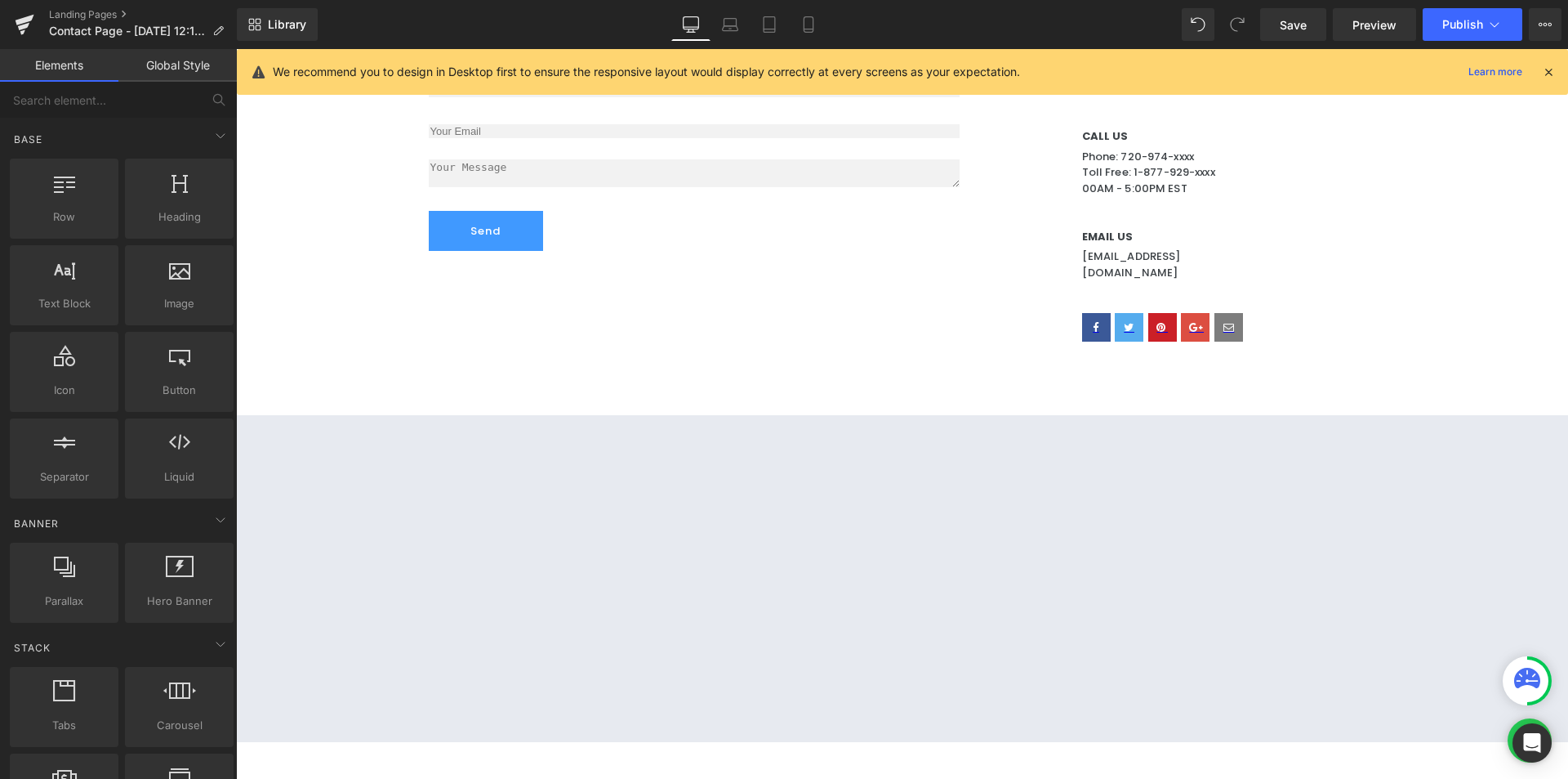
click at [545, 484] on div at bounding box center [902, 578] width 1332 height 327
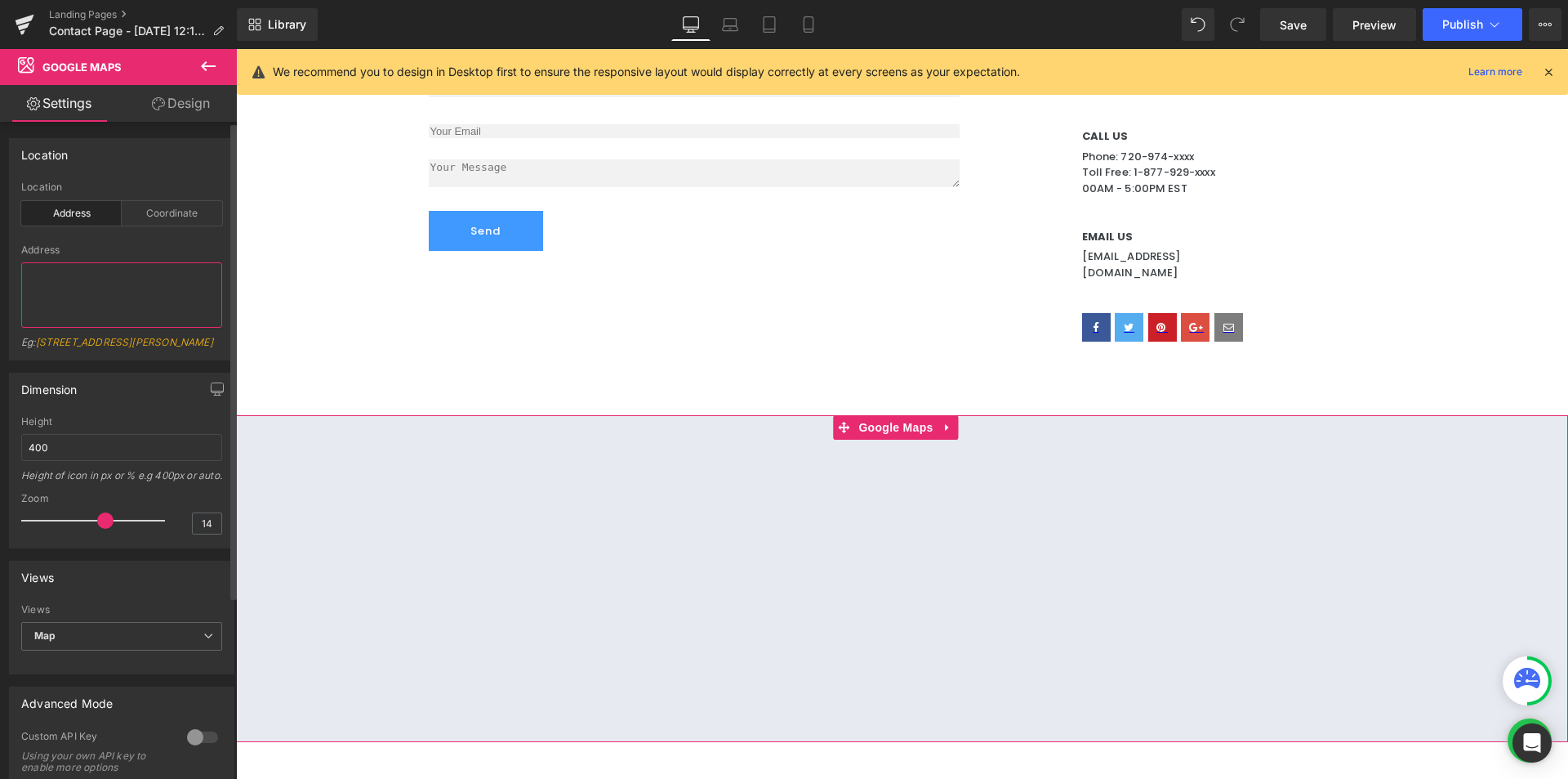
click at [78, 288] on textarea at bounding box center [121, 295] width 201 height 65
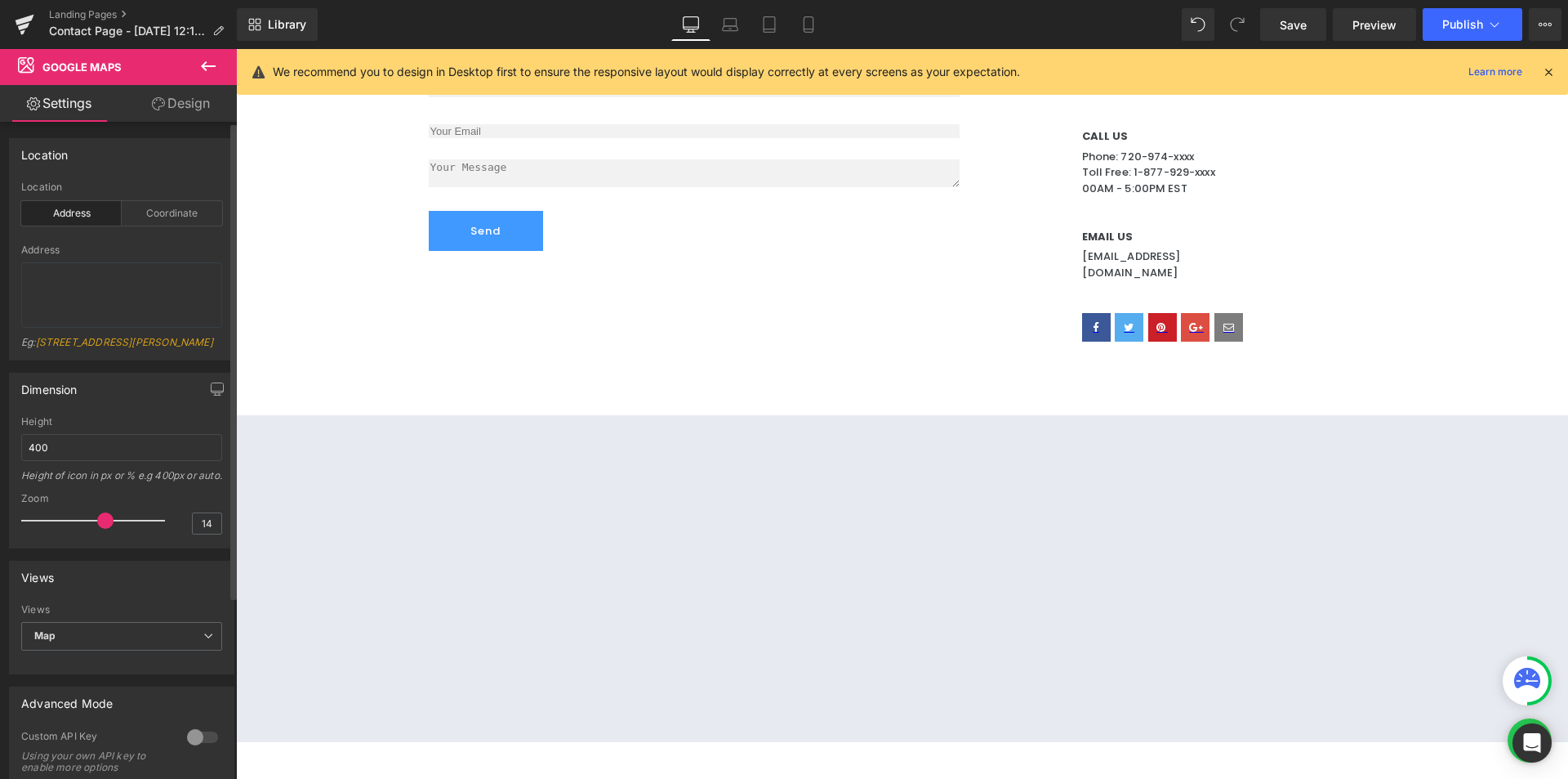
type textarea "[STREET_ADDRESS]"
drag, startPoint x: 193, startPoint y: 283, endPoint x: 0, endPoint y: 255, distance: 195.0
click at [0, 261] on div "Location address Location Address Coordinate [GEOGRAPHIC_DATA] [STREET_ADDRESS]…" at bounding box center [122, 242] width 244 height 234
click at [347, 366] on div "Contactanos Heading En Mada nos importa tu experiencia, por eso te ofrecemos un…" at bounding box center [902, 269] width 1332 height 1381
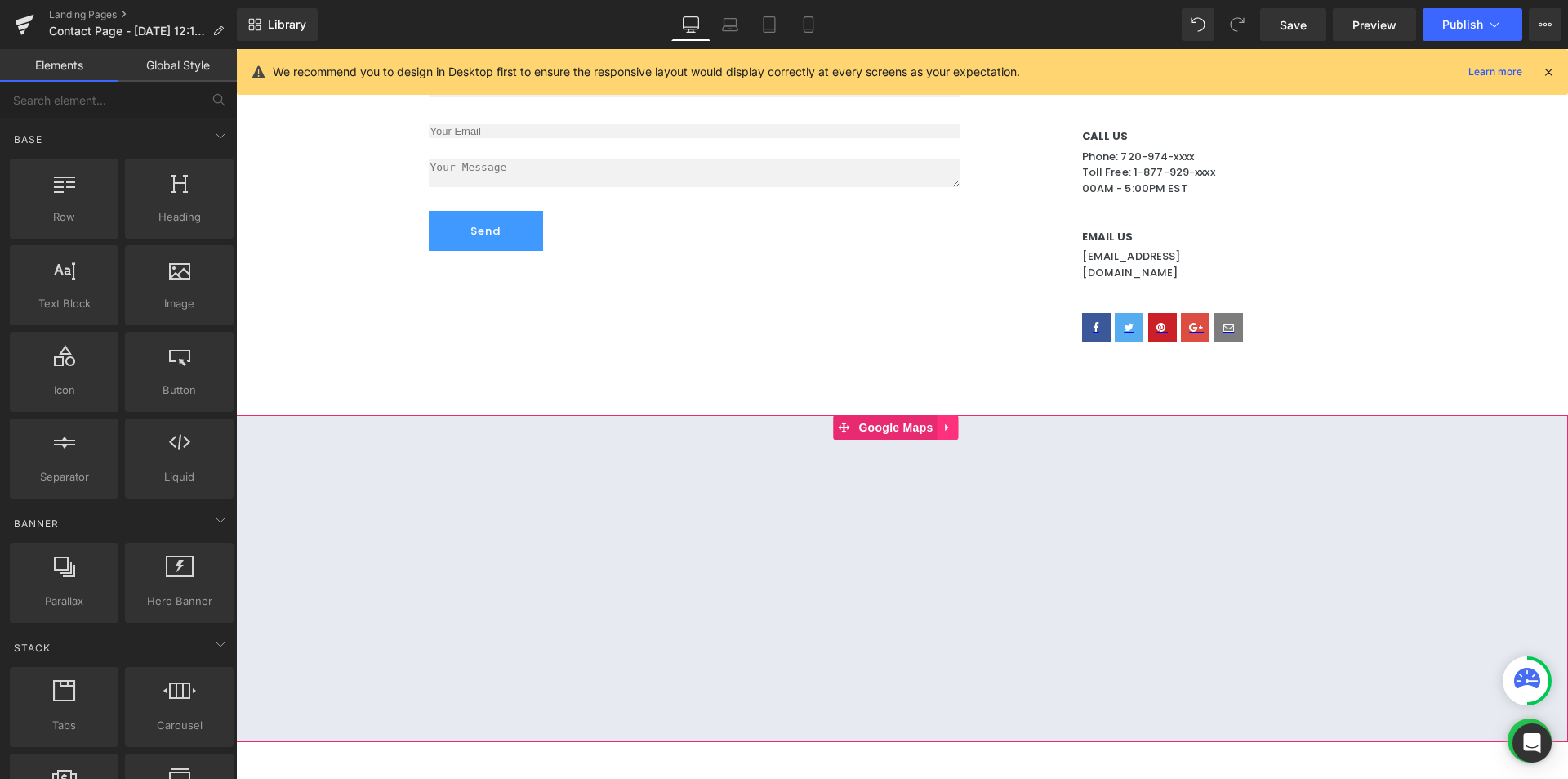
click at [945, 424] on icon at bounding box center [947, 428] width 4 height 7
click at [967, 415] on link at bounding box center [959, 427] width 21 height 24
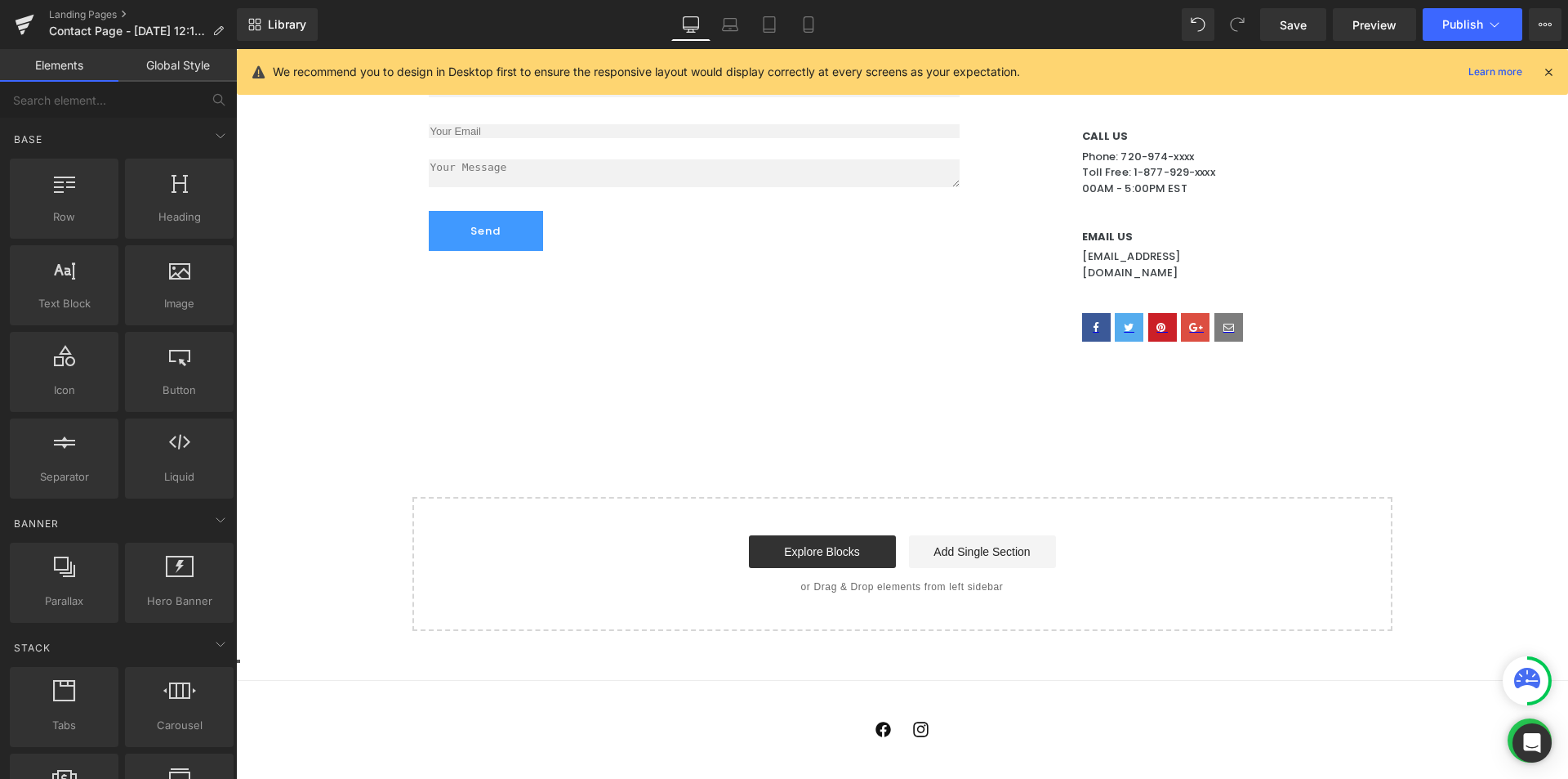
click at [1172, 545] on div "Explore Blocks Add Single Section" at bounding box center [902, 552] width 928 height 33
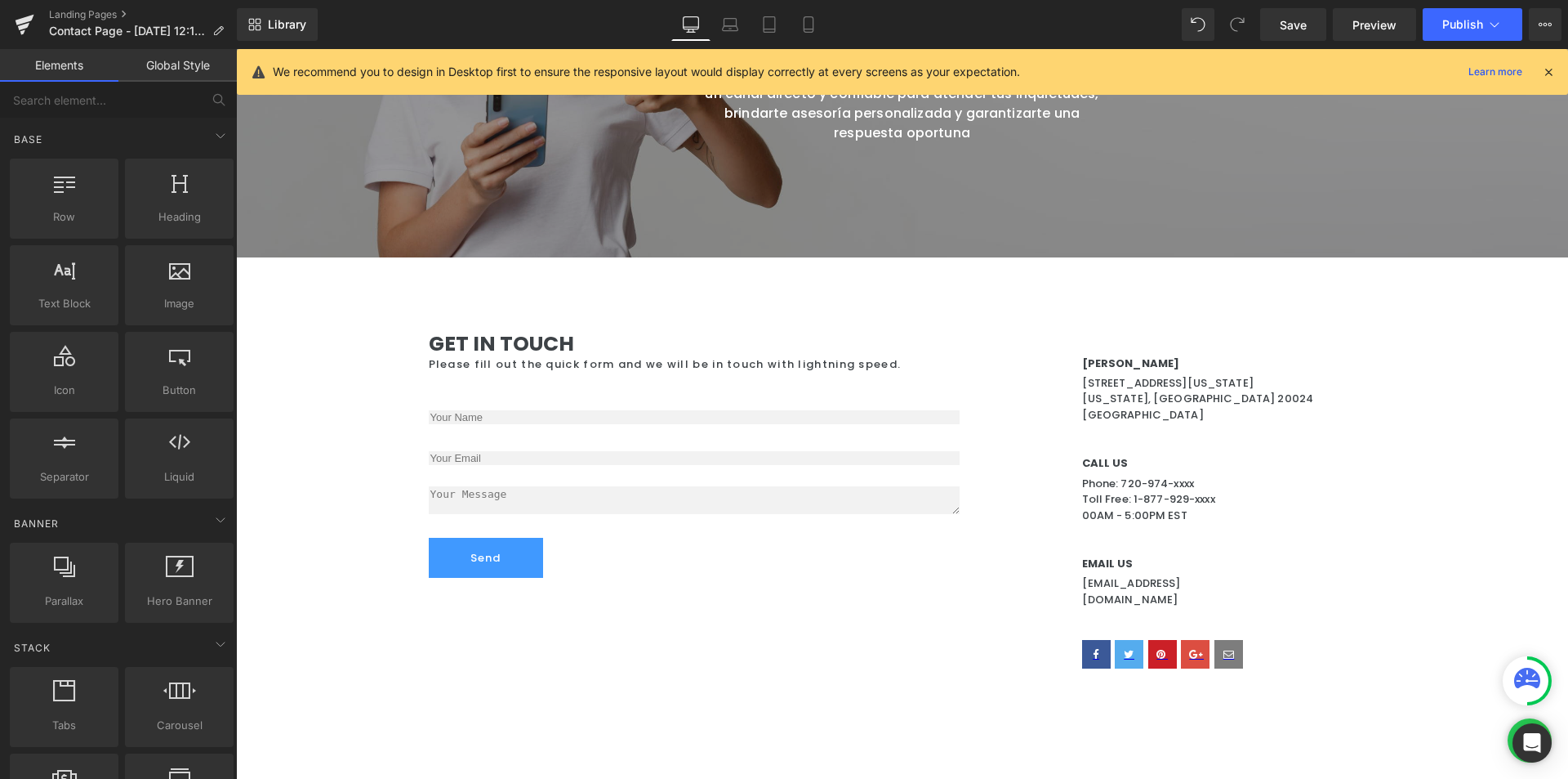
scroll to position [351, 0]
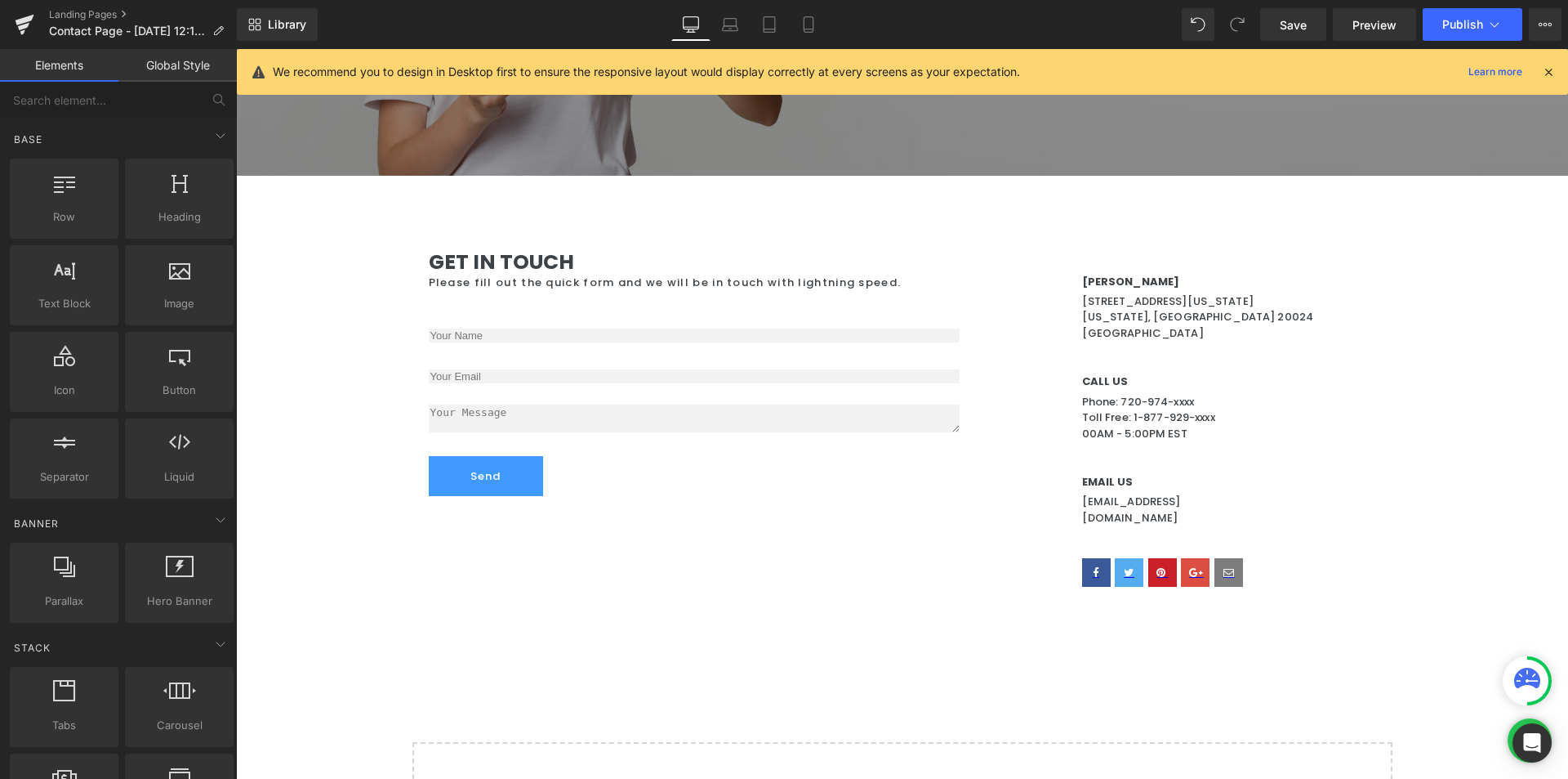
click at [1255, 558] on div at bounding box center [1229, 573] width 294 height 29
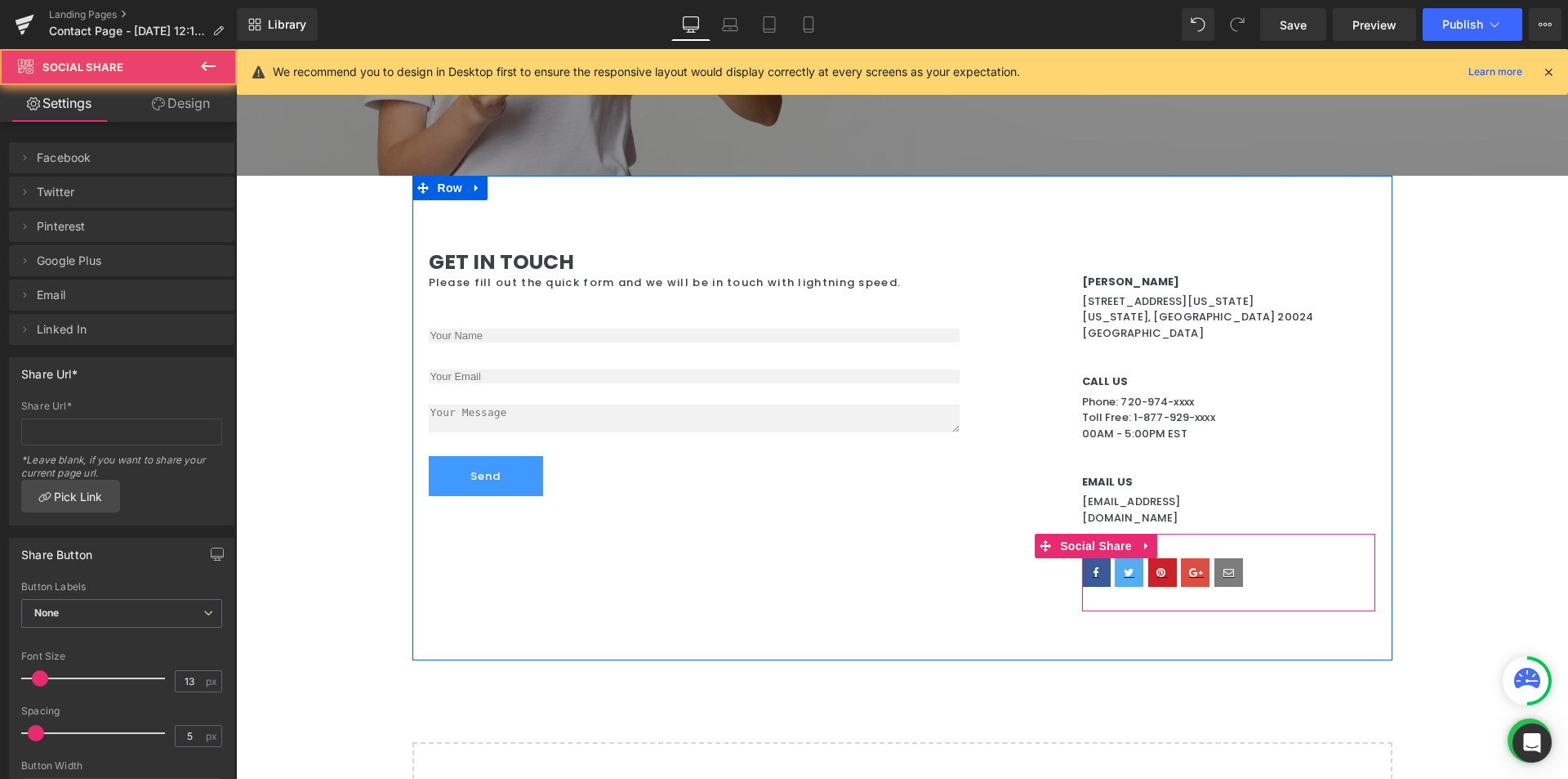
click at [1266, 558] on div at bounding box center [1229, 573] width 294 height 29
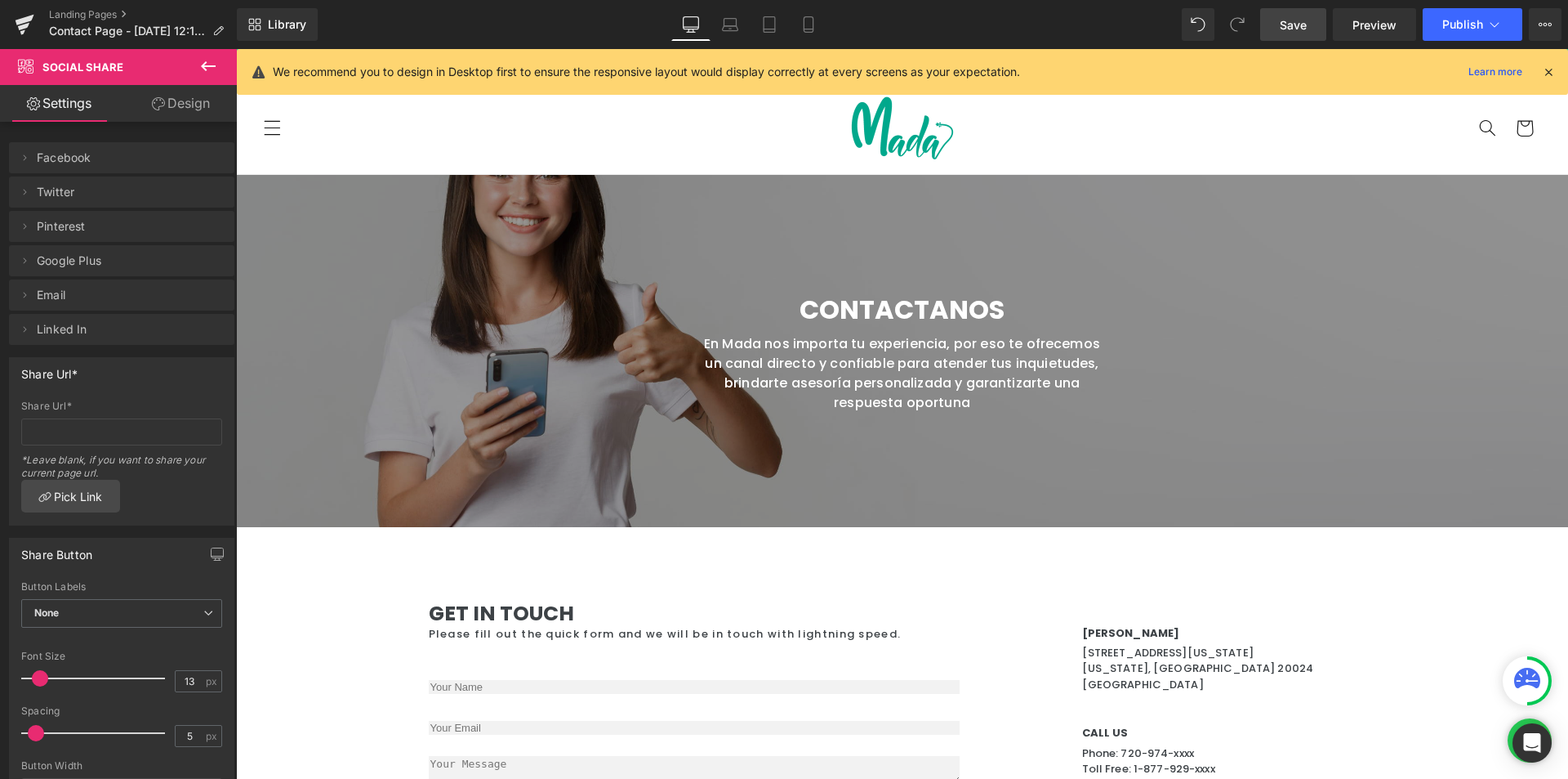
click at [1306, 18] on span "Save" at bounding box center [1293, 24] width 27 height 17
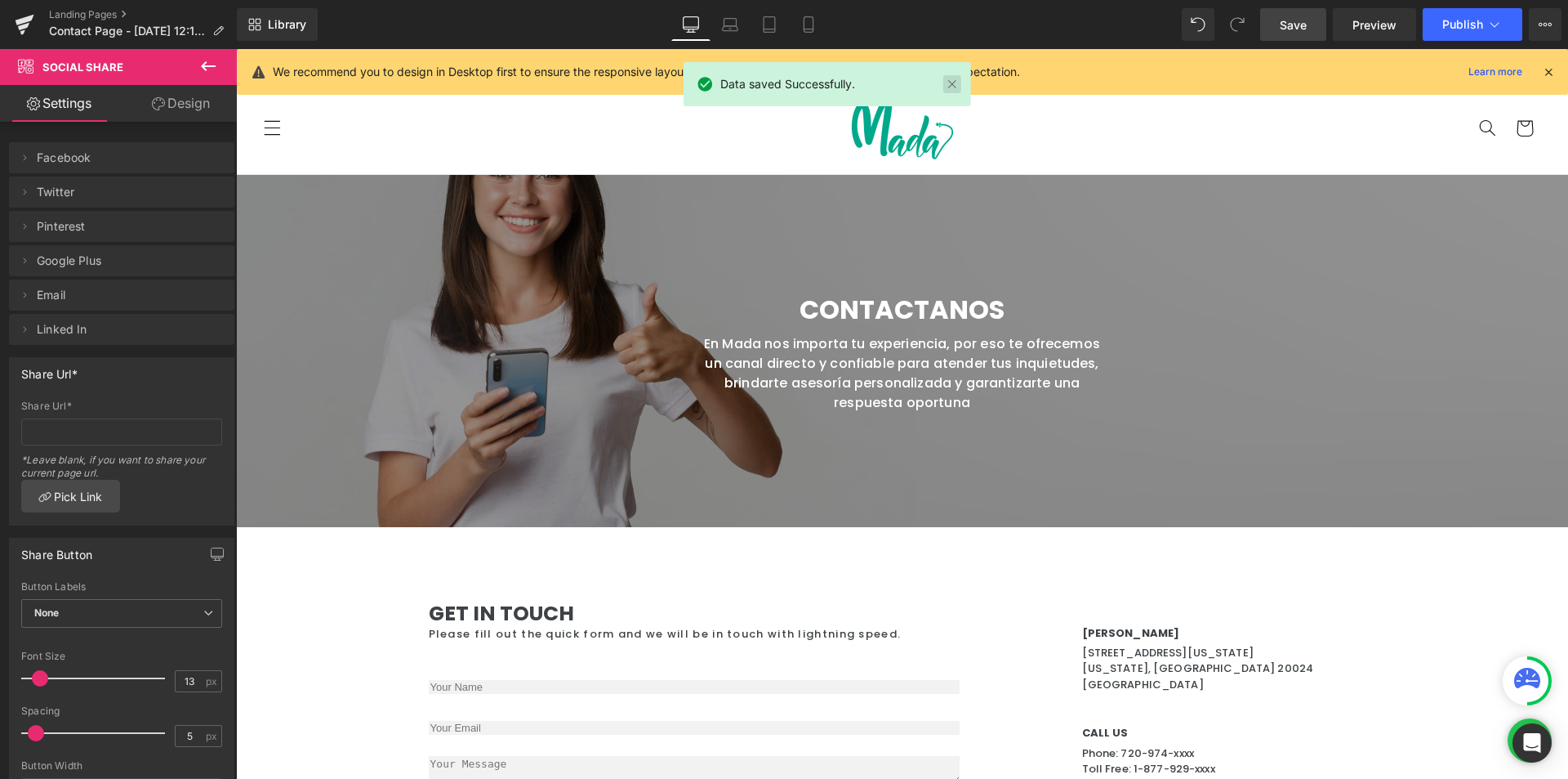
click at [959, 79] on link at bounding box center [952, 84] width 18 height 18
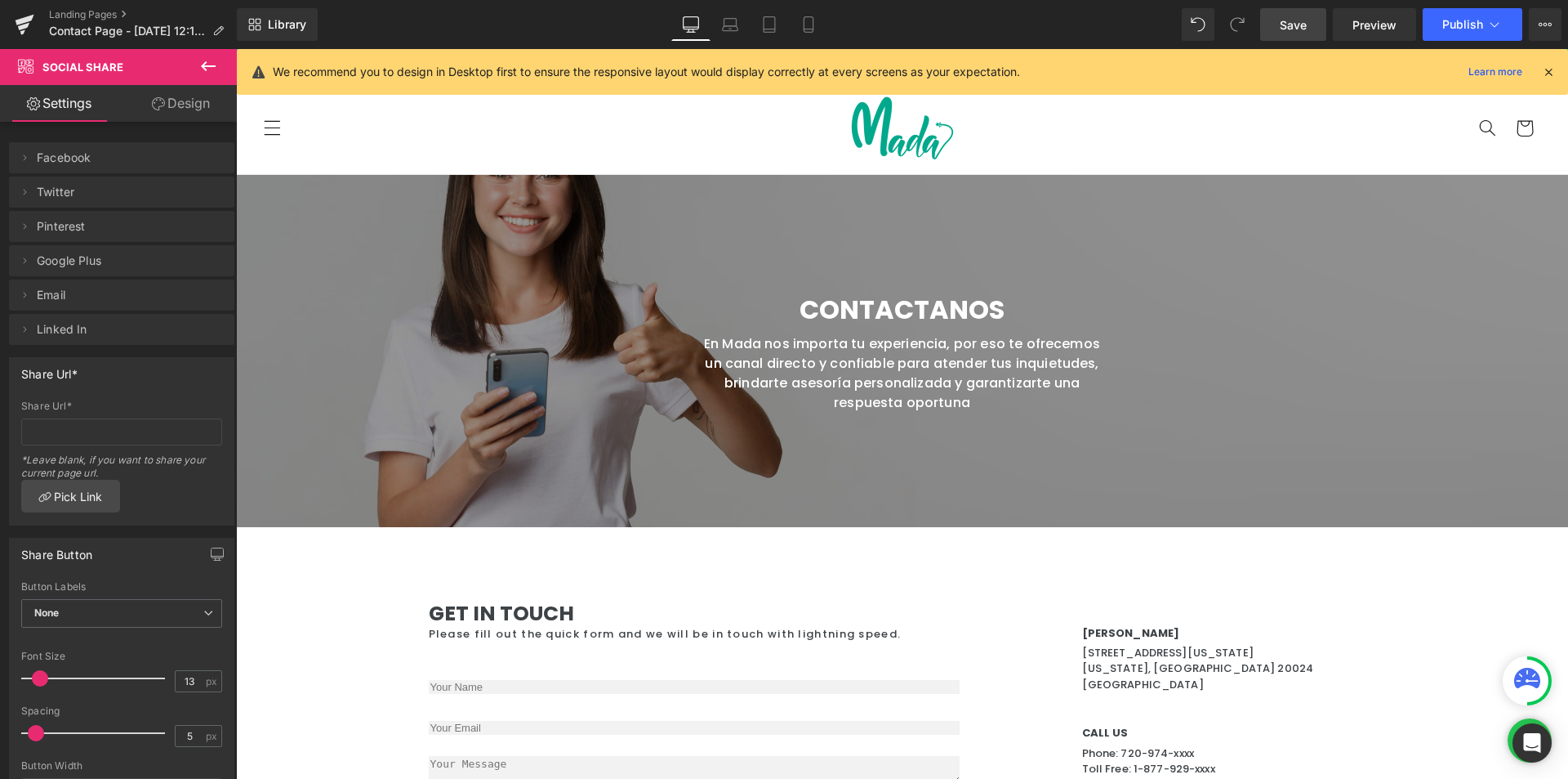
click at [1551, 70] on icon at bounding box center [1548, 71] width 14 height 14
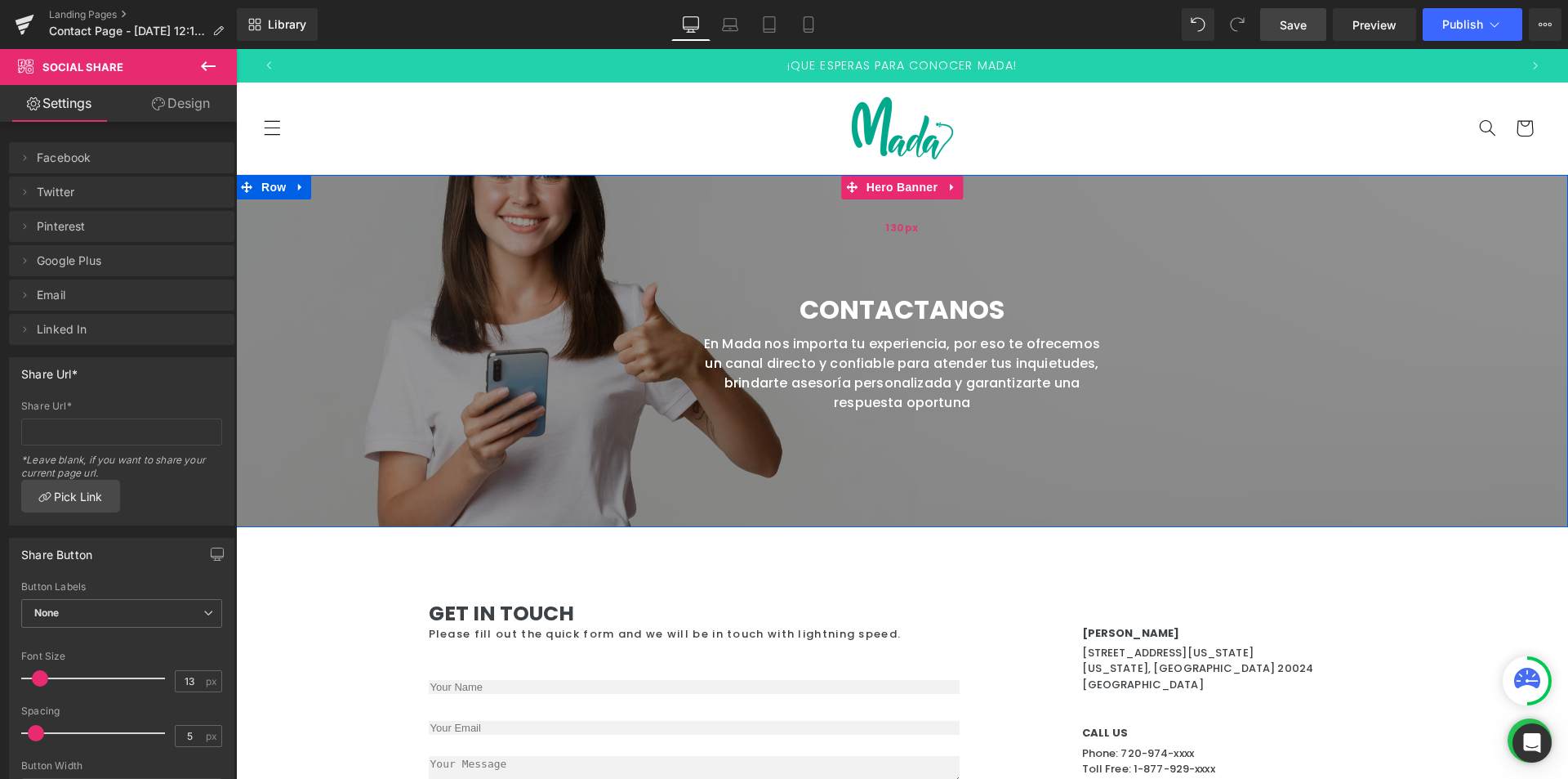
scroll to position [245, 0]
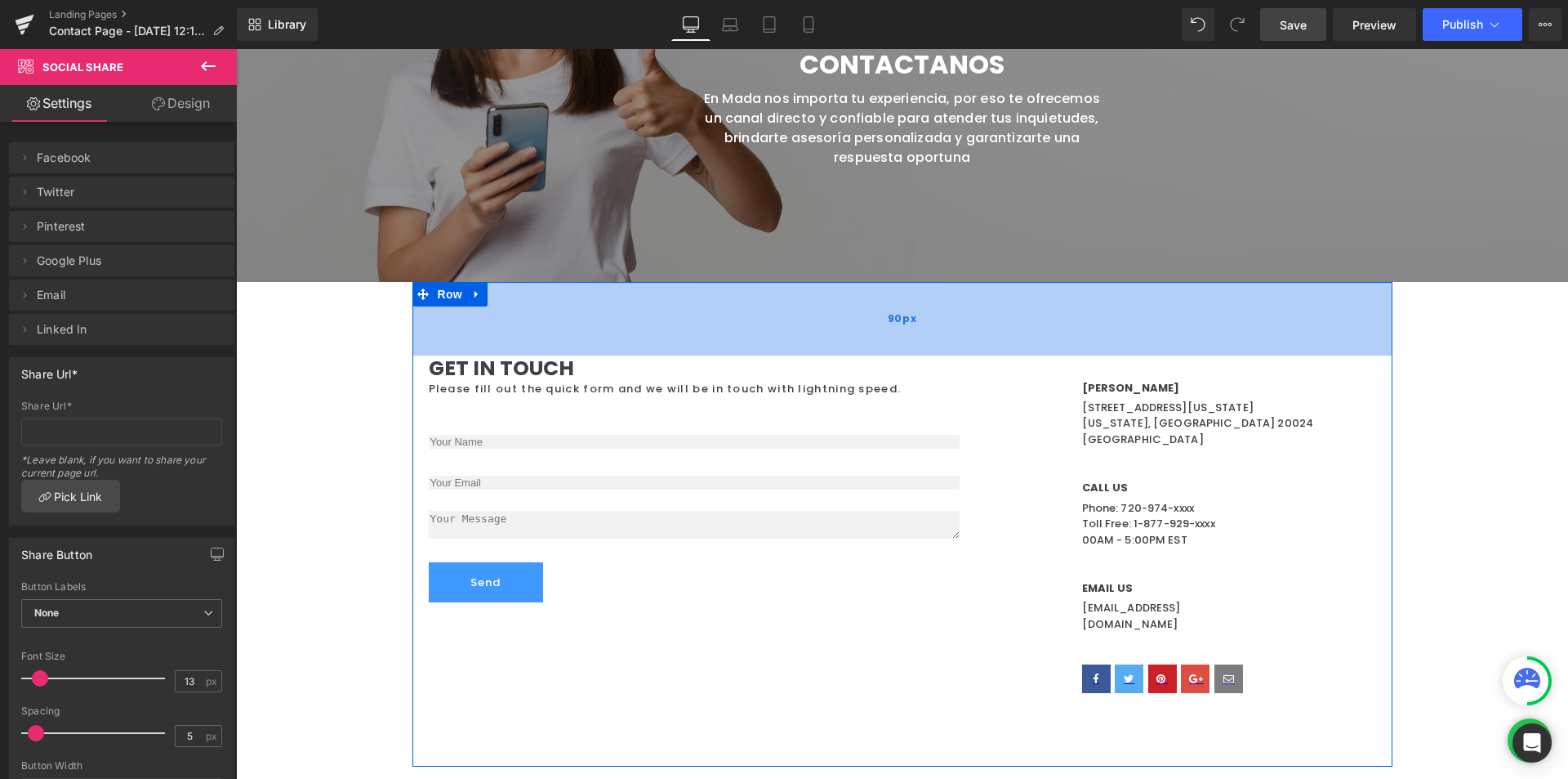
click at [670, 337] on div "90px" at bounding box center [902, 318] width 980 height 73
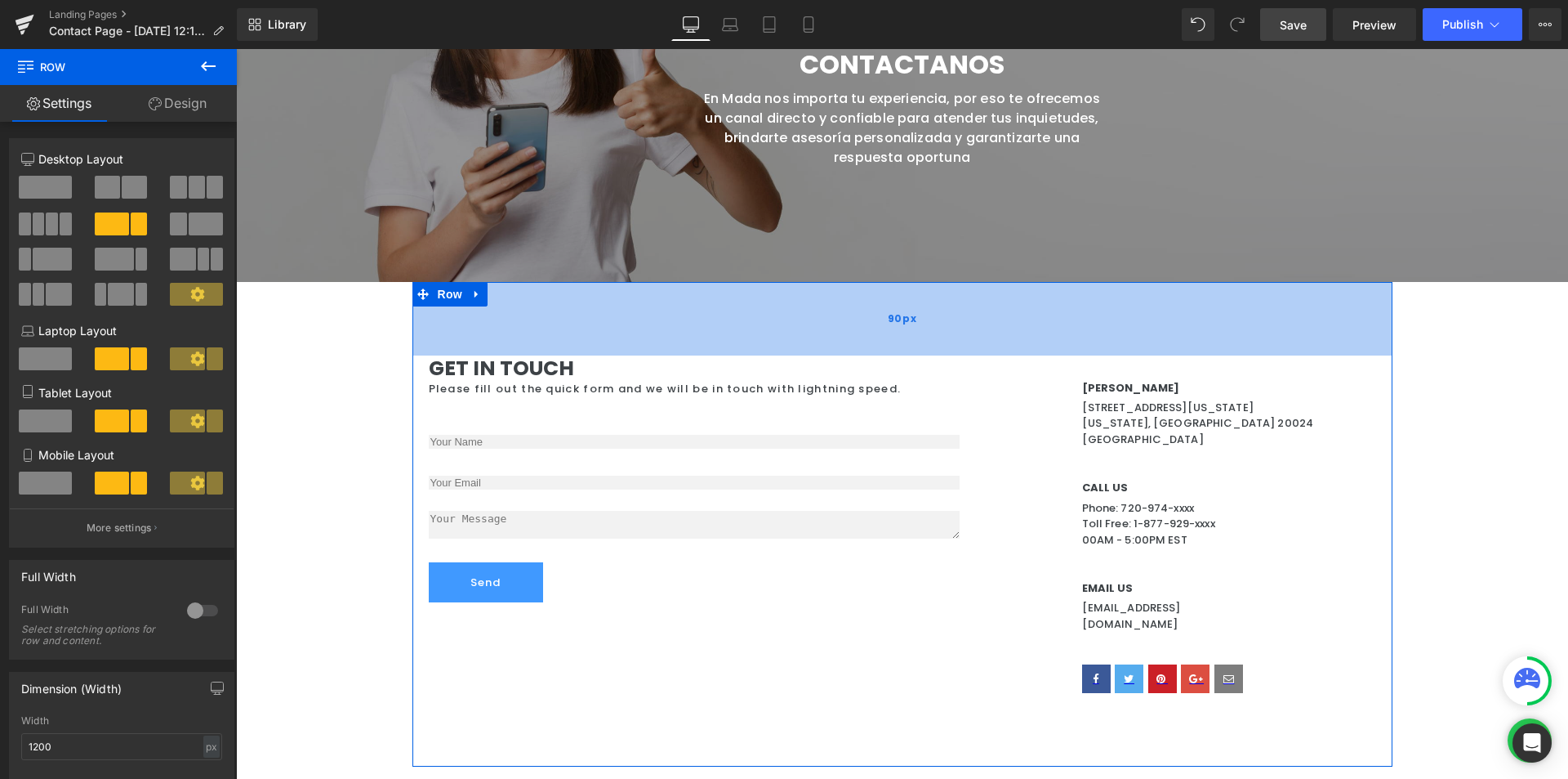
click at [561, 313] on div "90px" at bounding box center [902, 318] width 980 height 73
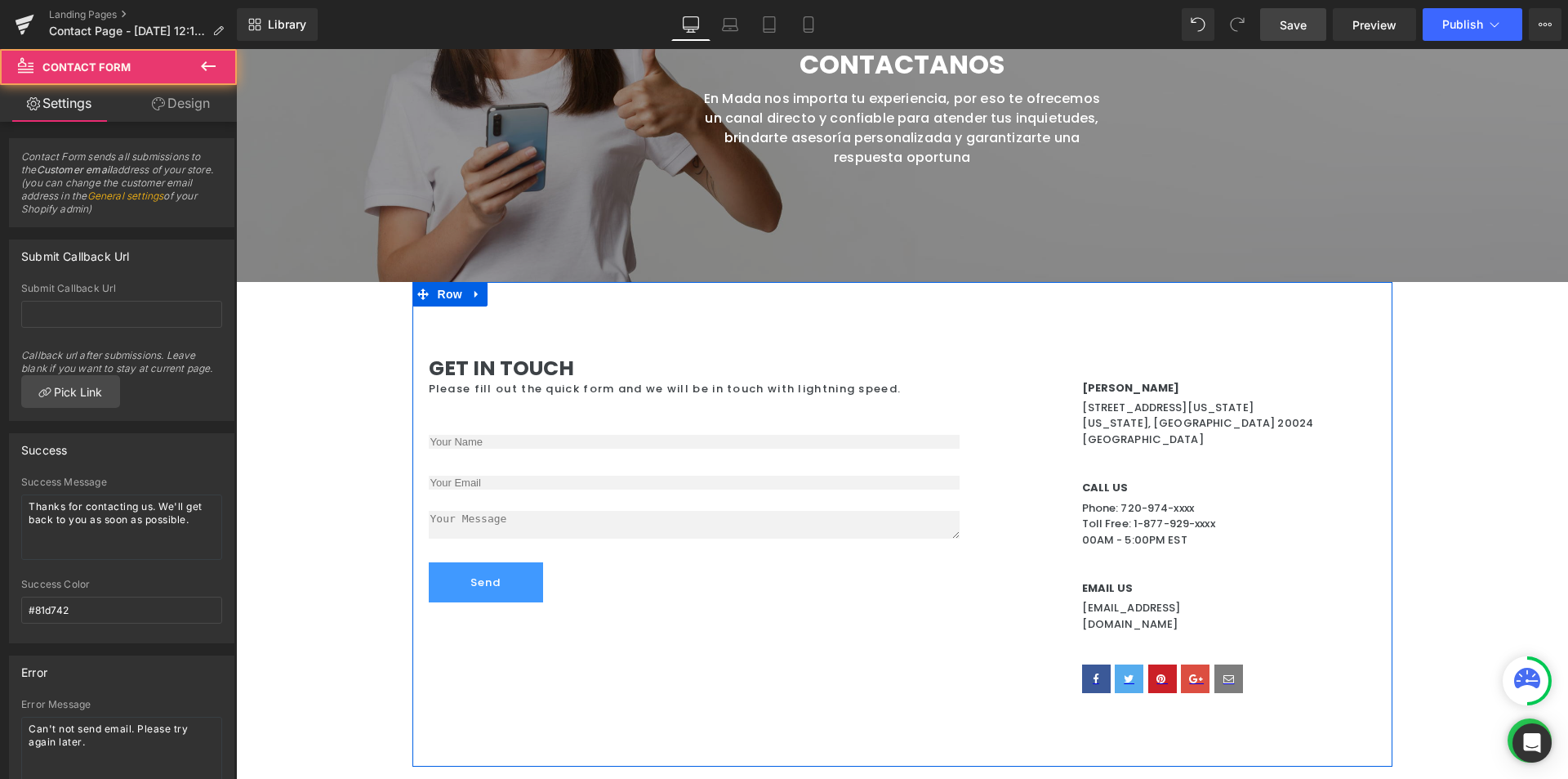
click at [687, 609] on div "Text Field Email Field Text Area Send Submit Button Contact Form" at bounding box center [739, 516] width 620 height 239
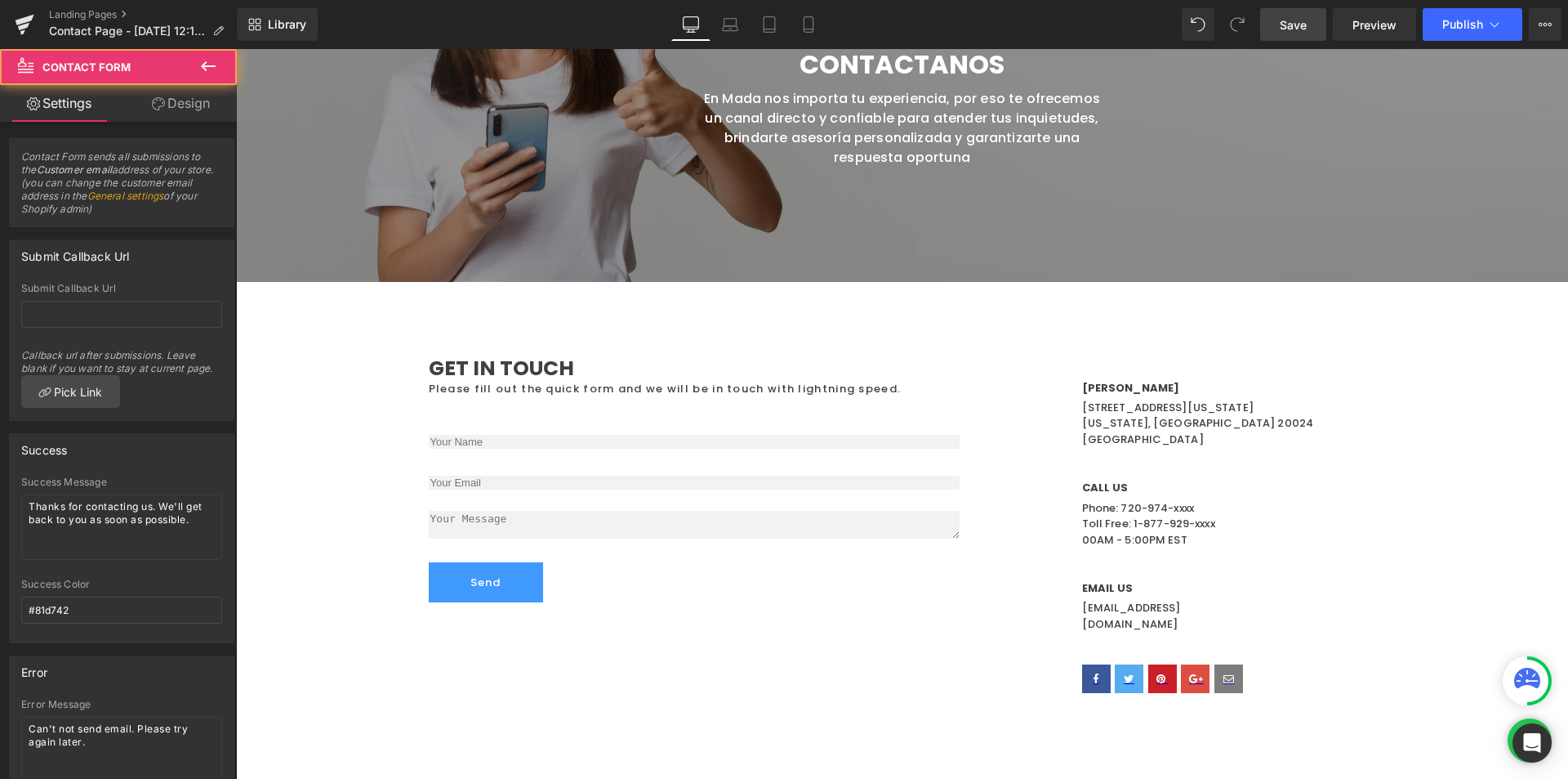
click at [236, 49] on div "90px" at bounding box center [236, 49] width 0 height 0
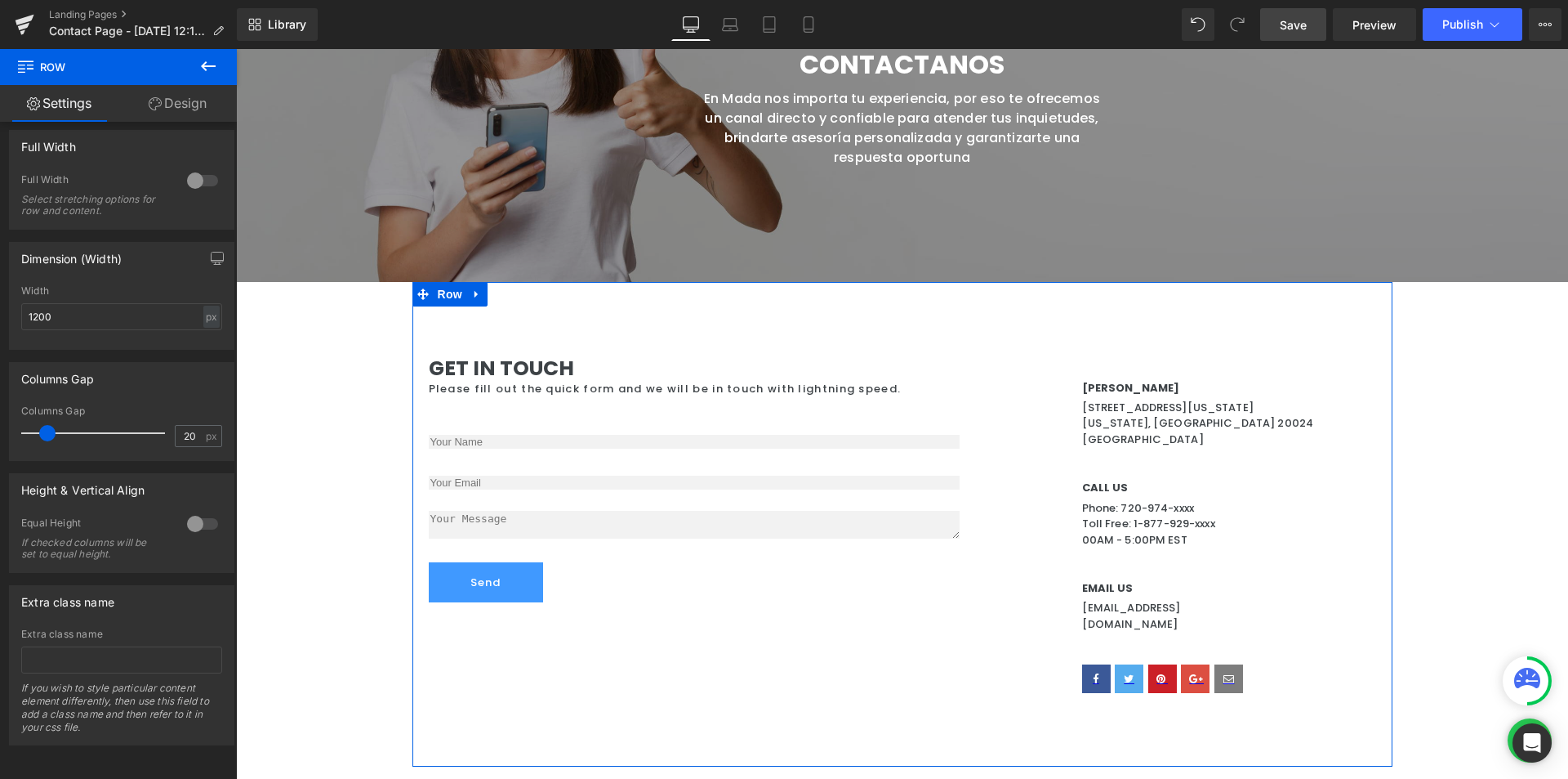
scroll to position [0, 0]
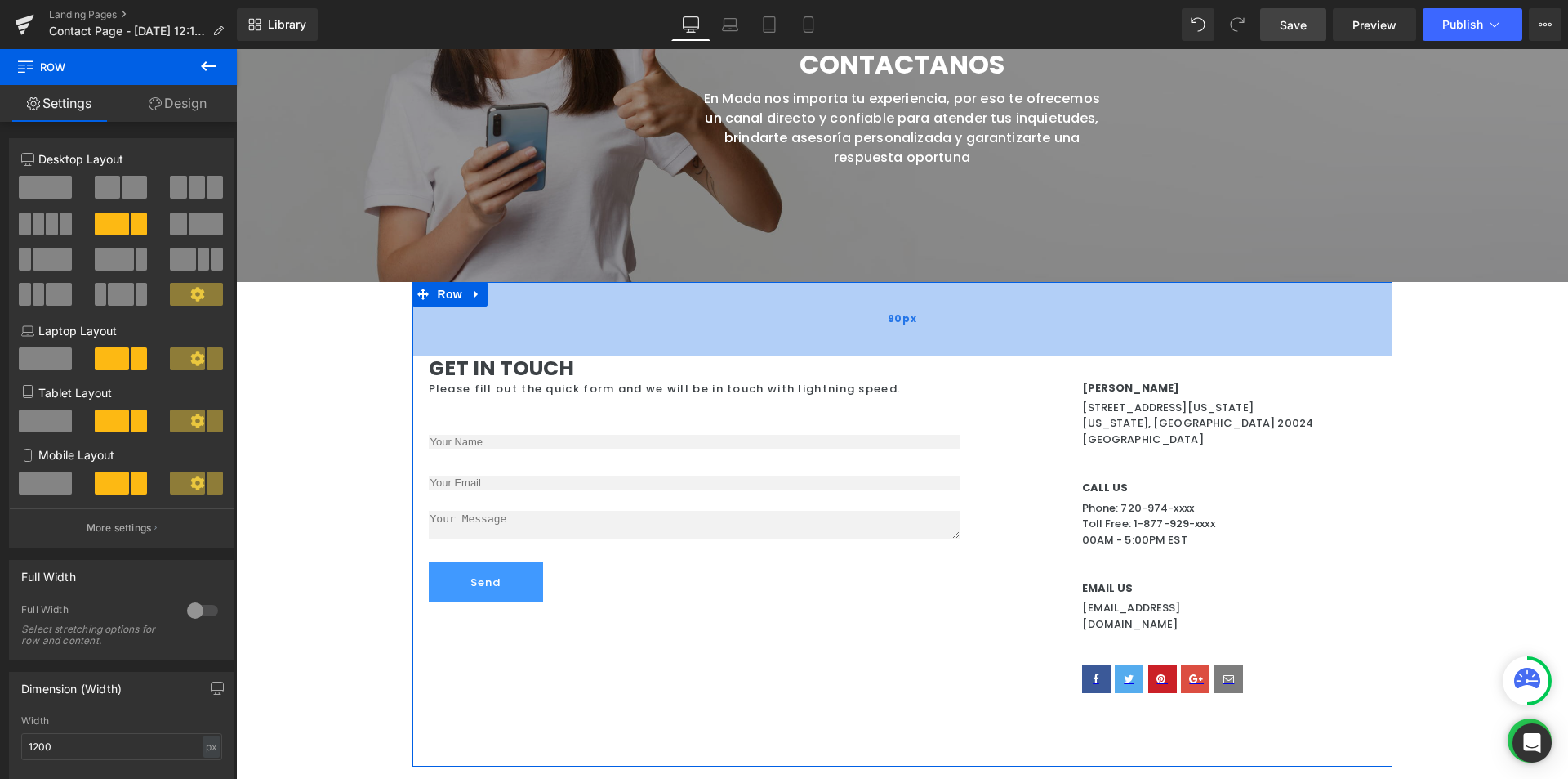
click at [553, 333] on div "90px" at bounding box center [902, 318] width 980 height 73
drag, startPoint x: 779, startPoint y: 324, endPoint x: 908, endPoint y: 318, distance: 129.1
click at [786, 324] on div "90px" at bounding box center [902, 318] width 980 height 73
click at [944, 324] on div "90px" at bounding box center [902, 318] width 980 height 73
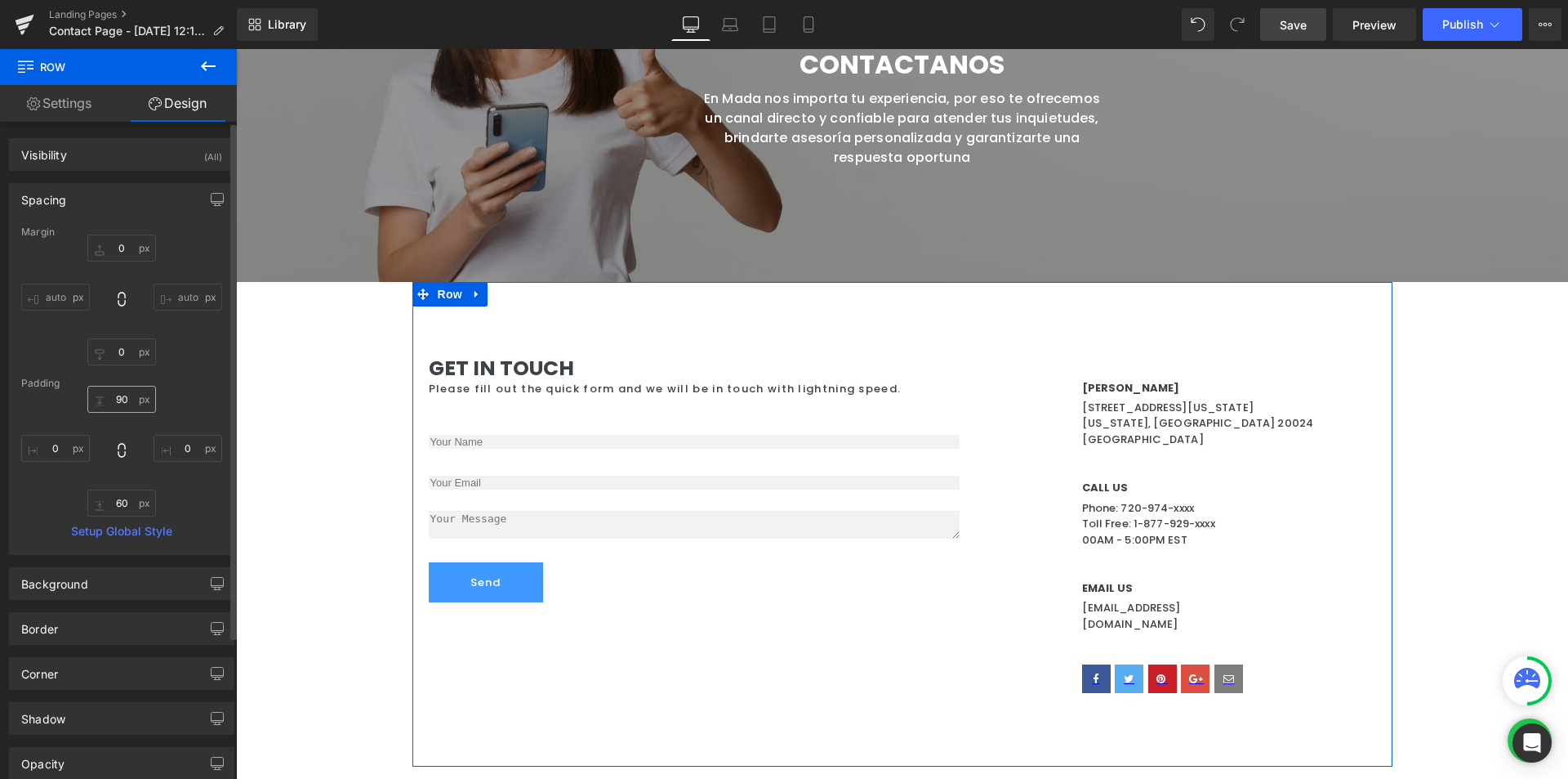
click at [132, 401] on input "90" at bounding box center [122, 399] width 69 height 27
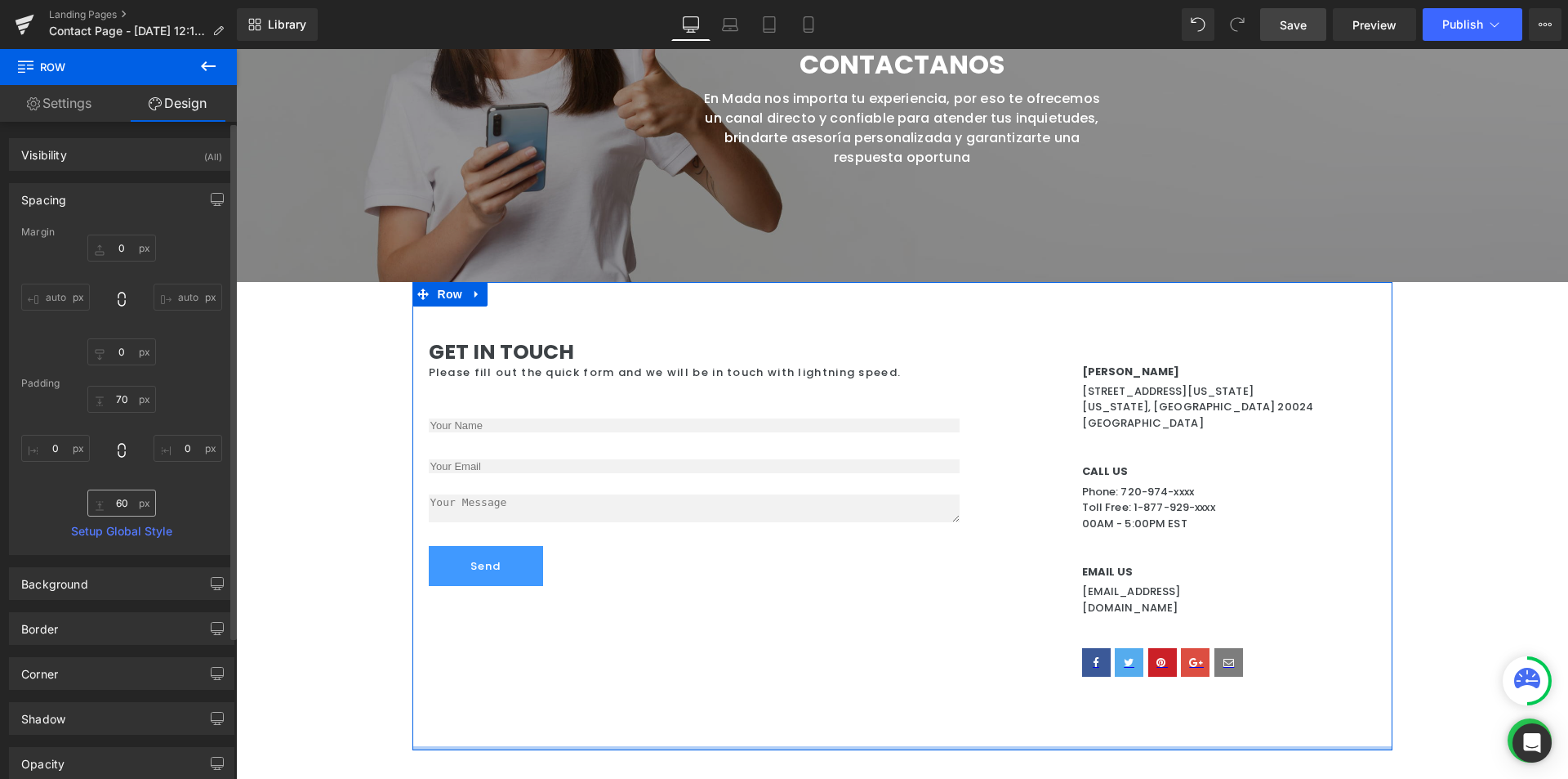
type input "70"
click at [128, 503] on input "60" at bounding box center [122, 503] width 69 height 27
type input "4"
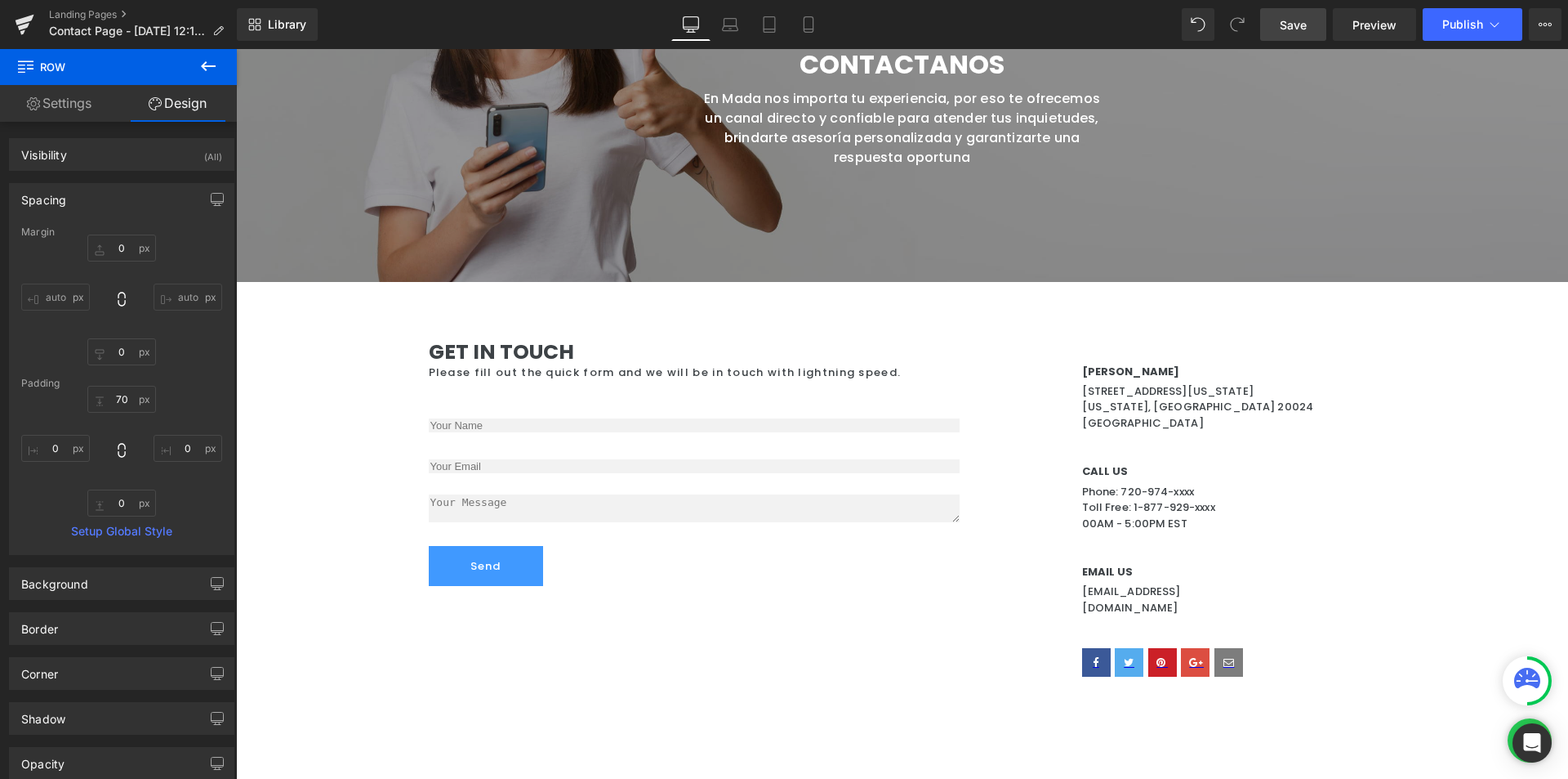
click at [1468, 513] on div "Contactanos Heading En Mada nos importa tu experiencia, por eso te ofrecemos un…" at bounding box center [902, 427] width 1332 height 996
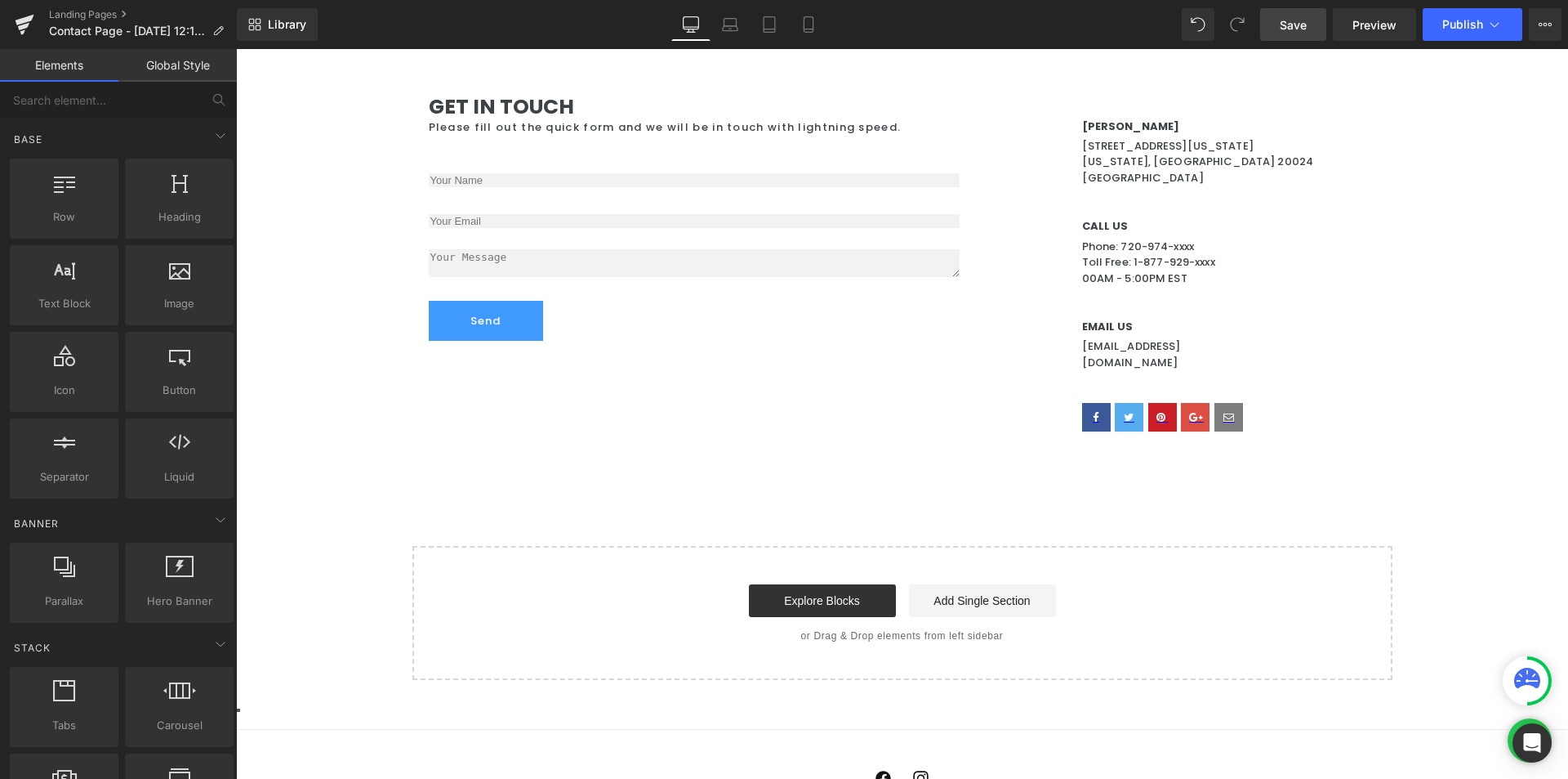
scroll to position [164, 0]
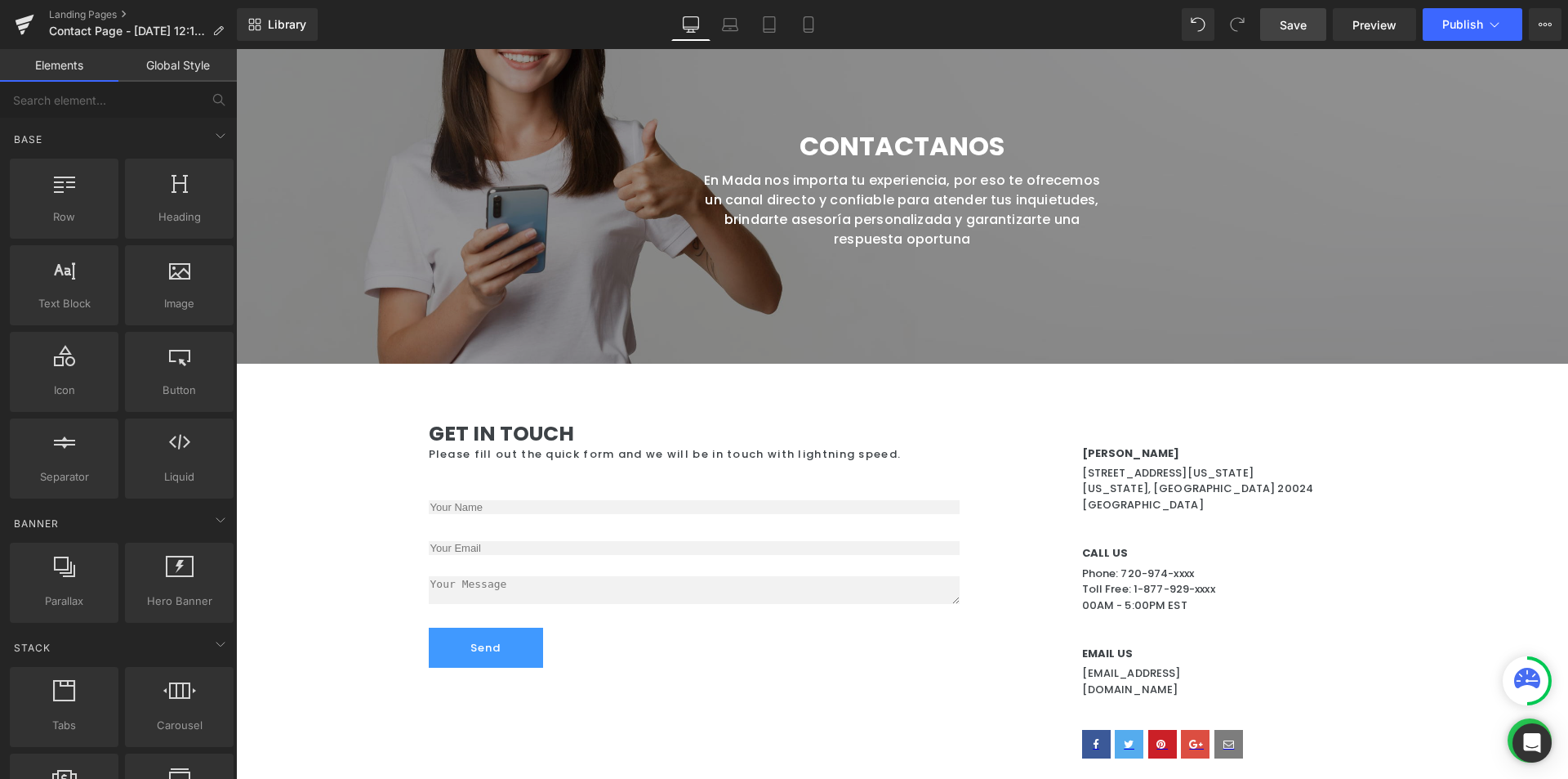
click at [1320, 26] on link "Save" at bounding box center [1293, 24] width 66 height 33
